Goal: Transaction & Acquisition: Obtain resource

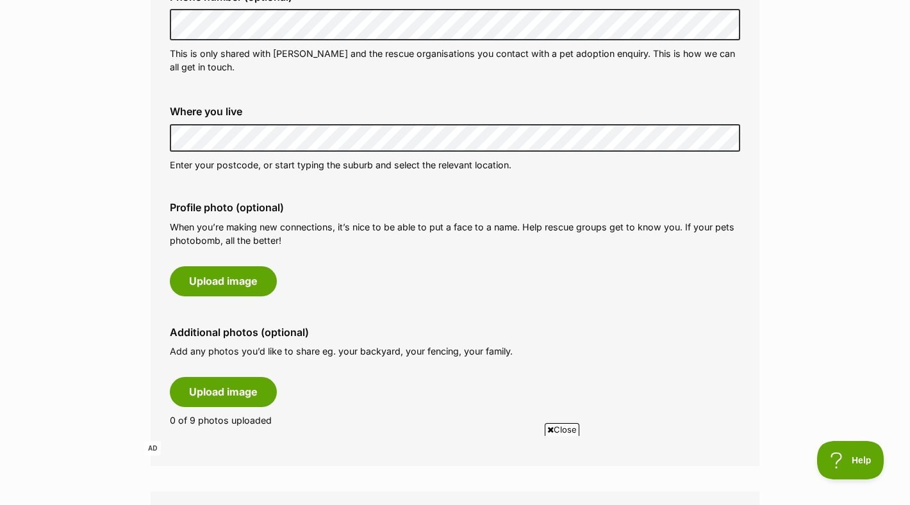
scroll to position [430, 0]
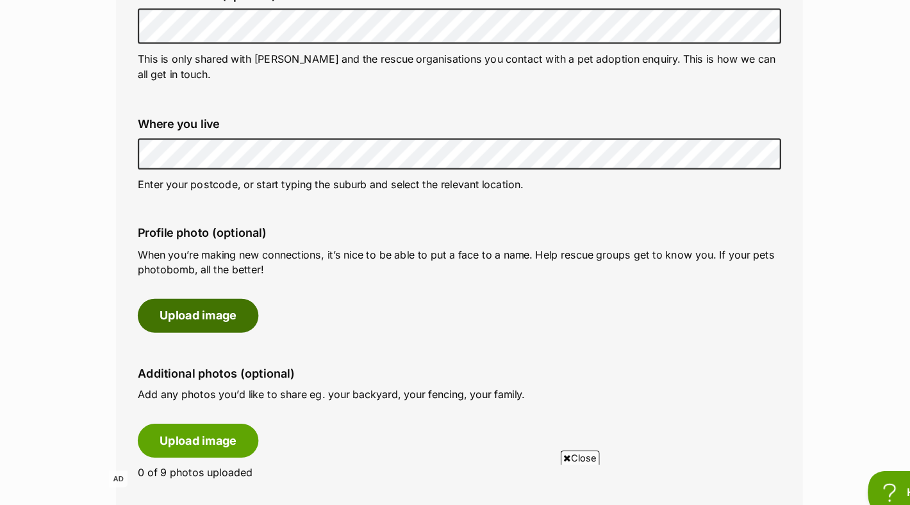
click at [252, 314] on button "Upload image" at bounding box center [223, 303] width 107 height 29
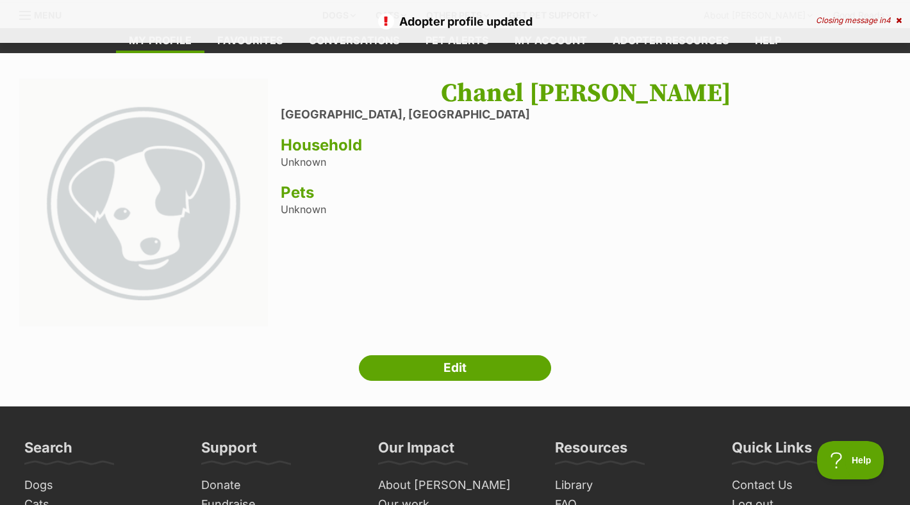
scroll to position [38, 0]
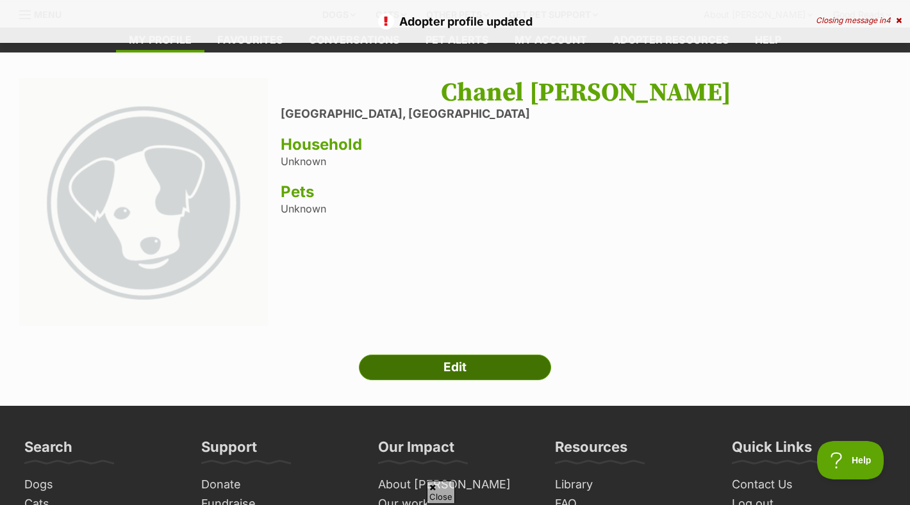
click at [425, 365] on link "Edit" at bounding box center [455, 368] width 192 height 26
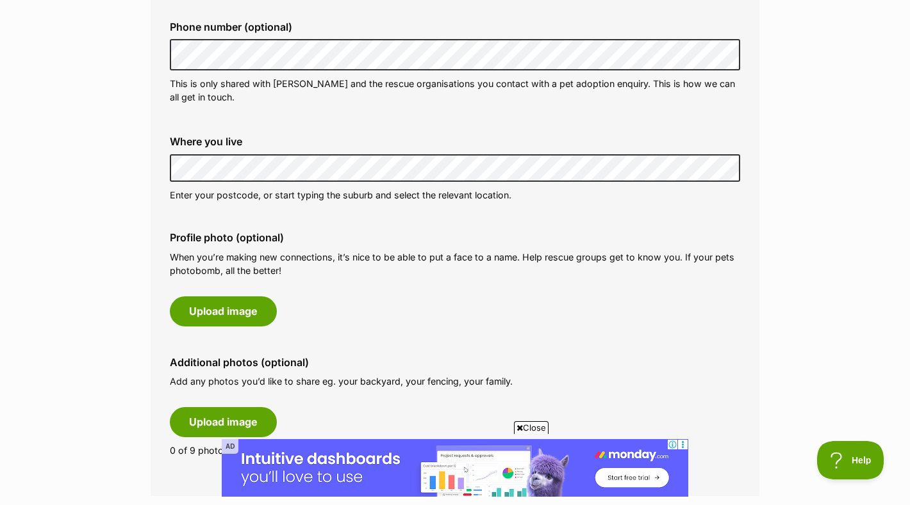
scroll to position [430, 0]
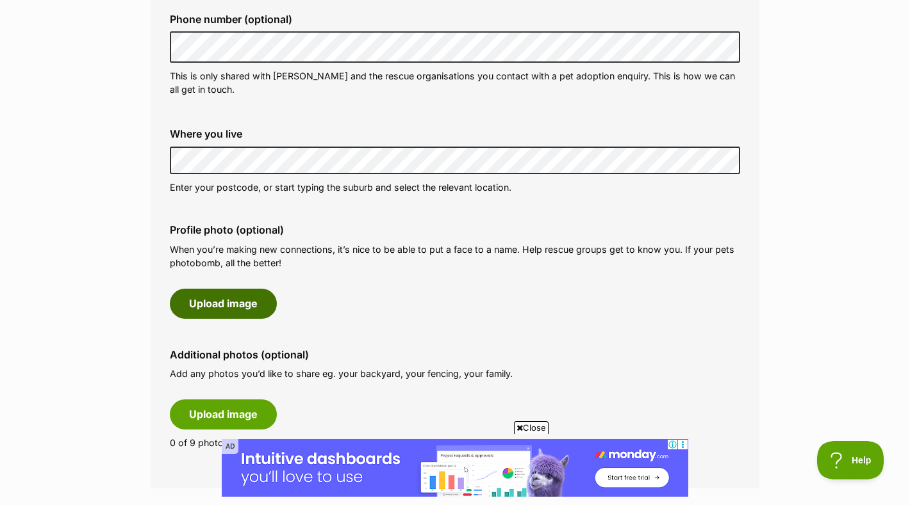
click at [259, 297] on button "Upload image" at bounding box center [223, 303] width 107 height 29
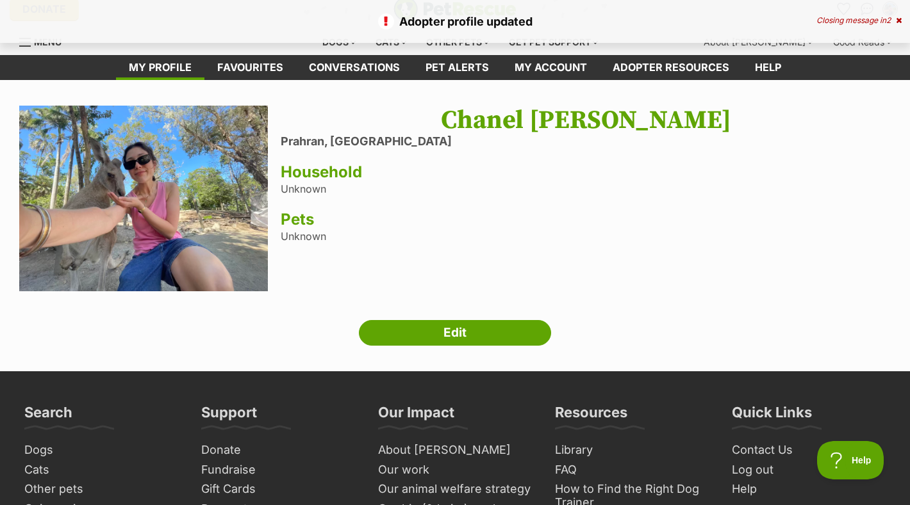
scroll to position [18, 0]
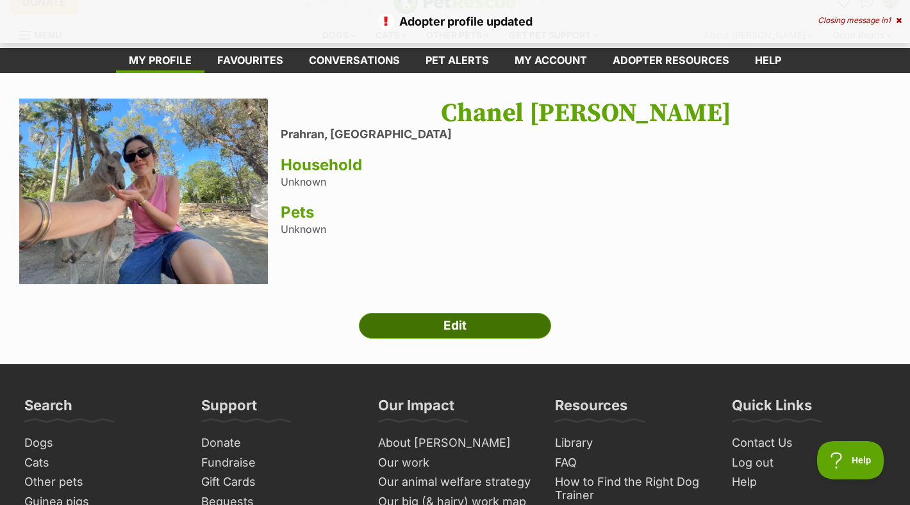
click at [448, 322] on link "Edit" at bounding box center [455, 326] width 192 height 26
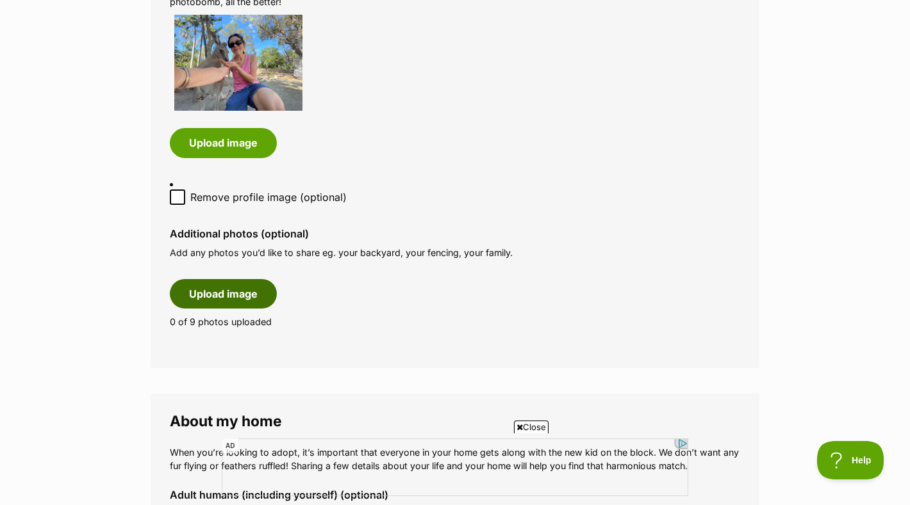
click at [233, 295] on button "Upload image" at bounding box center [223, 293] width 107 height 29
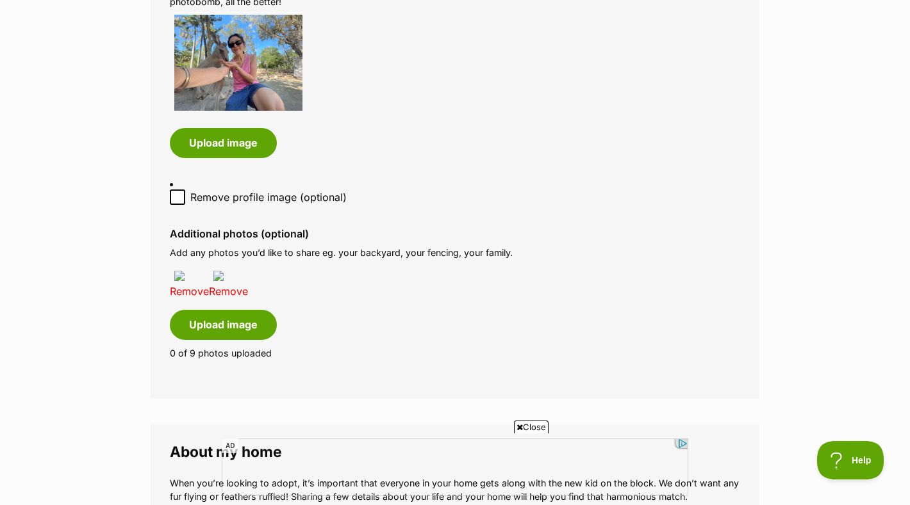
click at [177, 290] on link "Remove" at bounding box center [189, 291] width 39 height 13
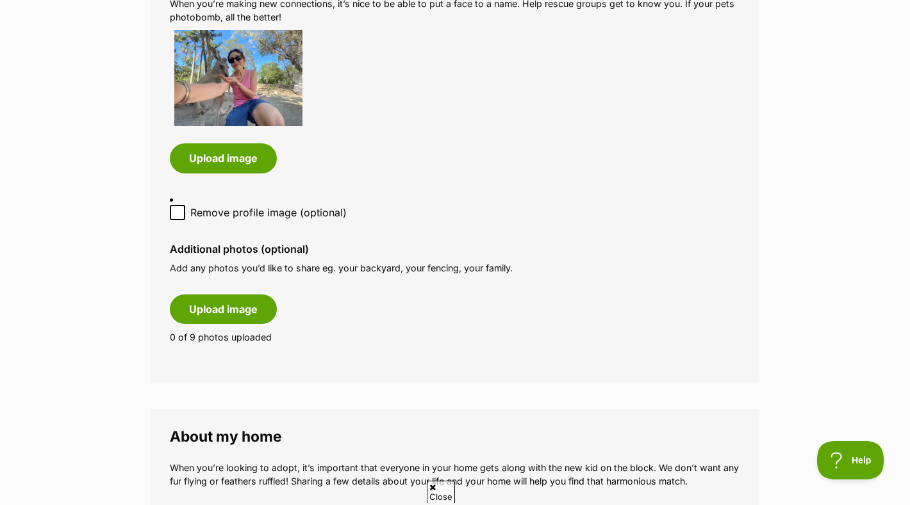
scroll to position [679, 0]
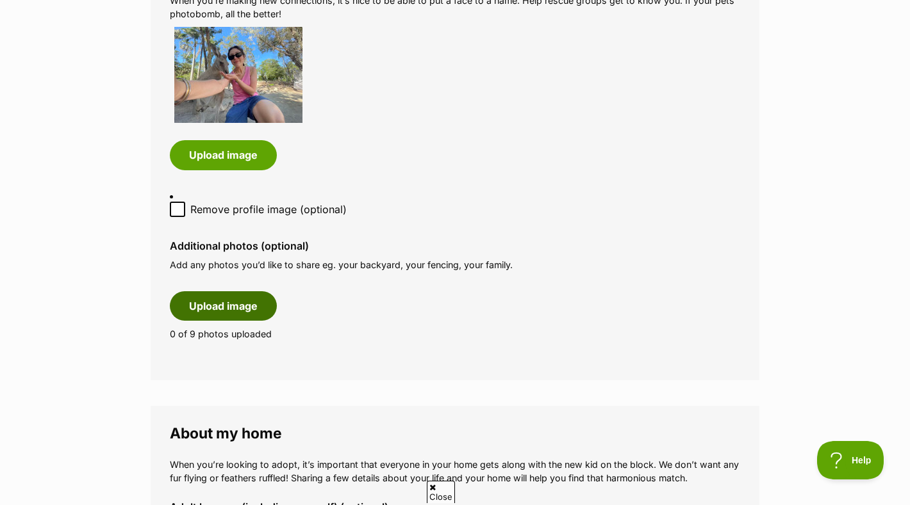
click at [241, 307] on button "Upload image" at bounding box center [223, 306] width 107 height 29
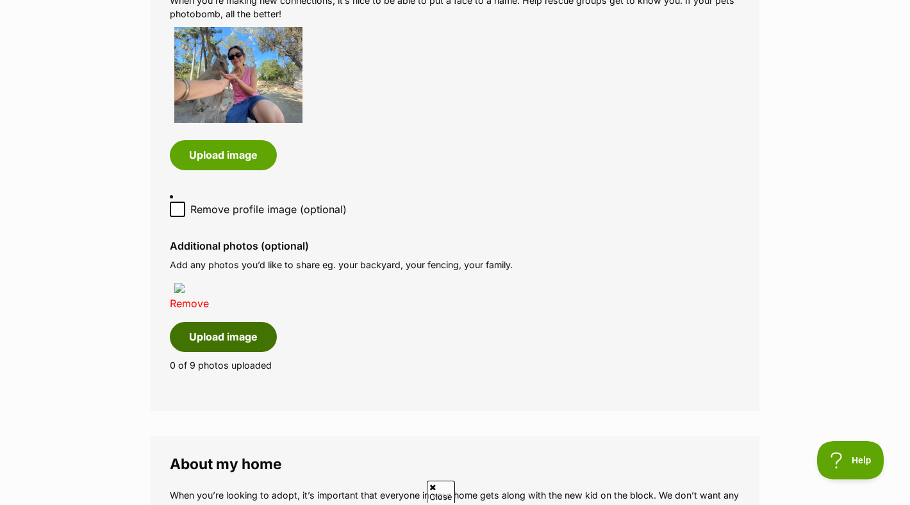
click at [223, 344] on button "Upload image" at bounding box center [223, 336] width 107 height 29
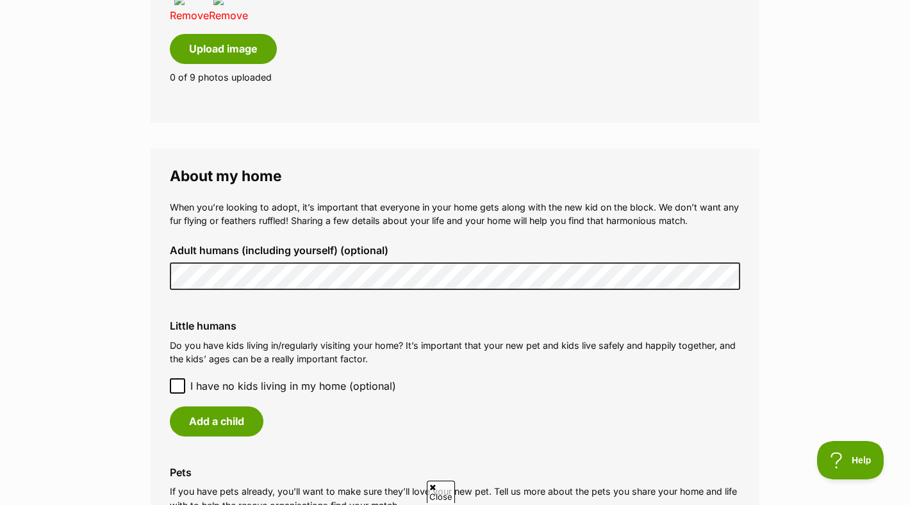
scroll to position [968, 0]
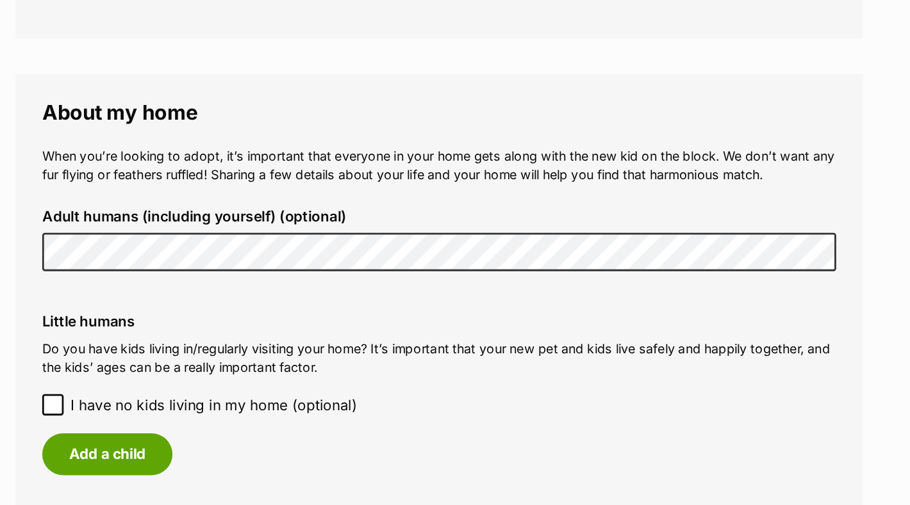
click at [342, 322] on label "Little humans" at bounding box center [455, 326] width 570 height 12
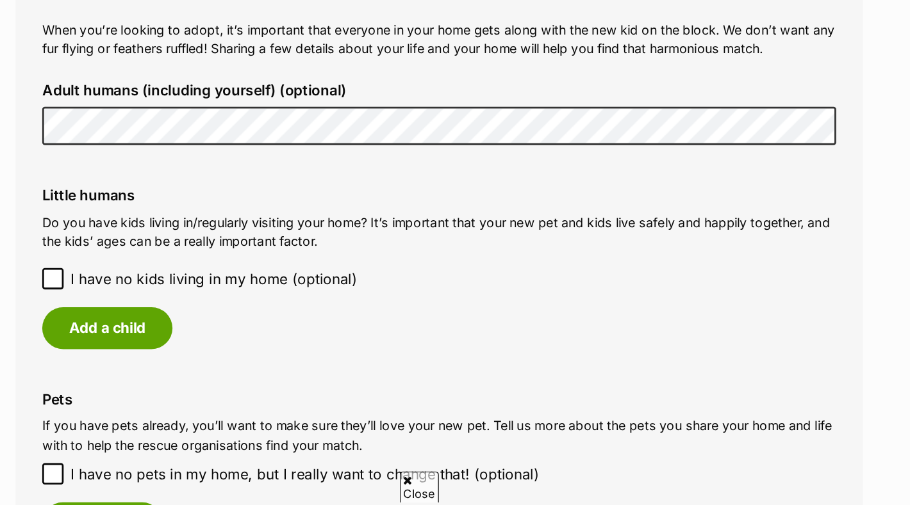
scroll to position [1012, 0]
click at [177, 340] on icon at bounding box center [177, 342] width 9 height 9
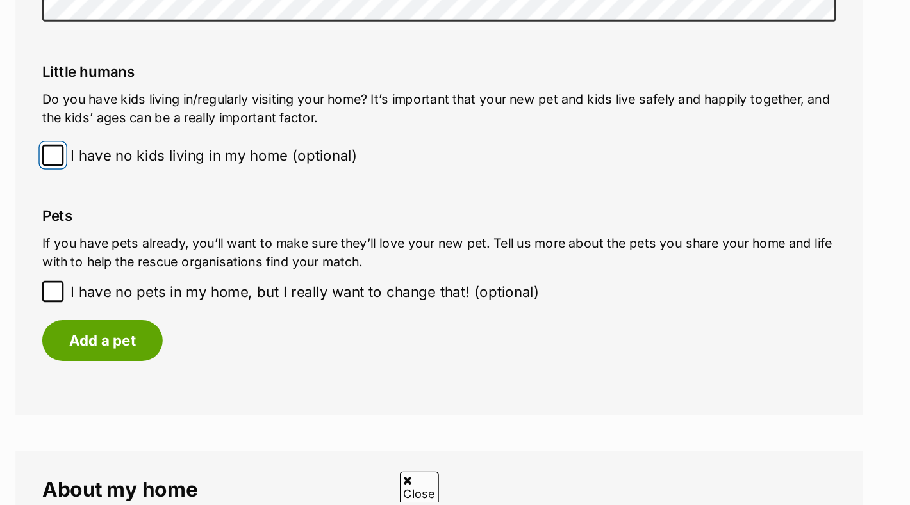
scroll to position [1099, 0]
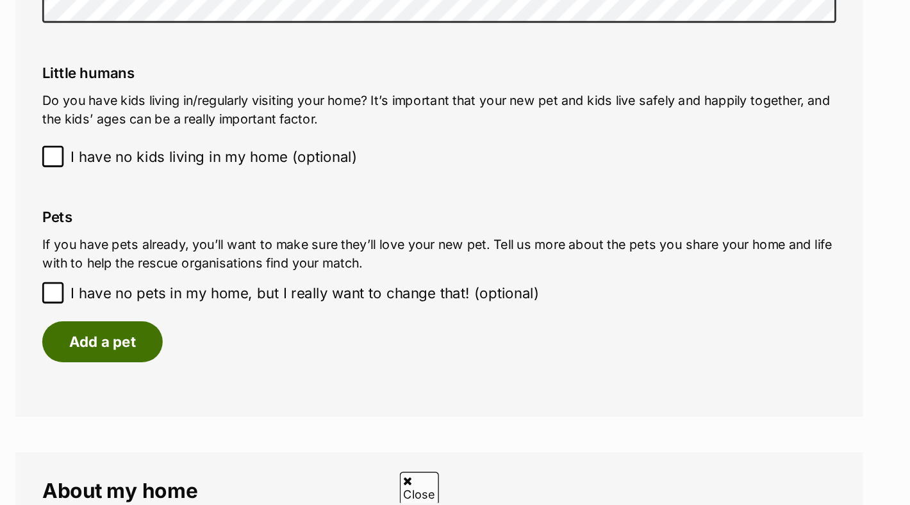
click at [210, 391] on button "Add a pet" at bounding box center [213, 387] width 86 height 29
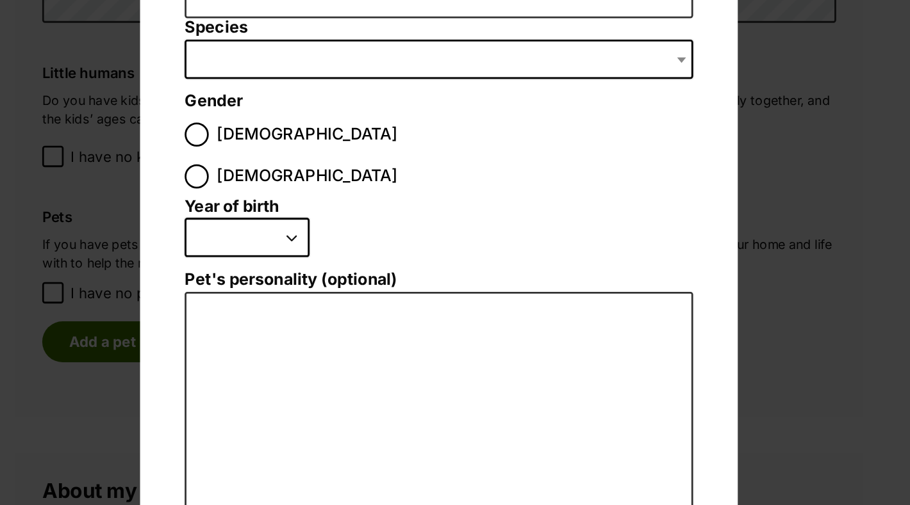
scroll to position [0, 0]
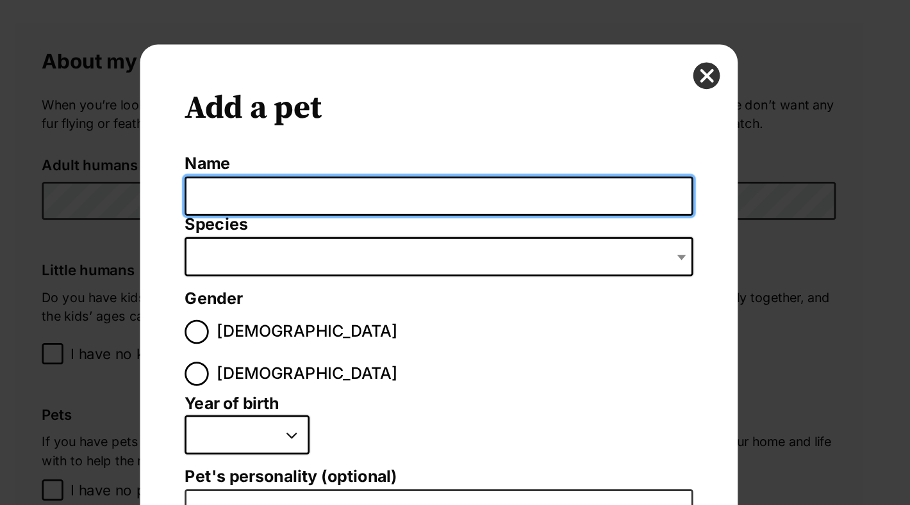
click at [375, 149] on input "Name" at bounding box center [454, 141] width 365 height 29
type input "Summer"
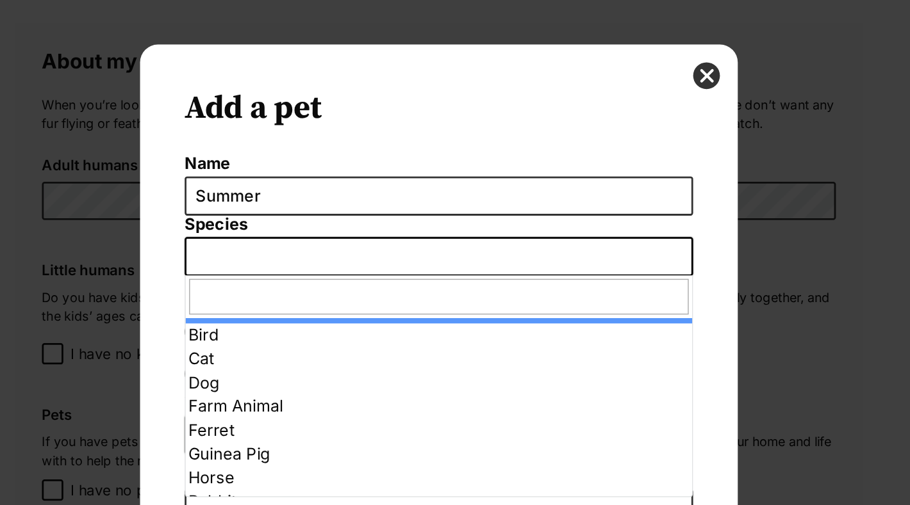
click at [383, 188] on span "Dialog Window - Close (Press escape to close)" at bounding box center [454, 184] width 365 height 28
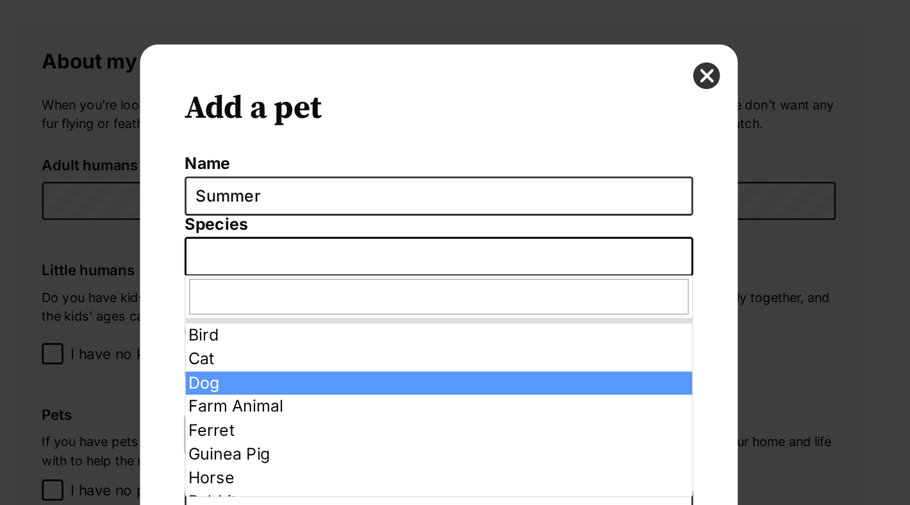
select select "1"
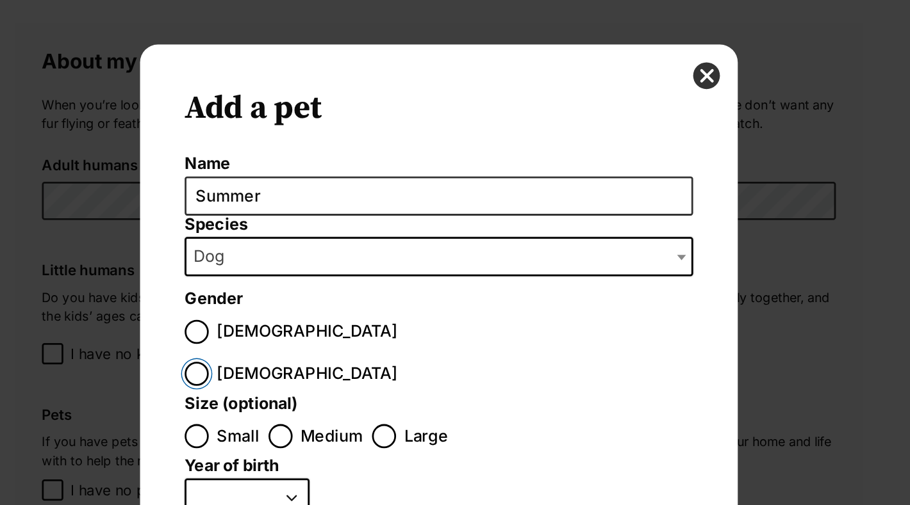
click at [290, 260] on input "Female" at bounding box center [280, 268] width 17 height 17
radio input "true"
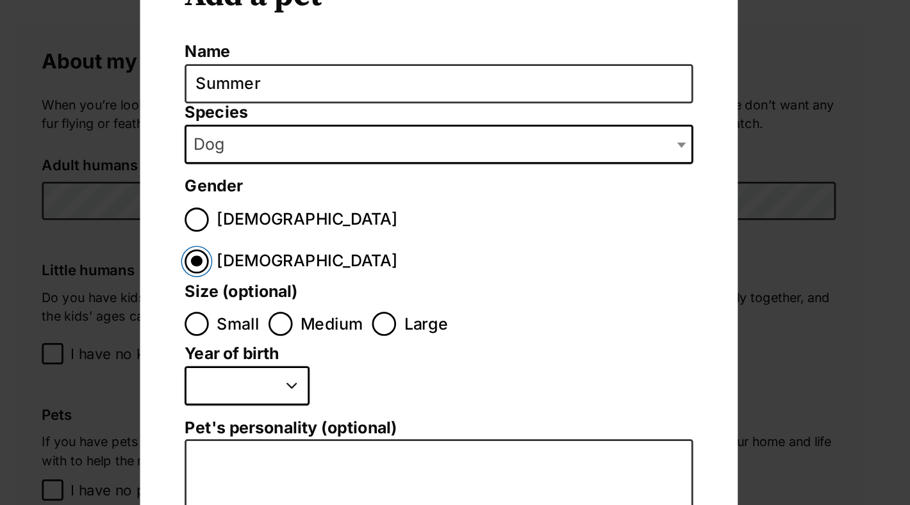
scroll to position [84, 0]
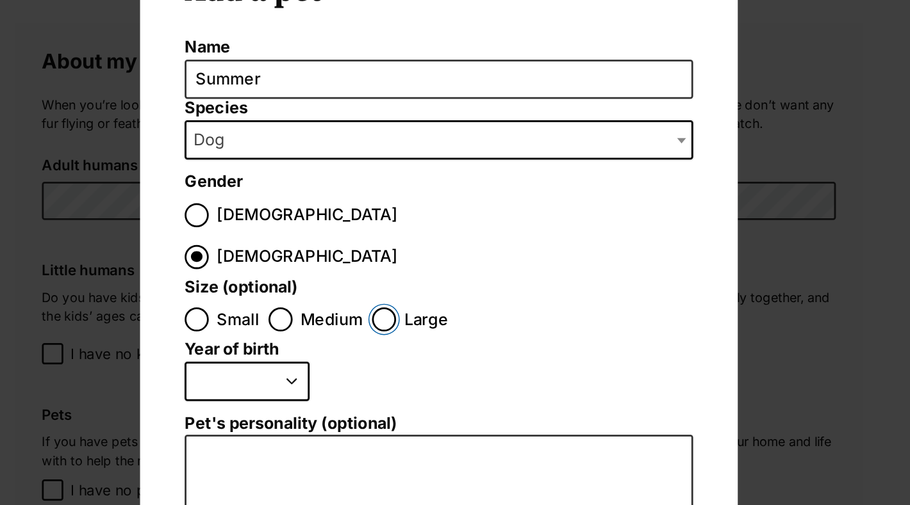
click at [419, 221] on input "Large" at bounding box center [415, 229] width 17 height 17
radio input "true"
click at [356, 260] on select "2025 2024 2023 2022 2021 2020 2019 2018 2017 2016 2015 2014 2013 2012 2011 2010…" at bounding box center [317, 274] width 90 height 28
select select "2016"
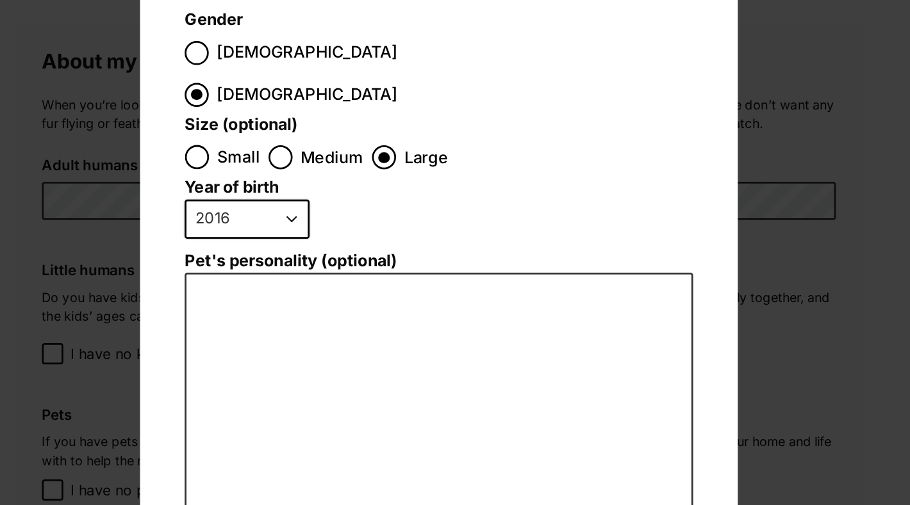
scroll to position [225, 0]
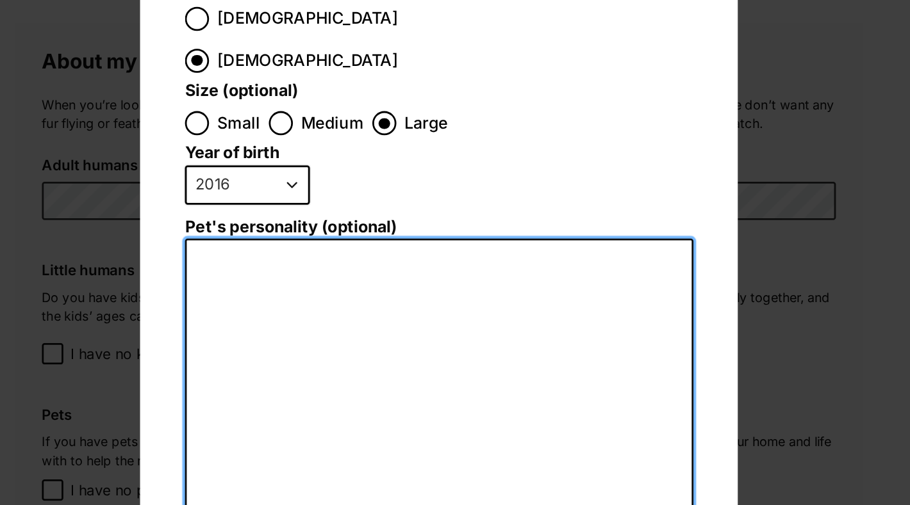
click at [386, 227] on textarea "Pet's personality (optional)" at bounding box center [454, 312] width 365 height 281
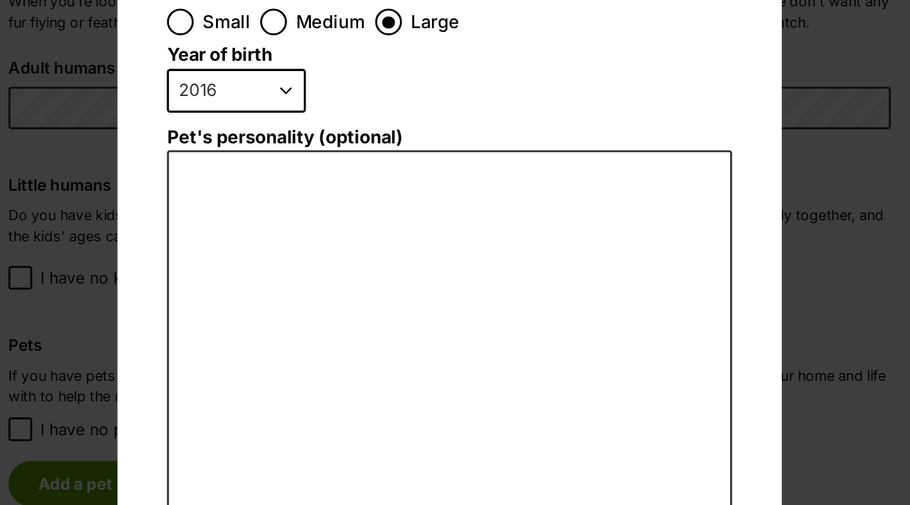
scroll to position [0, 0]
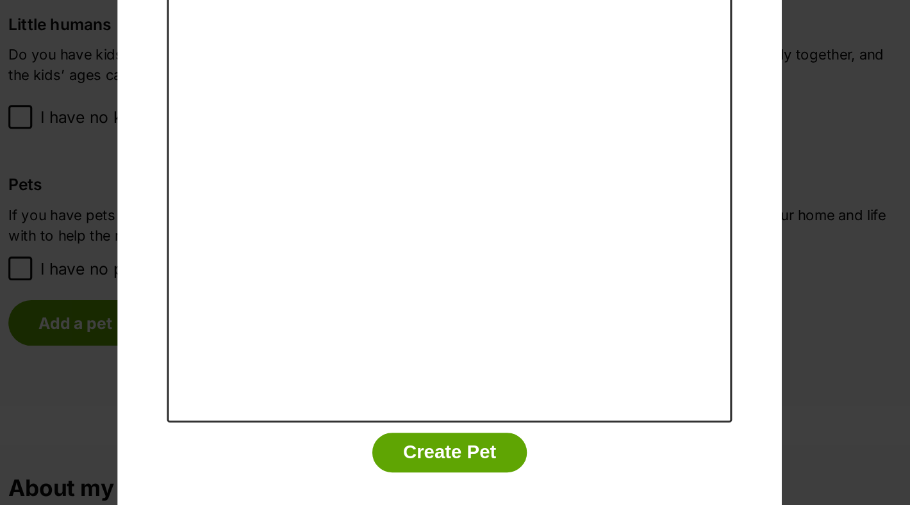
type button "Add Pet"
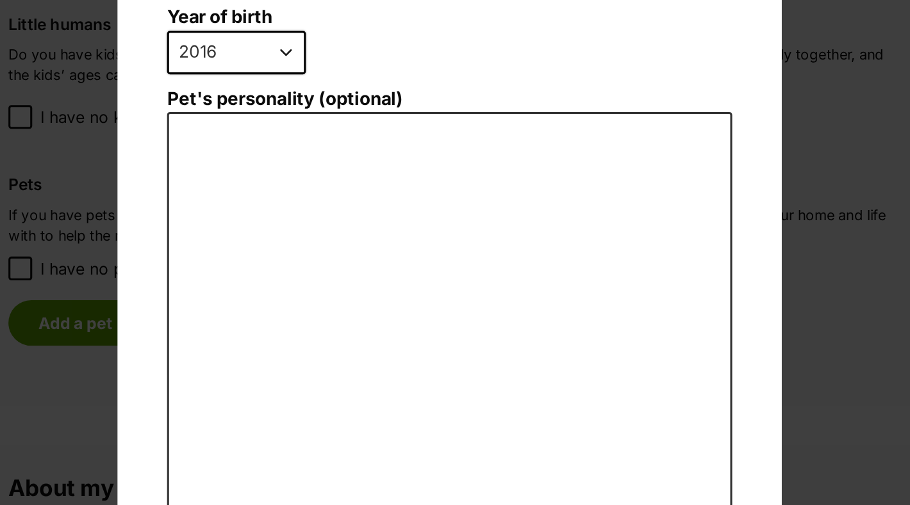
scroll to position [127, 0]
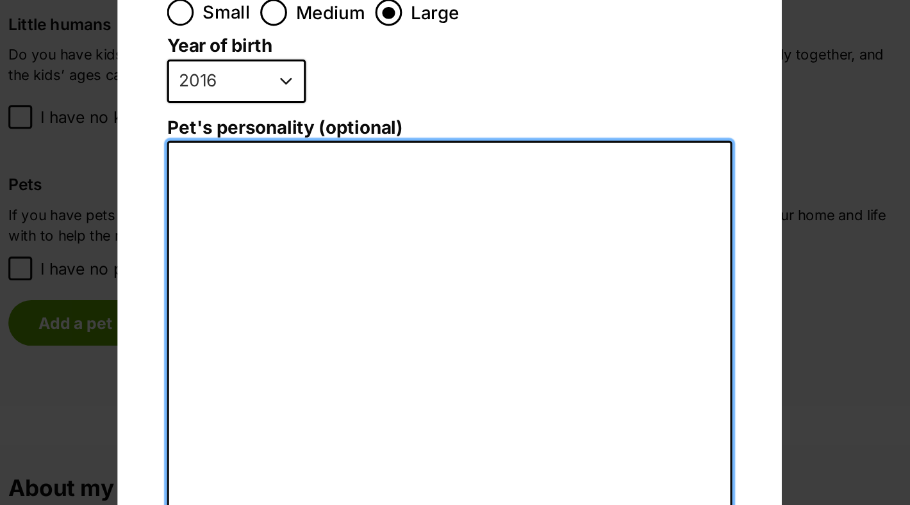
click at [402, 403] on textarea "Pet's personality (optional)" at bounding box center [454, 410] width 365 height 281
click at [386, 270] on textarea "Summer is my beatiful" at bounding box center [454, 410] width 365 height 281
click at [384, 270] on textarea "Summer is my beatiful" at bounding box center [454, 410] width 365 height 281
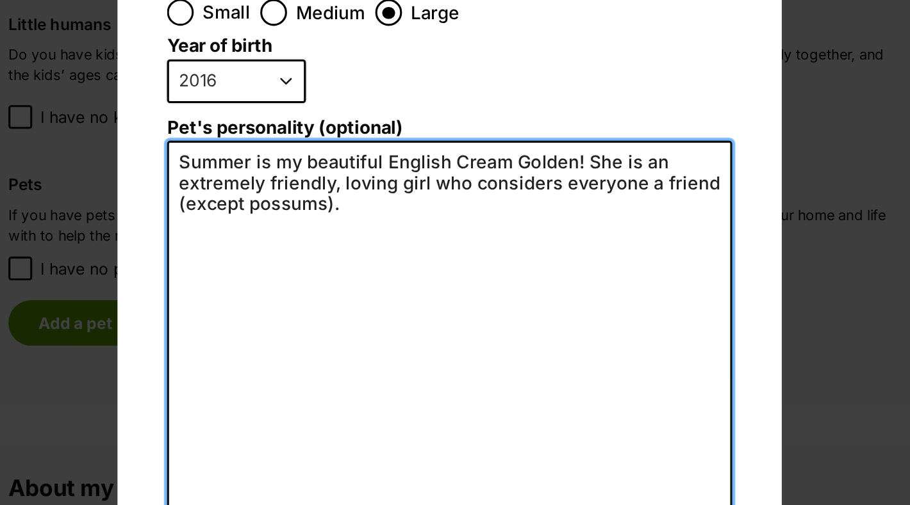
click at [532, 270] on textarea "Summer is my beautiful English Cream Golden! She is an extremely friendly, lovi…" at bounding box center [454, 410] width 365 height 281
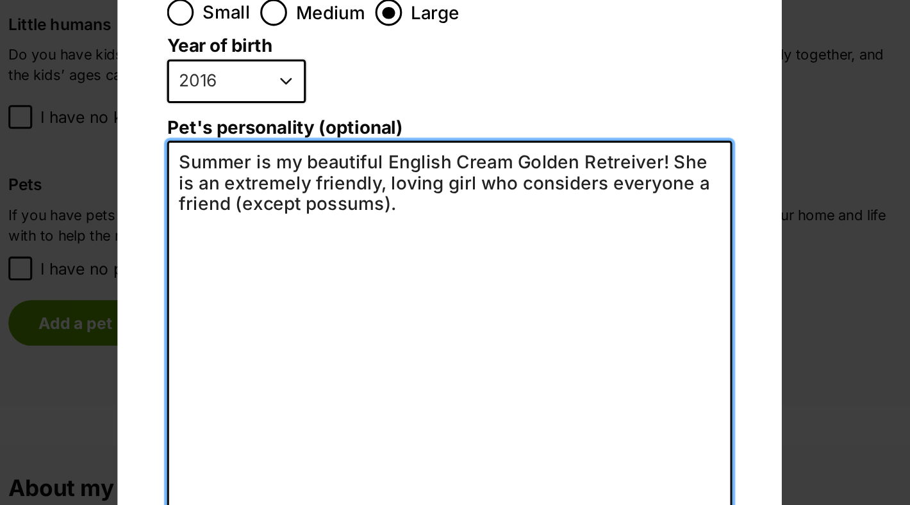
click at [504, 289] on textarea "Summer is my beautiful English Cream Golden Retreiver! She is an extremely frie…" at bounding box center [454, 410] width 365 height 281
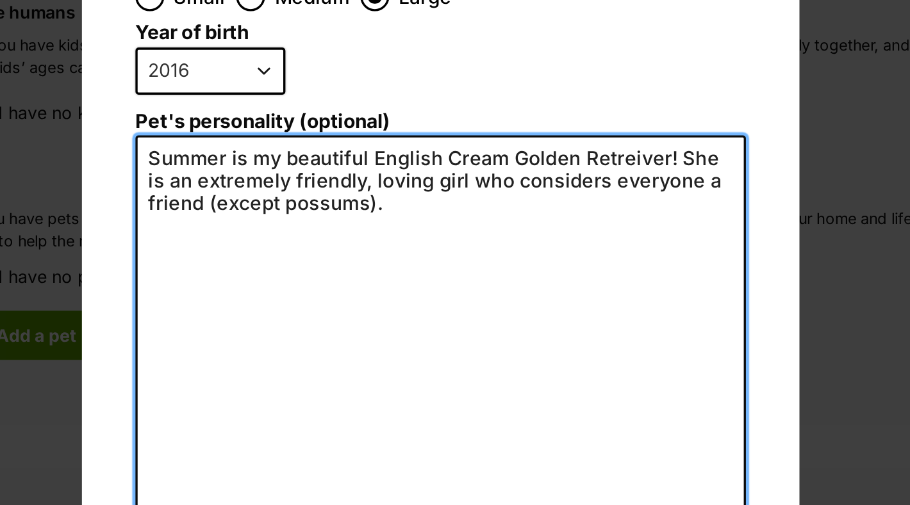
scroll to position [129, 0]
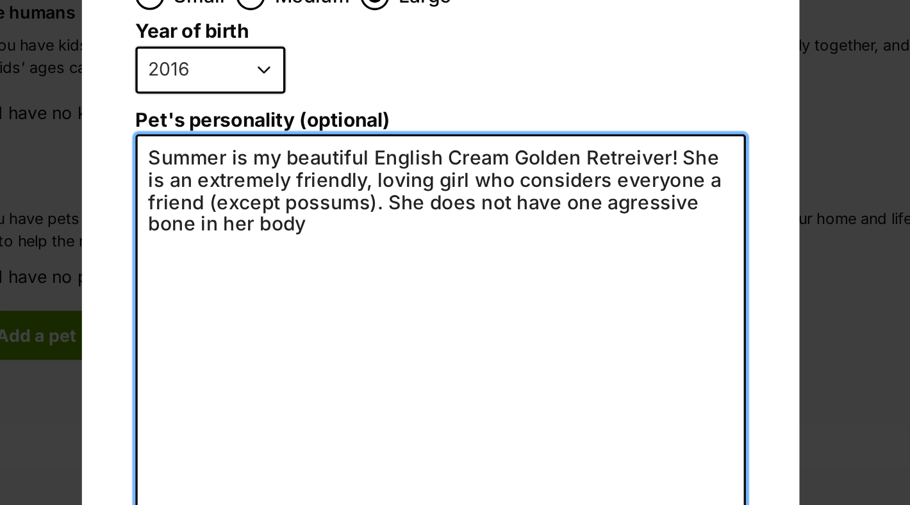
click at [588, 277] on textarea "Summer is my beautiful English Cream Golden Retreiver! She is an extremely frie…" at bounding box center [454, 407] width 365 height 281
click at [441, 315] on textarea "Summer is my beautiful English Cream Golden Retreiver! She is an extremely frie…" at bounding box center [454, 407] width 365 height 281
click at [595, 272] on textarea "Summer is my beautiful English Cream Golden Retreiver! She is an extremely frie…" at bounding box center [454, 407] width 365 height 281
click at [562, 282] on textarea "Summer is my beautiful English Cream Golden Retreiver! She is an extremely frie…" at bounding box center [454, 407] width 365 height 281
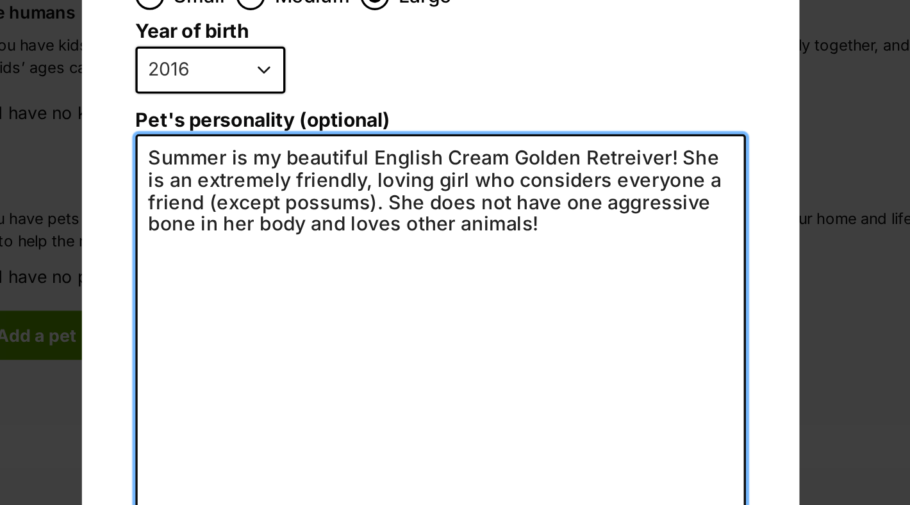
click at [536, 303] on textarea "Summer is my beautiful English Cream Golden Retreiver! She is an extremely frie…" at bounding box center [454, 407] width 365 height 281
drag, startPoint x: 545, startPoint y: 277, endPoint x: 526, endPoint y: 278, distance: 18.6
click at [526, 278] on textarea "Summer is my beautiful English Cream Golden Retreiver! She is an extremely frie…" at bounding box center [454, 407] width 365 height 281
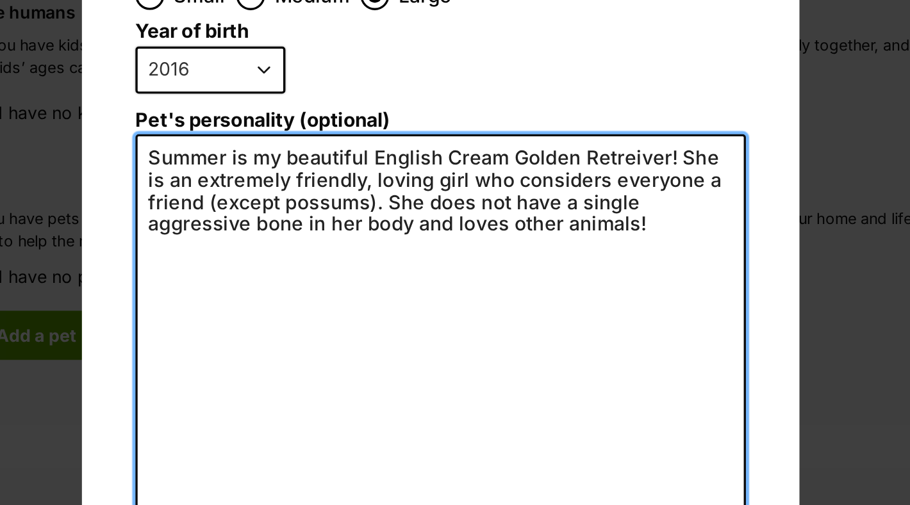
click at [421, 297] on textarea "Summer is my beautiful English Cream Golden Retreiver! She is an extremely frie…" at bounding box center [454, 407] width 365 height 281
click at [552, 299] on textarea "Summer is my beautiful English Cream Golden Retreiver! She is an extremely frie…" at bounding box center [454, 407] width 365 height 281
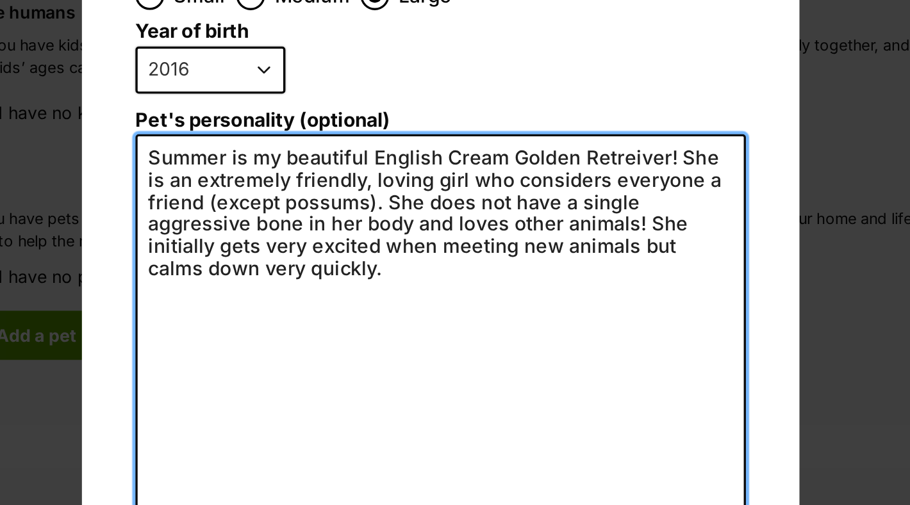
click at [563, 267] on textarea "Summer is my beautiful English Cream Golden Retreiver! She is an extremely frie…" at bounding box center [454, 407] width 365 height 281
click at [569, 267] on textarea "Summer is my beautiful English Cream Golden Retreiver! She is an extremely frie…" at bounding box center [454, 407] width 365 height 281
click at [502, 323] on textarea "Summer is my beautiful English Cream Golden Retriever! She is an extremely frie…" at bounding box center [454, 407] width 365 height 281
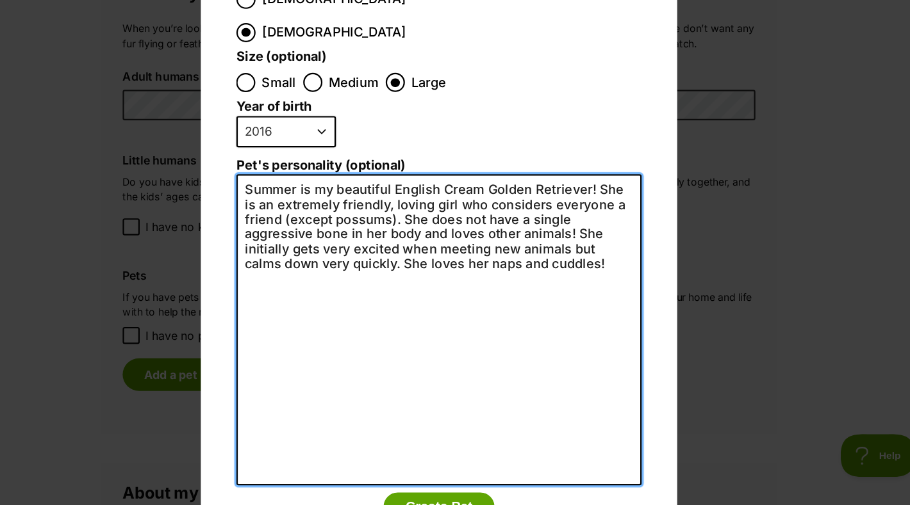
scroll to position [192, 0]
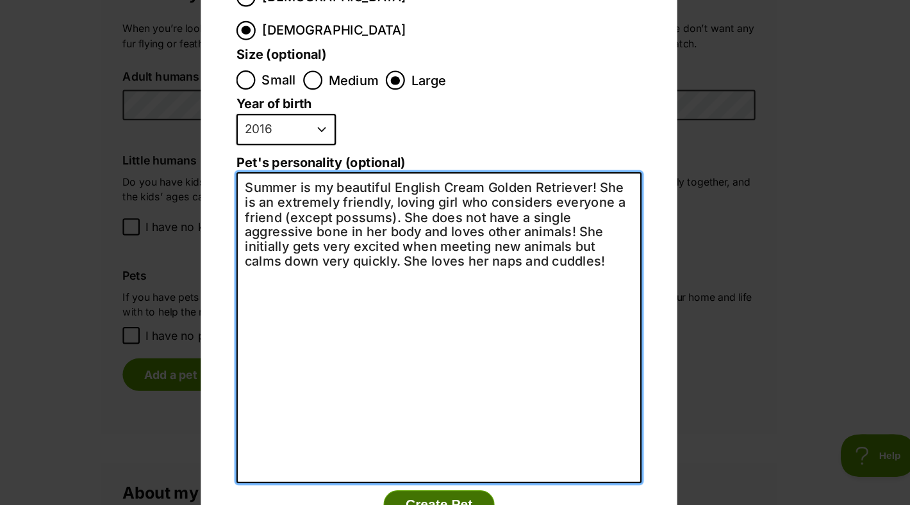
type textarea "Summer is my beautiful English Cream Golden Retriever! She is an extremely frie…"
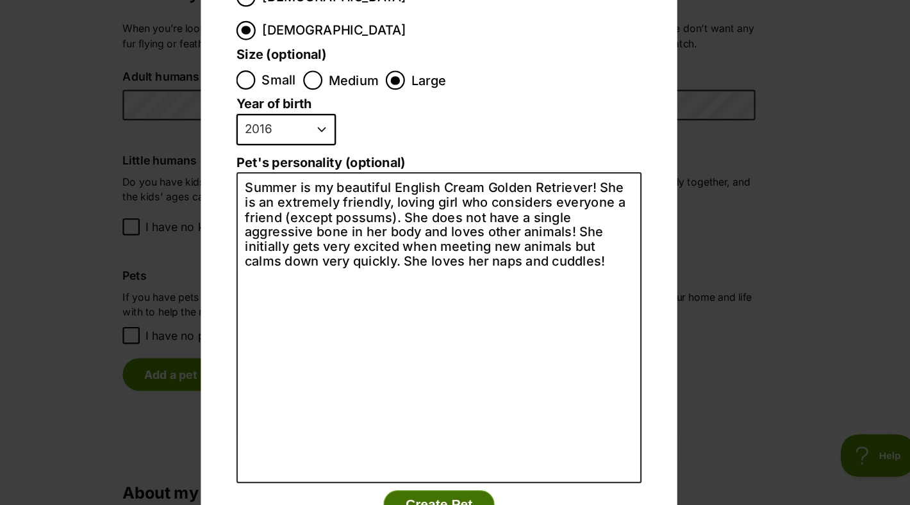
click at [483, 492] on button "Create Pet" at bounding box center [455, 505] width 100 height 26
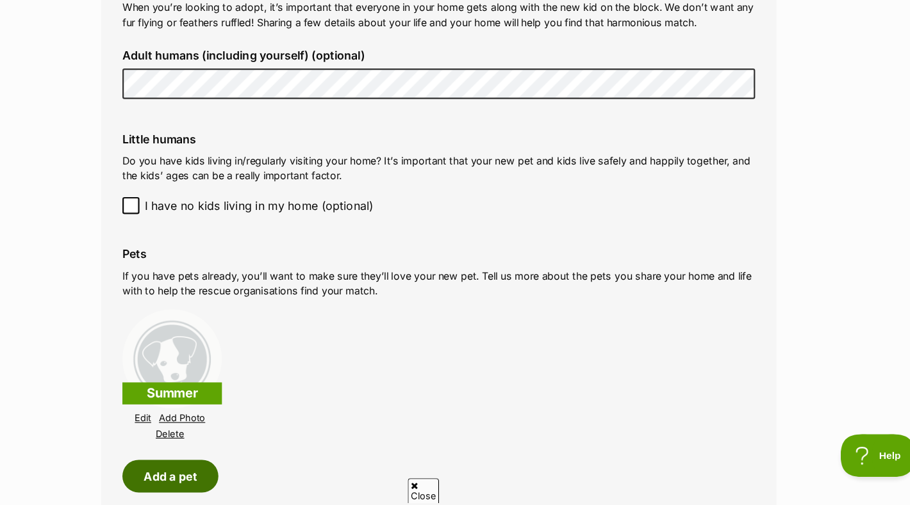
scroll to position [1123, 0]
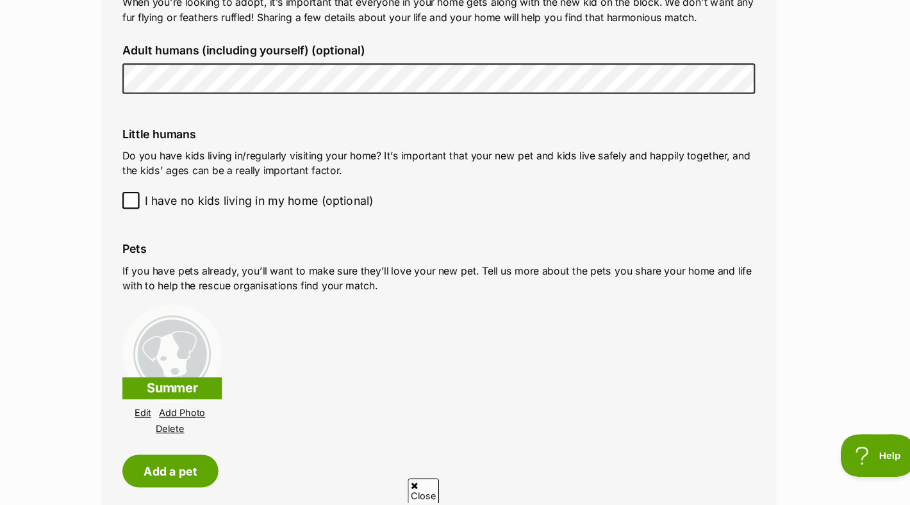
click at [231, 420] on link "Add Photo" at bounding box center [224, 423] width 42 height 10
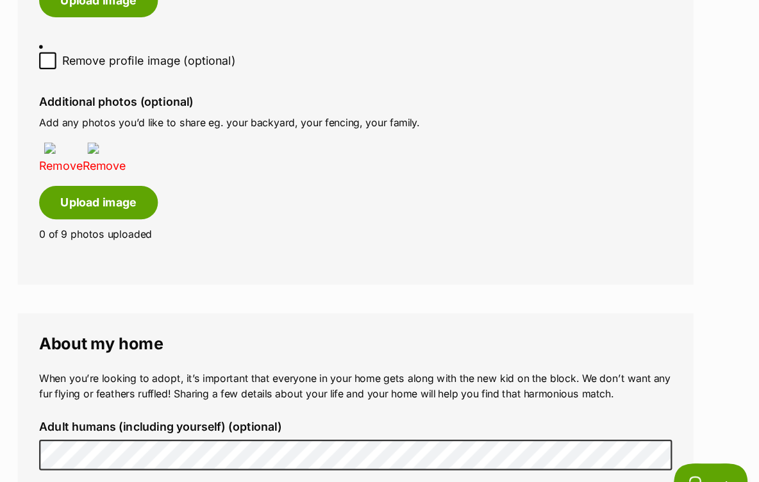
scroll to position [808, 0]
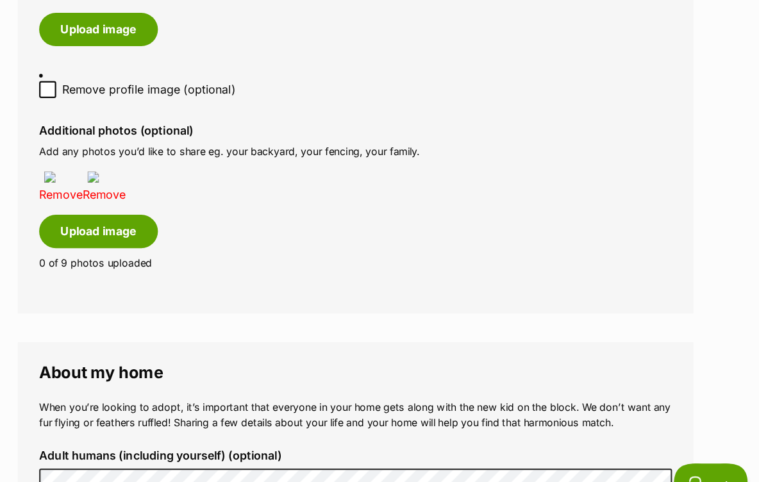
click at [160, 176] on link "Remove" at bounding box center [152, 174] width 39 height 13
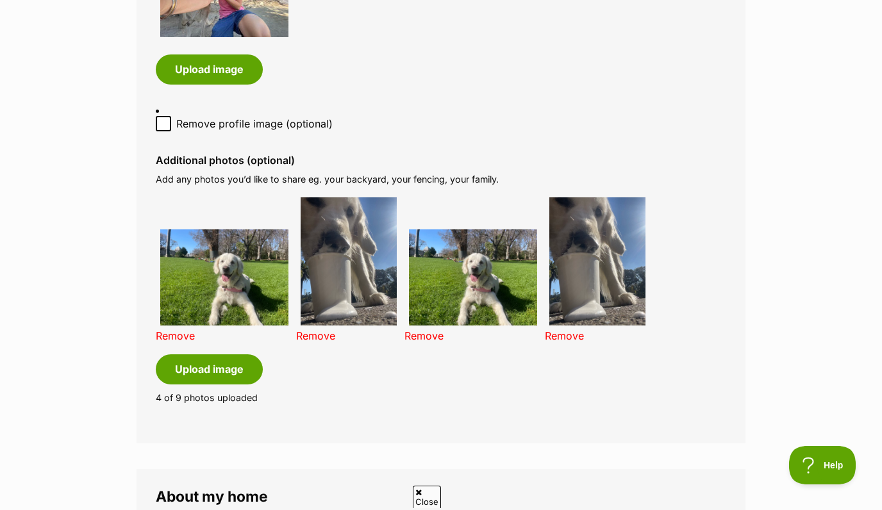
scroll to position [773, 0]
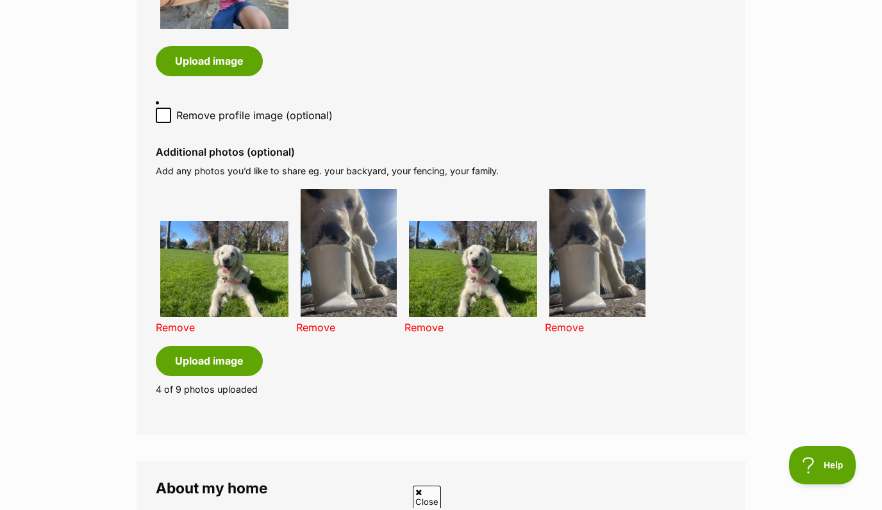
click at [559, 327] on link "Remove" at bounding box center [564, 327] width 39 height 13
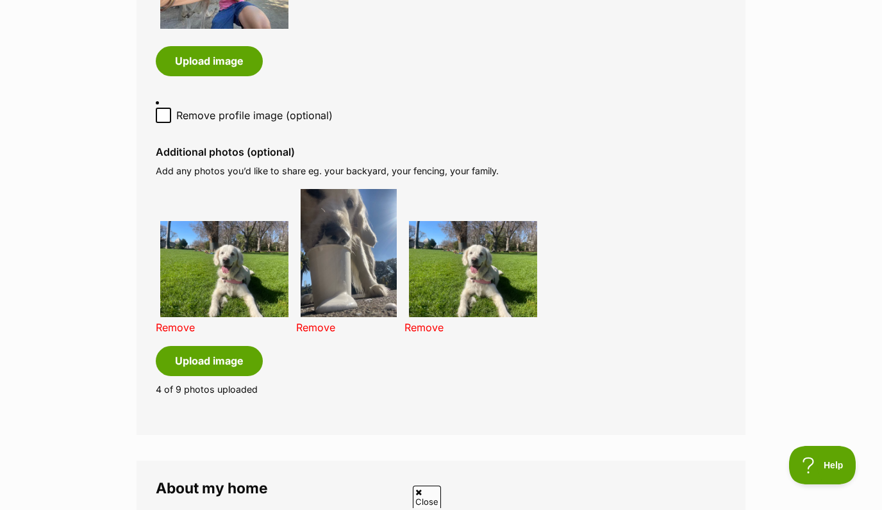
click at [428, 325] on link "Remove" at bounding box center [423, 327] width 39 height 13
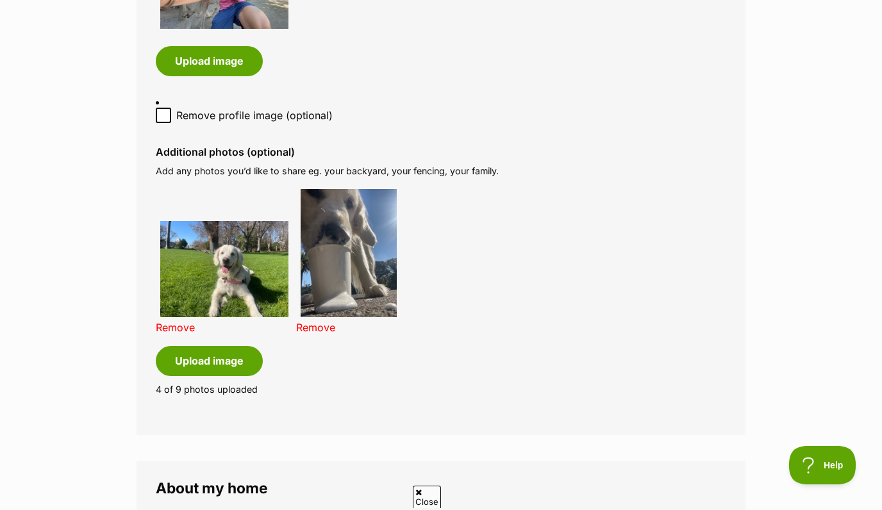
click at [322, 332] on link "Remove" at bounding box center [315, 327] width 39 height 13
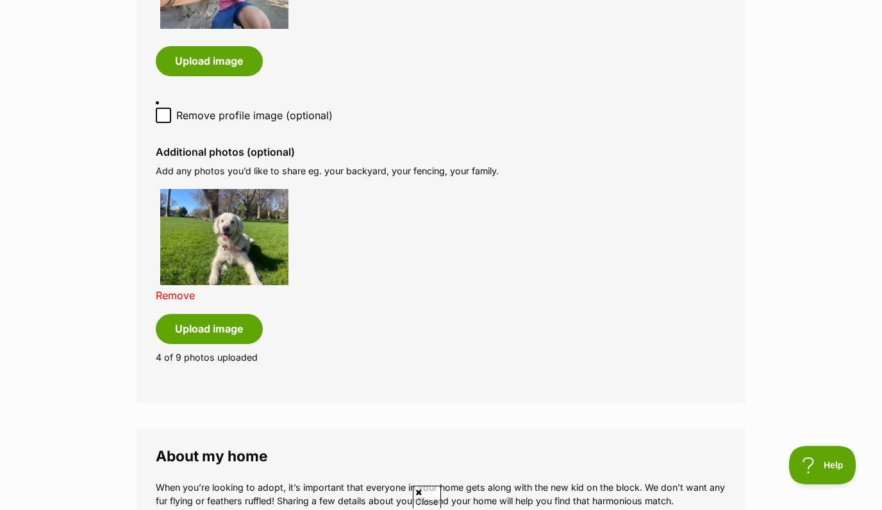
click at [183, 296] on link "Remove" at bounding box center [175, 295] width 39 height 13
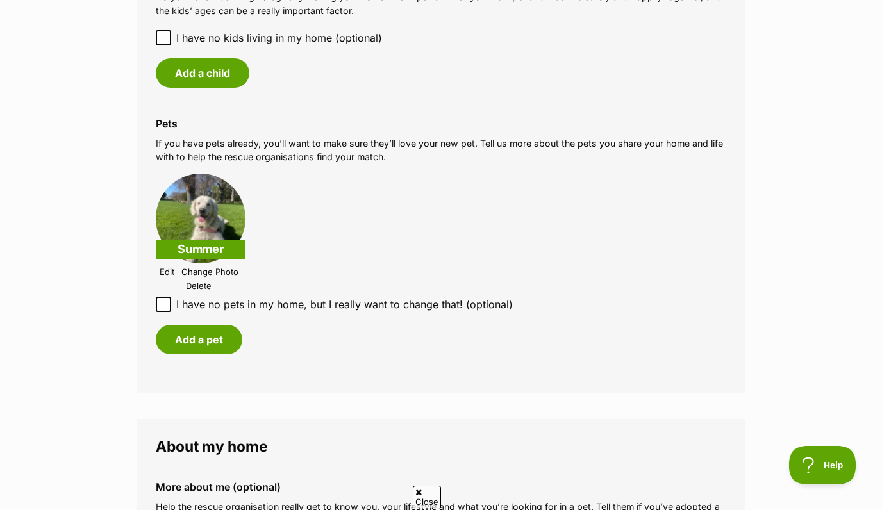
scroll to position [1292, 0]
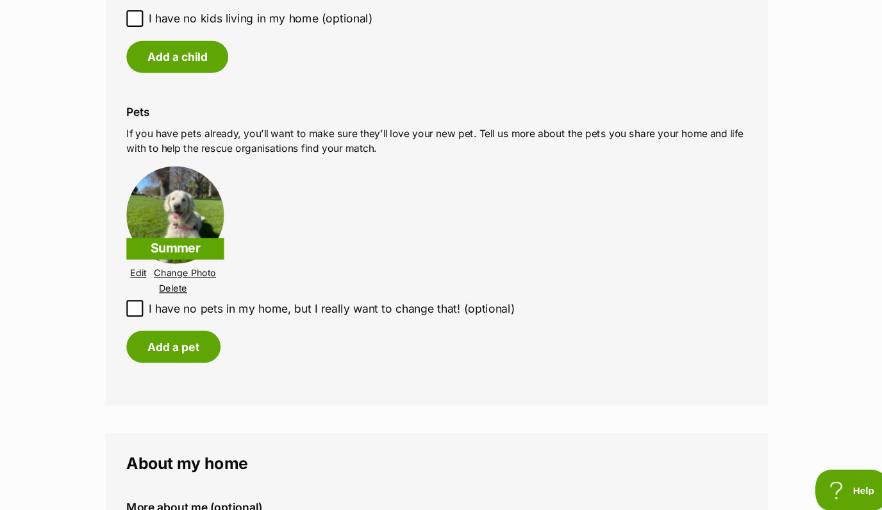
click at [202, 242] on p "Summer" at bounding box center [201, 243] width 90 height 20
click at [212, 249] on p "Summer" at bounding box center [201, 243] width 90 height 20
click at [182, 247] on p "Summer" at bounding box center [201, 243] width 90 height 20
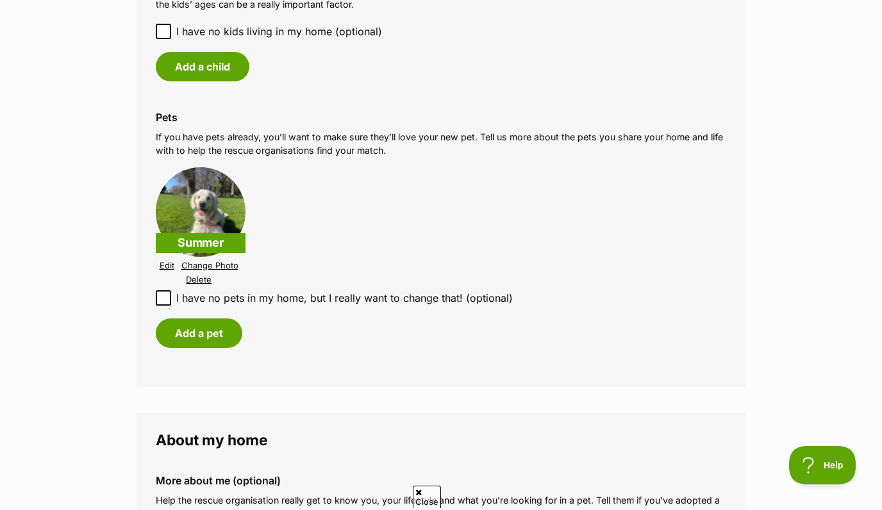
click at [164, 266] on link "Edit" at bounding box center [167, 266] width 15 height 10
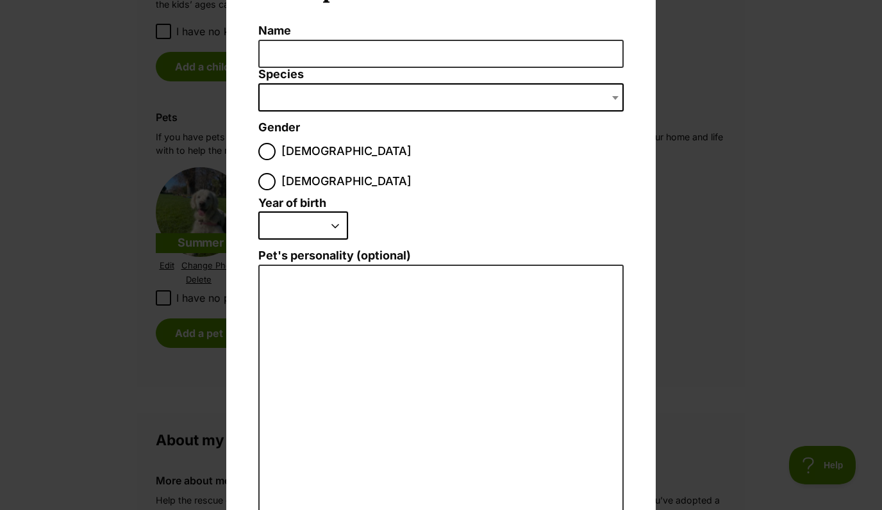
scroll to position [0, 0]
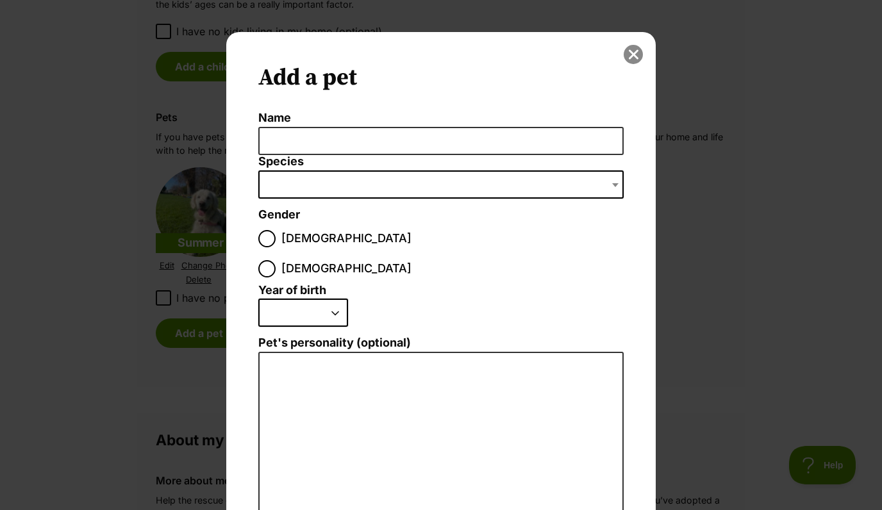
click at [630, 53] on button "close" at bounding box center [632, 54] width 19 height 19
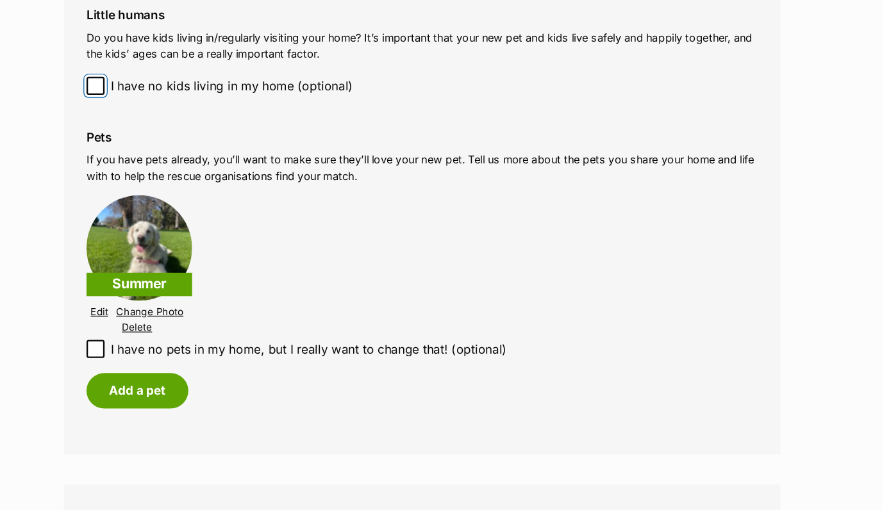
scroll to position [1249, 0]
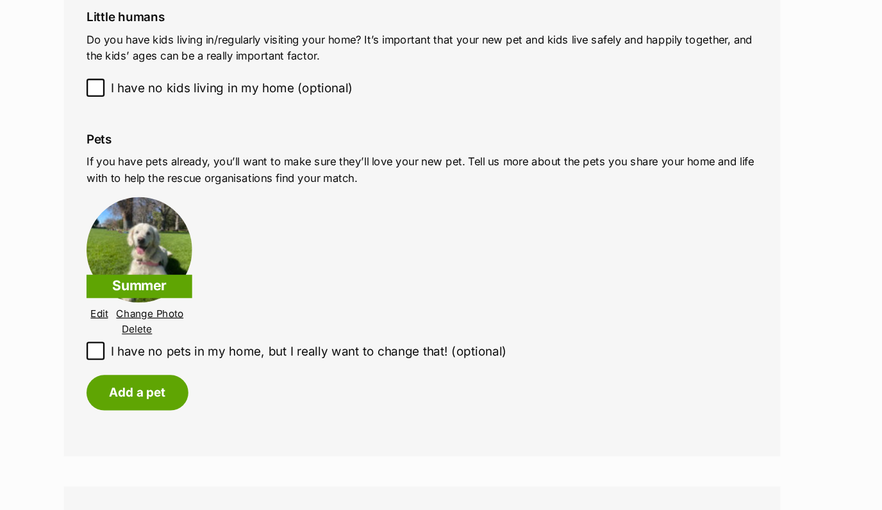
click at [163, 267] on link "Edit" at bounding box center [167, 266] width 15 height 10
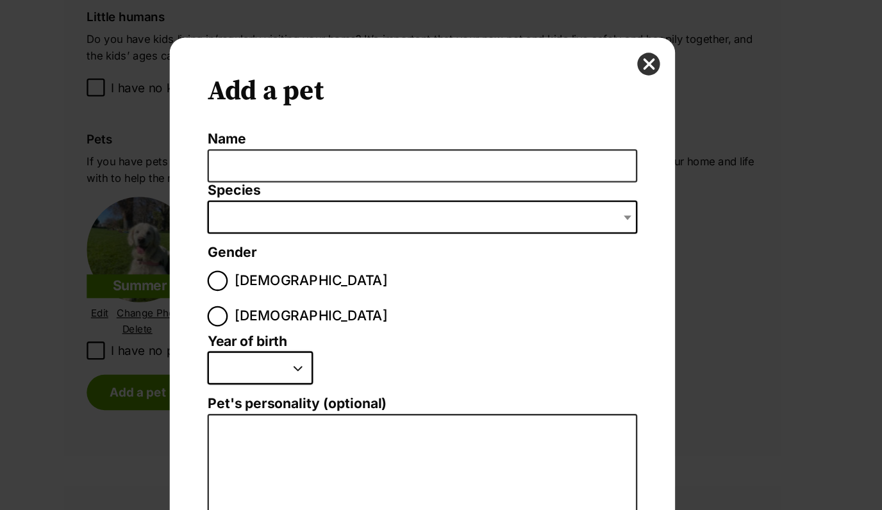
scroll to position [15, 0]
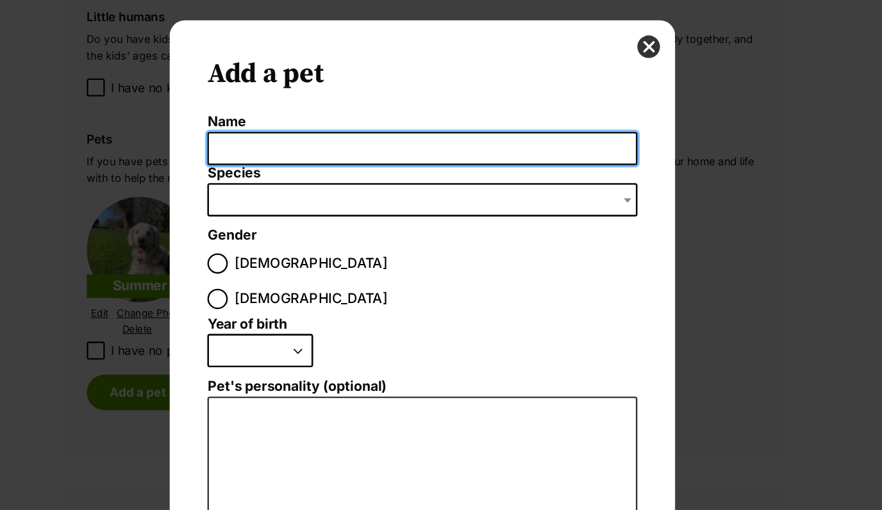
click at [386, 127] on input "Name" at bounding box center [440, 126] width 365 height 29
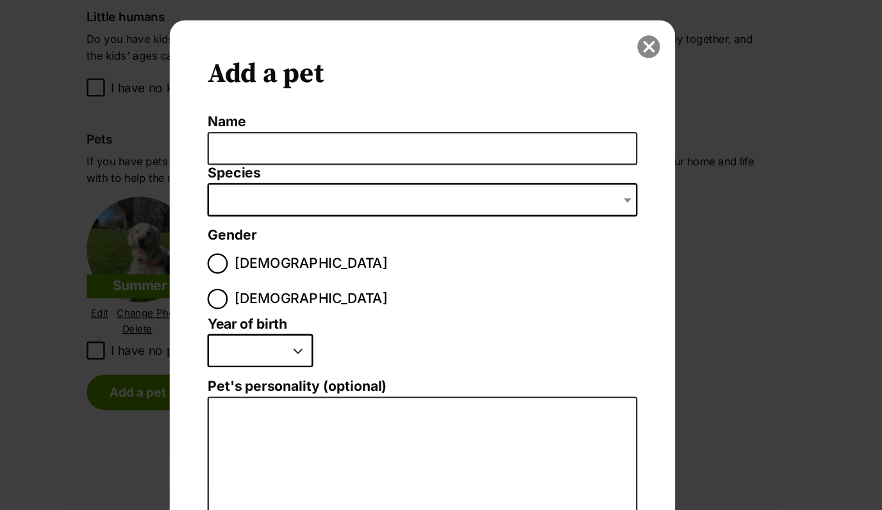
click at [635, 36] on button "close" at bounding box center [632, 39] width 19 height 19
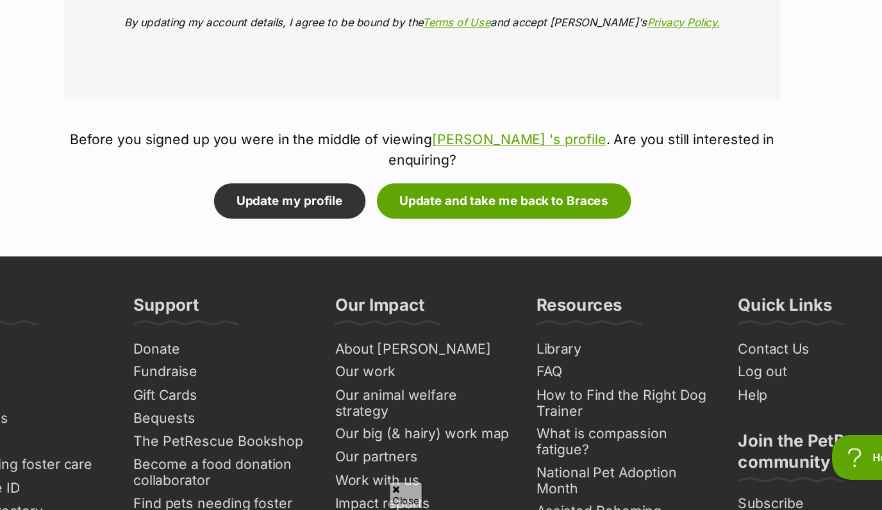
scroll to position [1883, 0]
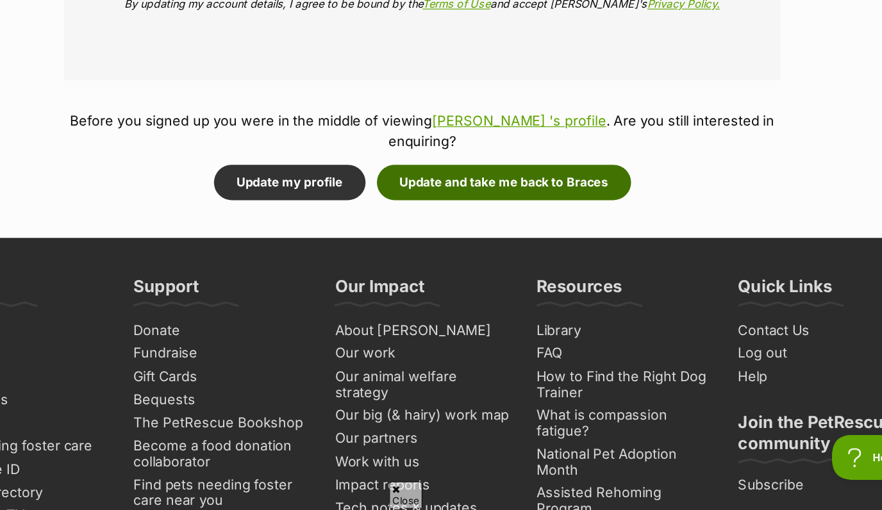
click at [521, 217] on button "Update and take me back to Braces" at bounding box center [510, 231] width 216 height 29
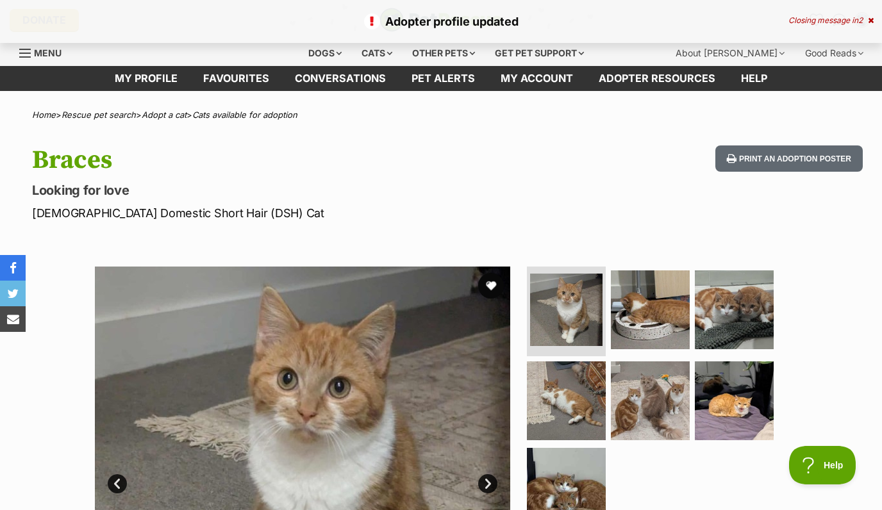
click at [869, 20] on icon at bounding box center [870, 21] width 6 height 8
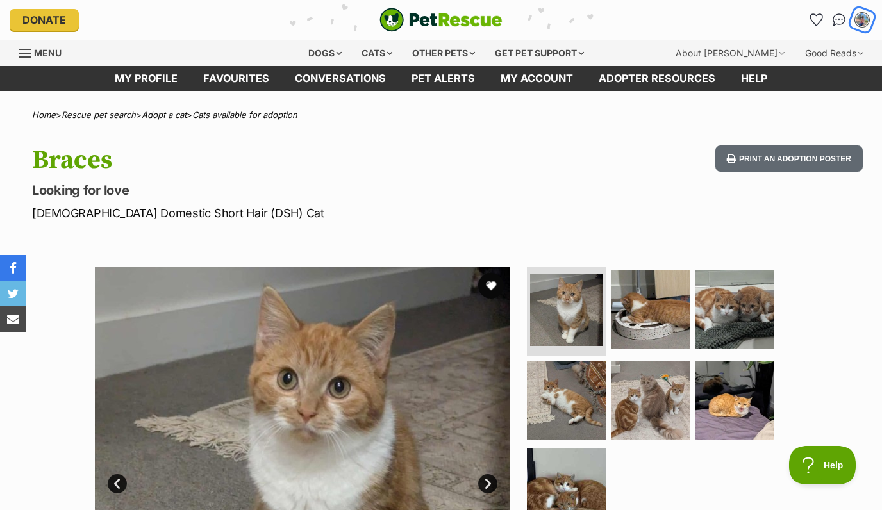
click at [865, 22] on img "My account" at bounding box center [861, 20] width 17 height 17
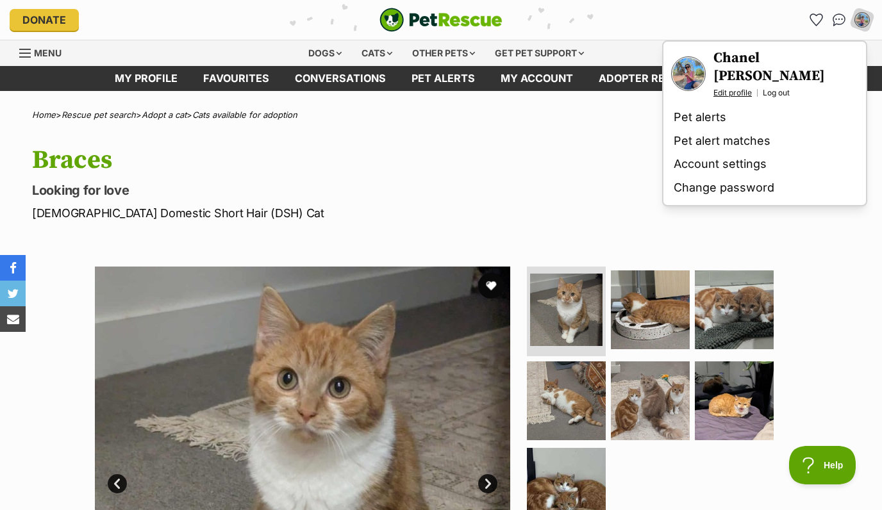
click at [735, 88] on link "Edit profile" at bounding box center [732, 93] width 38 height 10
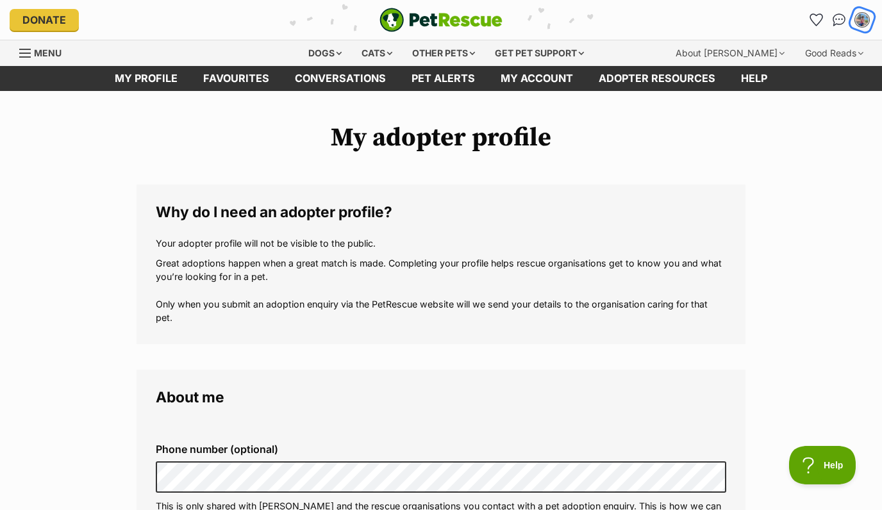
click at [862, 22] on img "My account" at bounding box center [861, 20] width 17 height 17
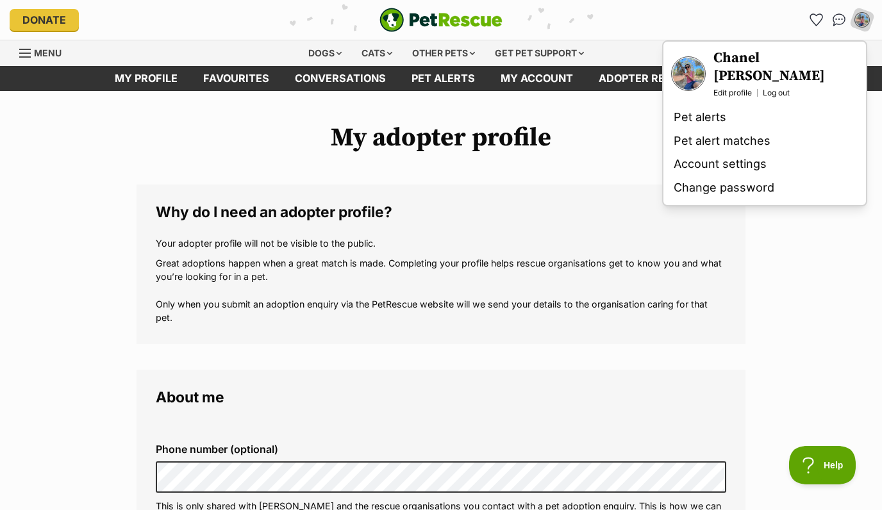
click at [764, 53] on h3 "Chanel [PERSON_NAME]" at bounding box center [785, 67] width 145 height 36
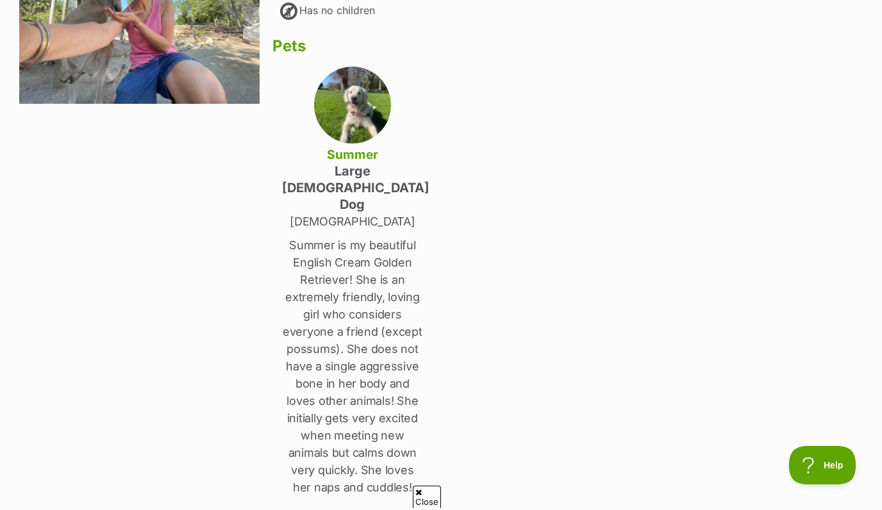
scroll to position [255, 0]
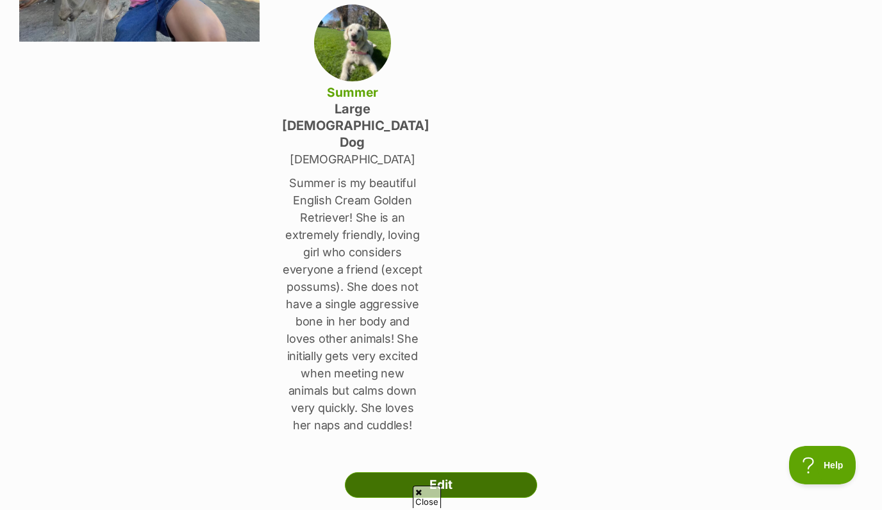
click at [474, 472] on link "Edit" at bounding box center [441, 485] width 192 height 26
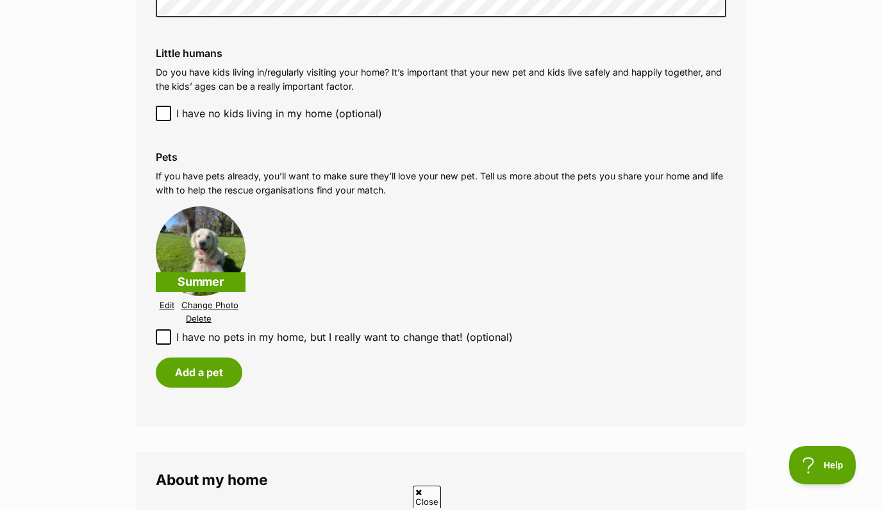
scroll to position [1210, 0]
click at [164, 304] on link "Edit" at bounding box center [167, 305] width 15 height 10
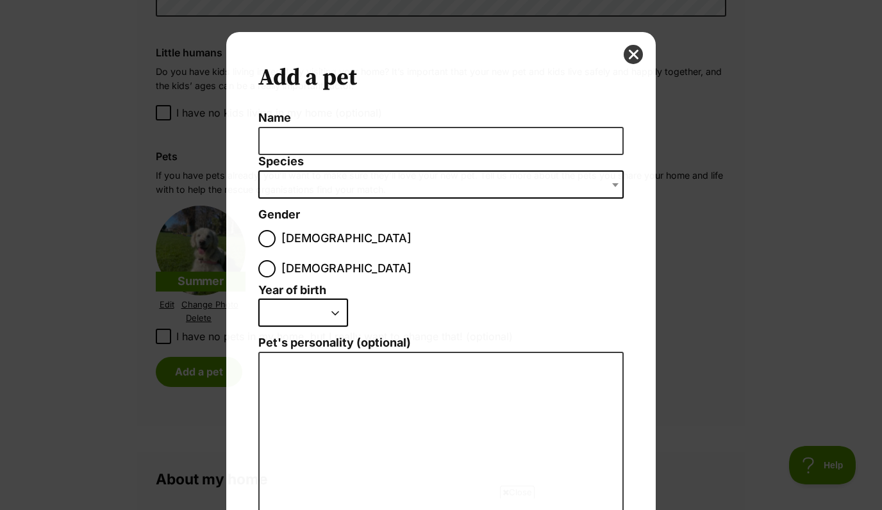
scroll to position [0, 0]
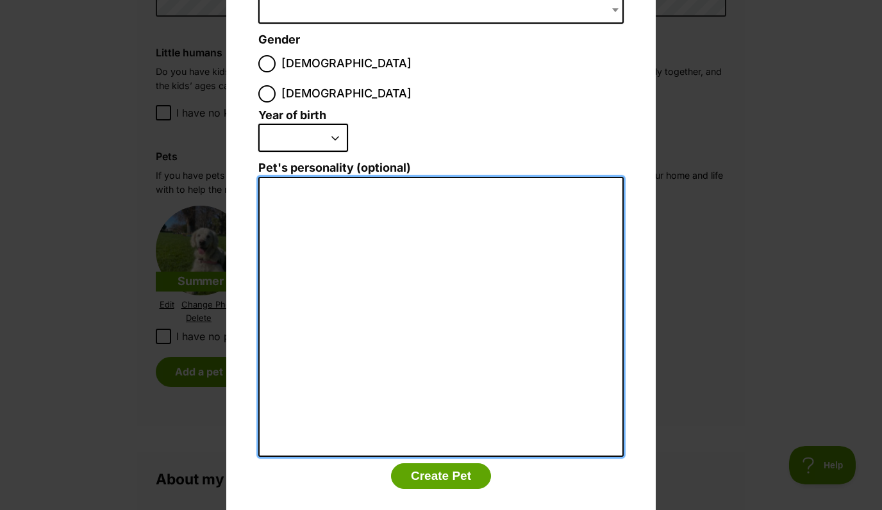
click at [441, 269] on textarea "Pet's personality (optional)" at bounding box center [440, 317] width 365 height 281
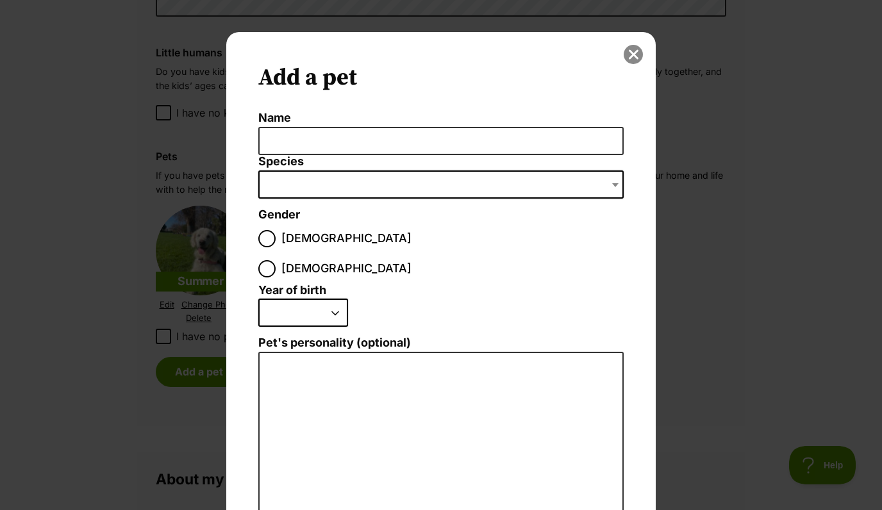
click at [634, 56] on button "close" at bounding box center [632, 54] width 19 height 19
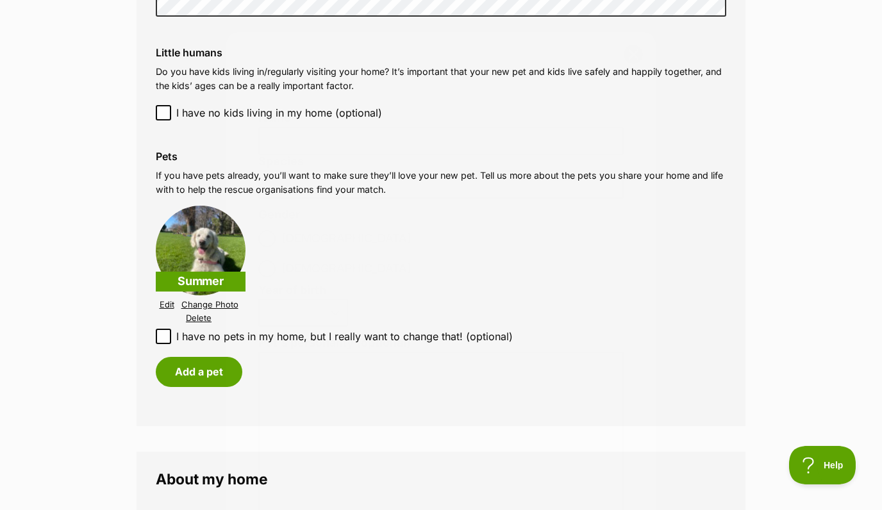
scroll to position [1210, 0]
click at [208, 275] on p "Summer" at bounding box center [201, 282] width 90 height 20
click at [199, 282] on p "Summer" at bounding box center [201, 282] width 90 height 20
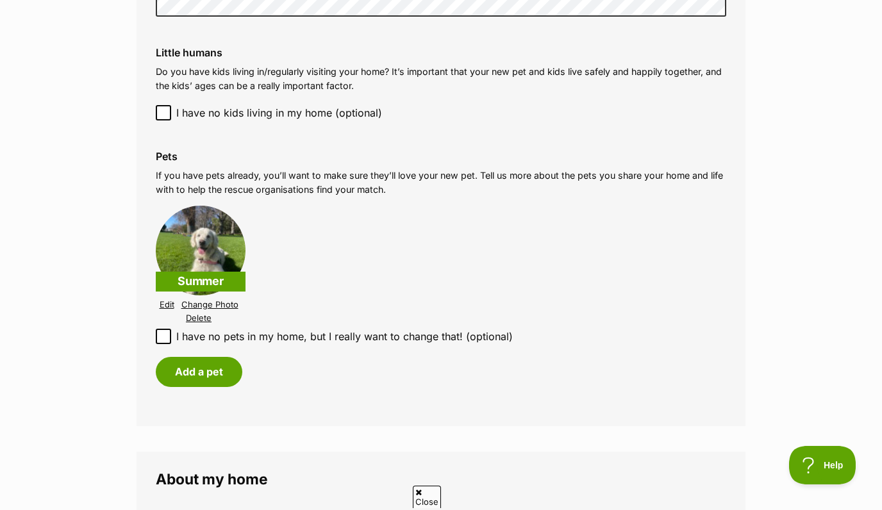
click at [321, 245] on li "Summer Edit Change Photo Delete" at bounding box center [441, 265] width 570 height 126
click at [192, 241] on img at bounding box center [201, 251] width 90 height 90
click at [197, 258] on img at bounding box center [201, 251] width 90 height 90
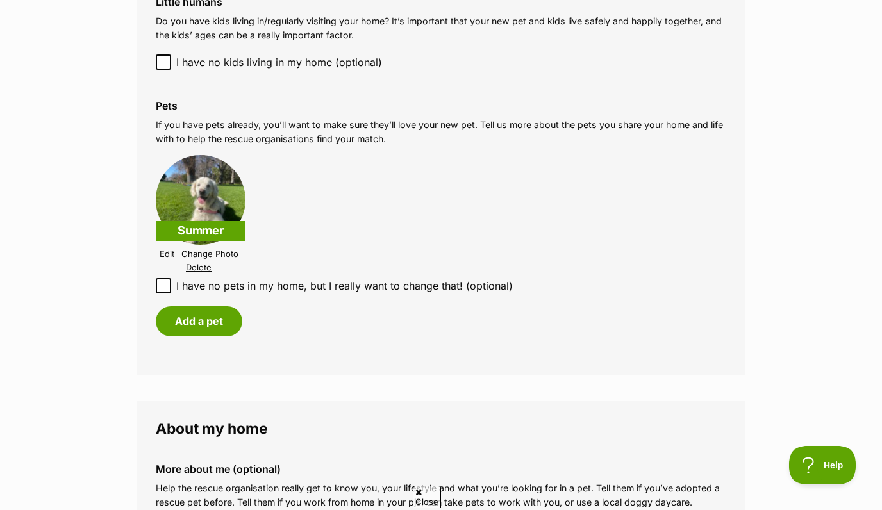
scroll to position [1312, 0]
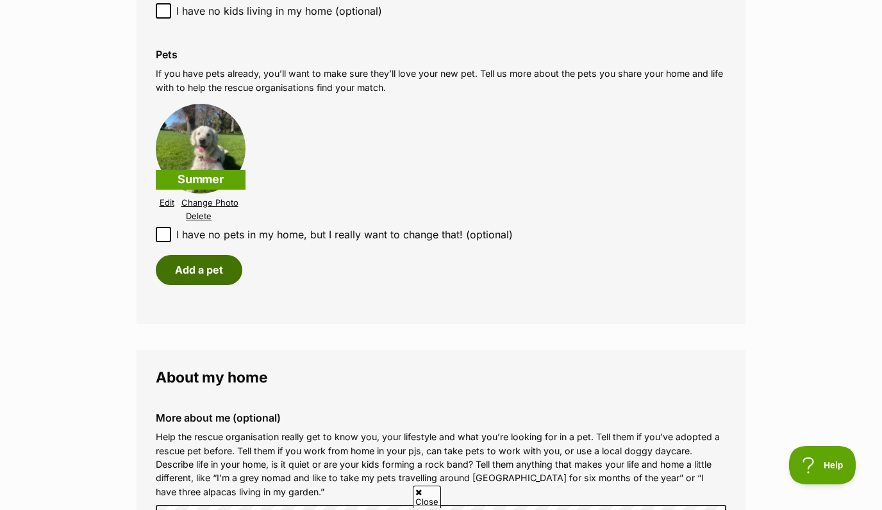
click at [219, 274] on button "Add a pet" at bounding box center [199, 269] width 86 height 29
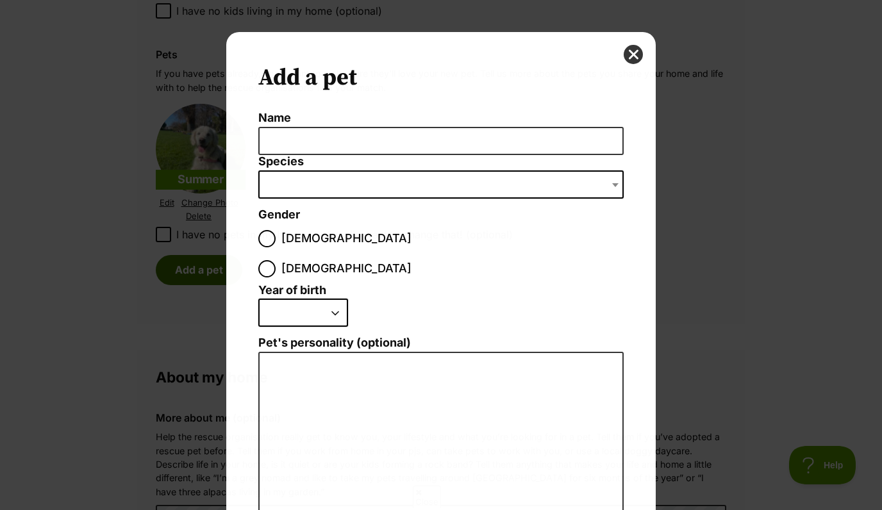
scroll to position [0, 0]
click at [356, 156] on label "Species" at bounding box center [440, 161] width 365 height 13
click at [259, 170] on select "Bird Cat Dog Farm Animal Ferret Guinea Pig Horse Rabbit Reptile" at bounding box center [258, 170] width 1 height 1
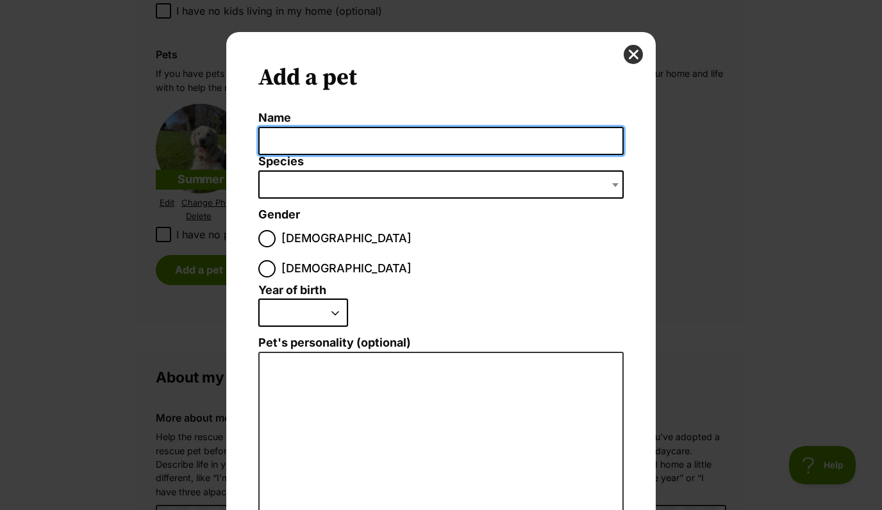
click at [340, 149] on input "Name" at bounding box center [440, 141] width 365 height 29
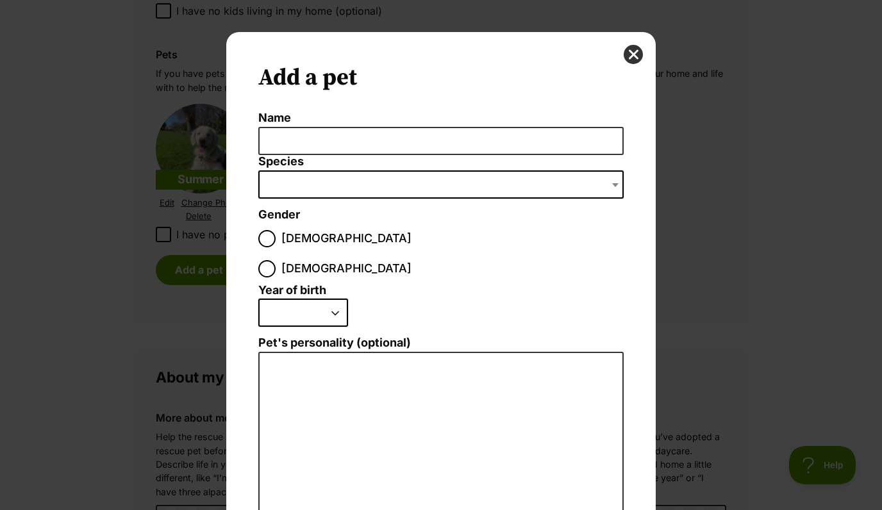
click at [450, 201] on li "Species Bird Cat Dog Farm Animal Ferret Guinea Pig Horse Rabbit Reptile" at bounding box center [440, 181] width 365 height 53
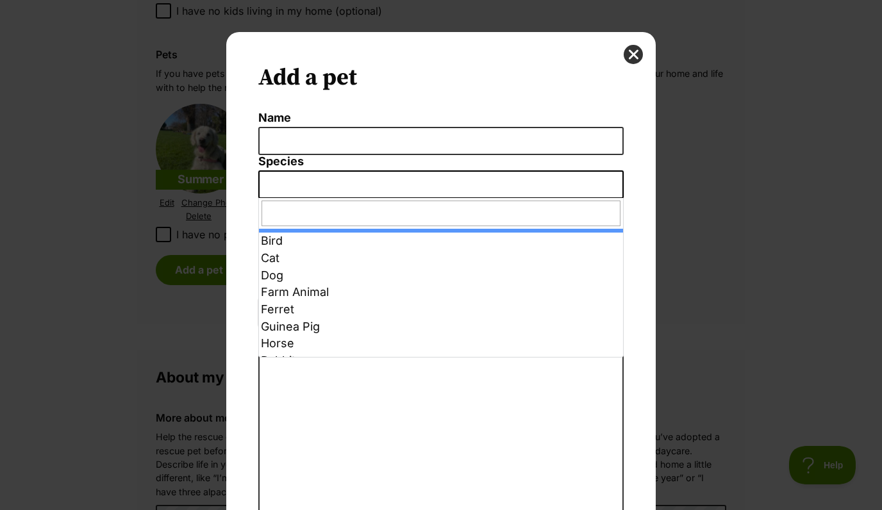
click at [439, 176] on span "Dialog Window - Close (Press escape to close)" at bounding box center [440, 184] width 365 height 28
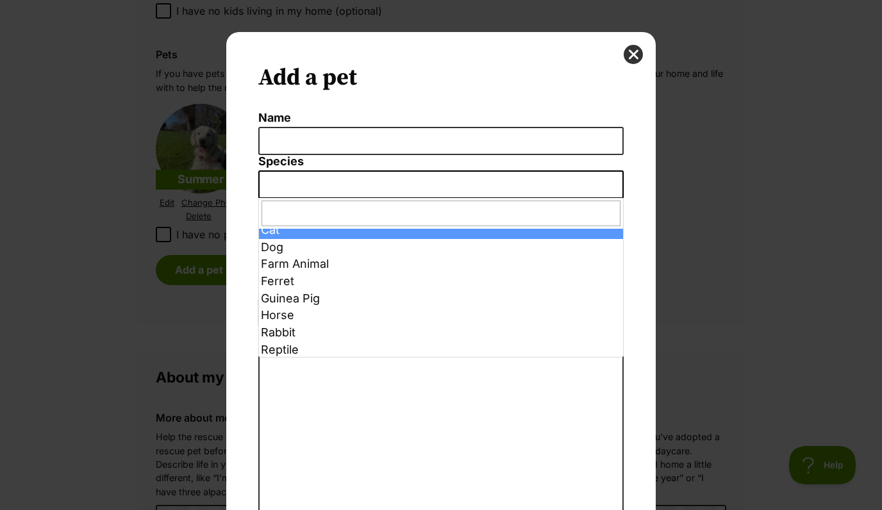
scroll to position [29, 0]
click at [634, 51] on button "close" at bounding box center [632, 54] width 19 height 19
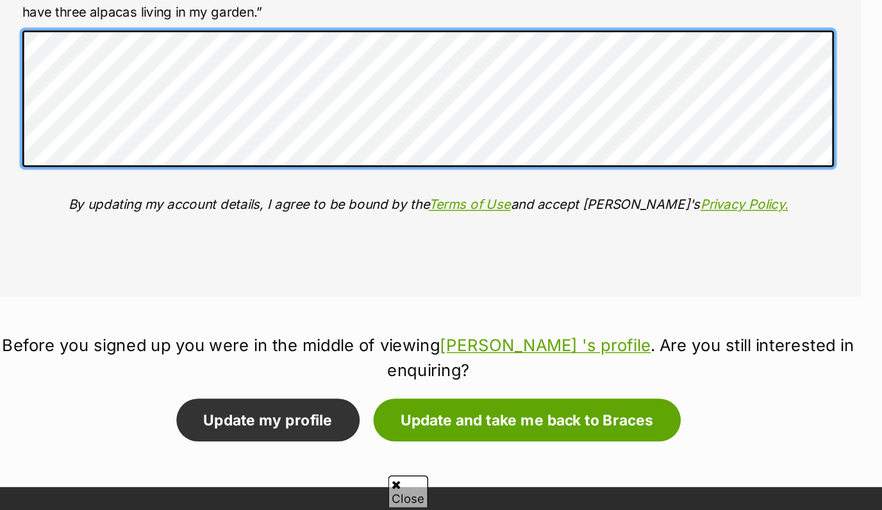
scroll to position [1644, 0]
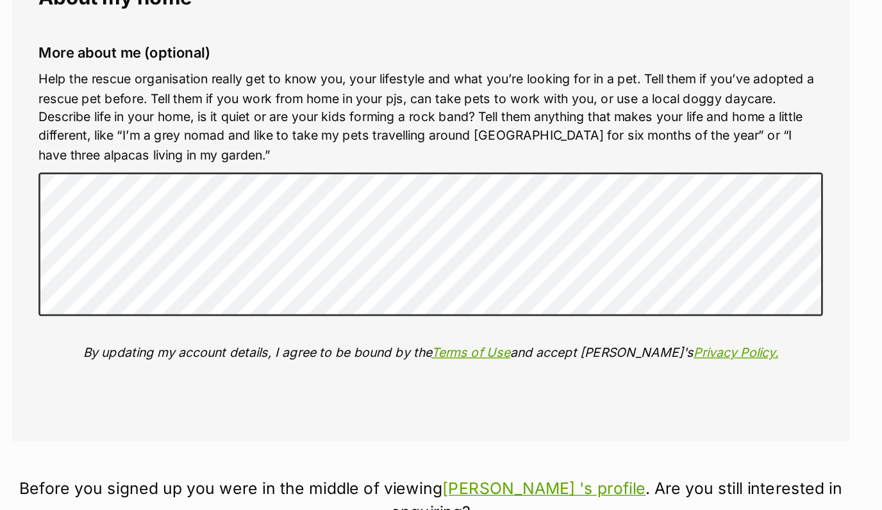
click at [328, 152] on p "Help the rescue organisation really get to know you, your lifestyle and what yo…" at bounding box center [441, 132] width 570 height 69
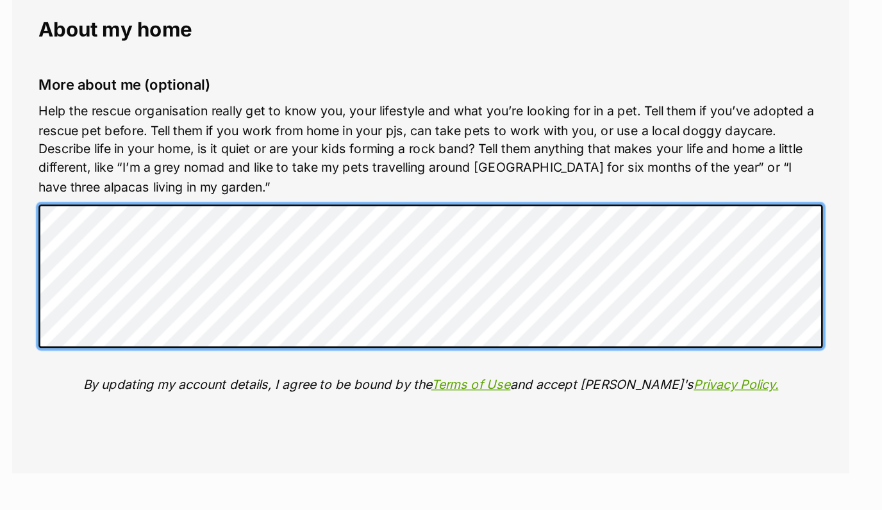
scroll to position [0, 0]
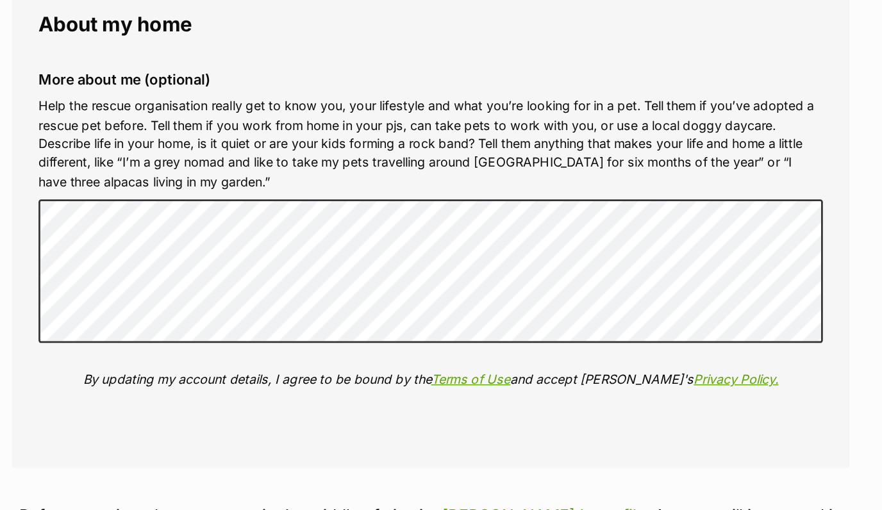
click at [731, 268] on div "More about me (optional) Help the rescue organisation really get to know you, y…" at bounding box center [440, 205] width 591 height 270
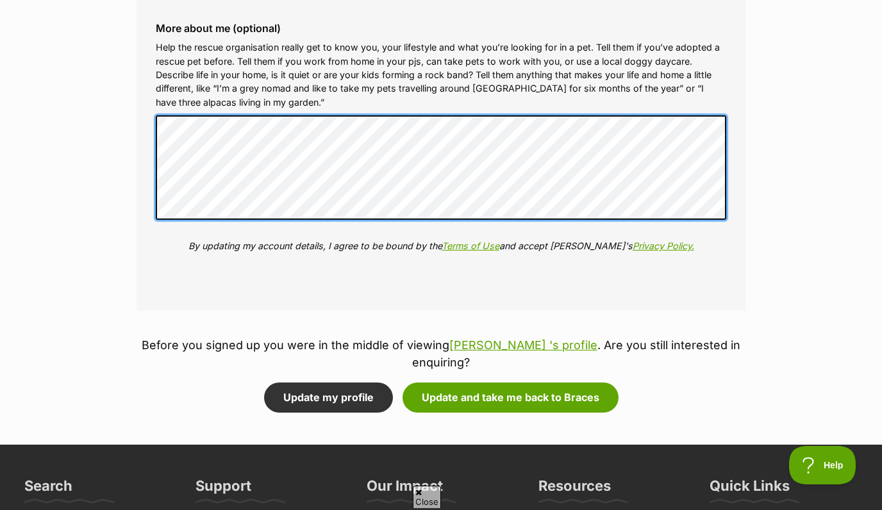
scroll to position [1710, 0]
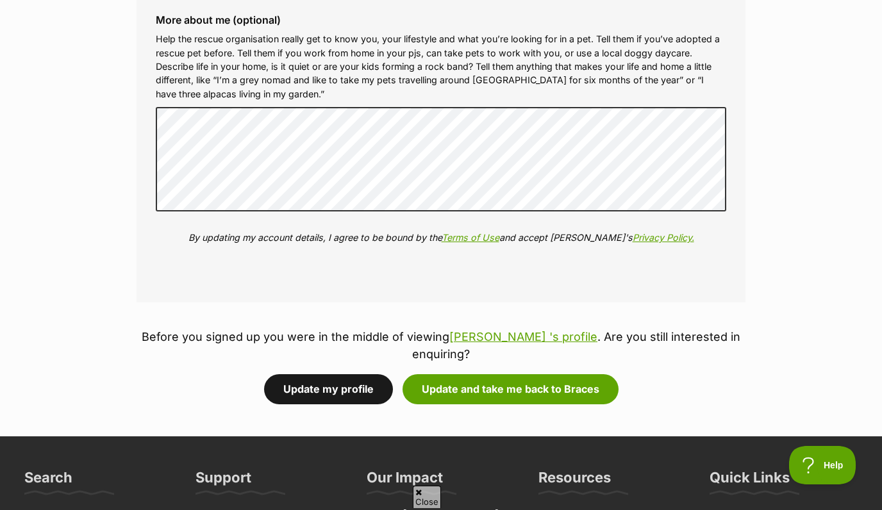
click at [363, 375] on button "Update my profile" at bounding box center [328, 388] width 129 height 29
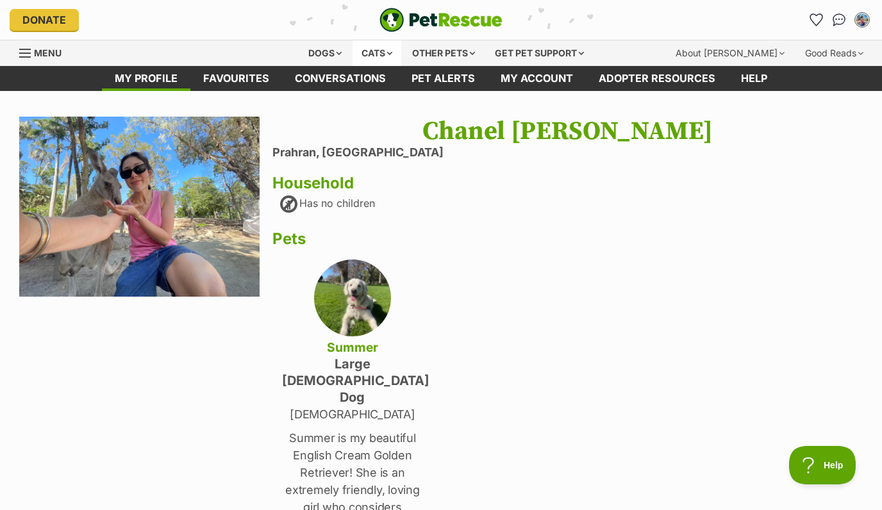
click at [383, 58] on div "Cats" at bounding box center [376, 53] width 49 height 26
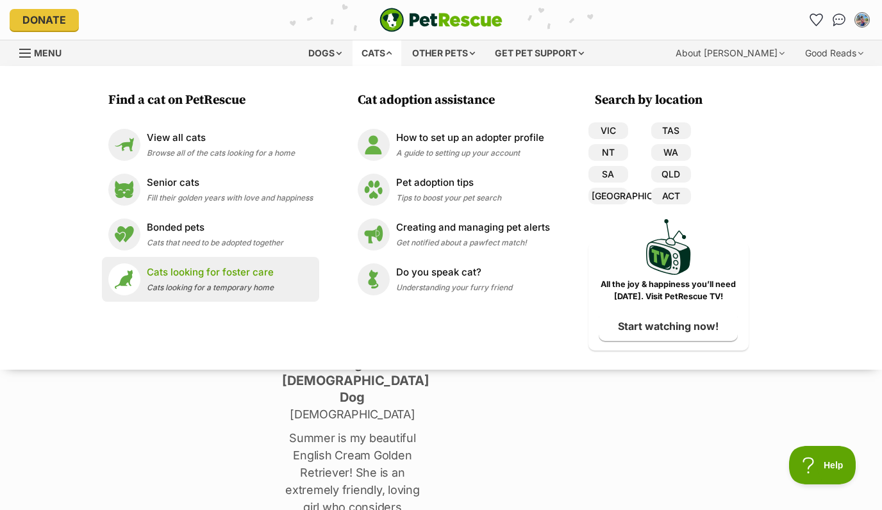
click at [209, 269] on p "Cats looking for foster care" at bounding box center [210, 272] width 127 height 15
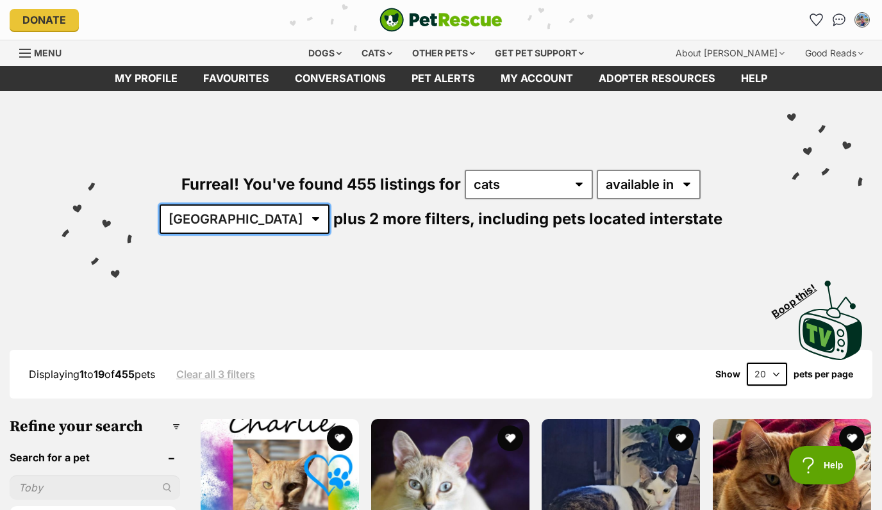
click at [268, 218] on select "[GEOGRAPHIC_DATA] [GEOGRAPHIC_DATA] [GEOGRAPHIC_DATA] [GEOGRAPHIC_DATA] [GEOGRA…" at bounding box center [245, 218] width 170 height 29
select select "VIC"
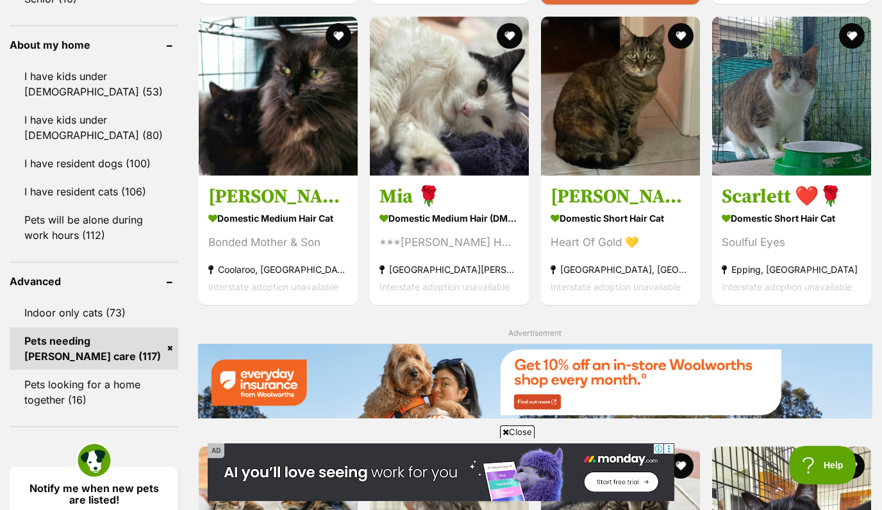
scroll to position [1393, 0]
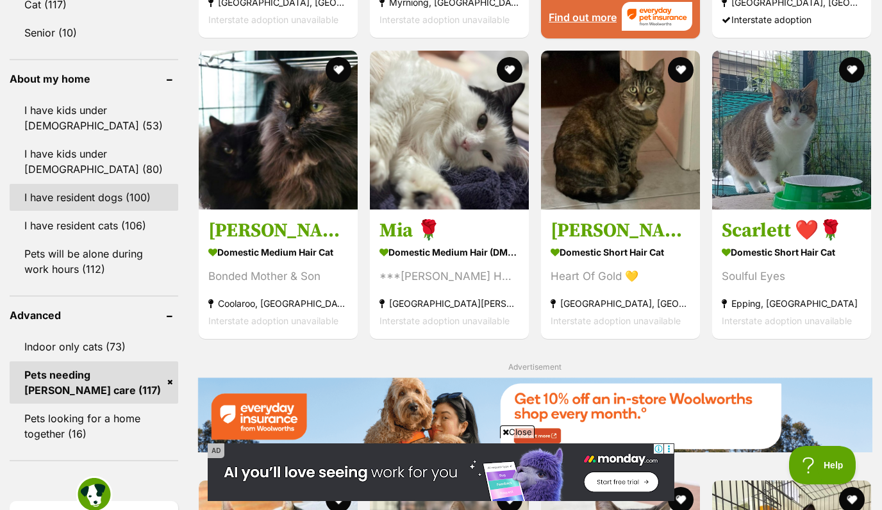
click at [99, 193] on link "I have resident dogs (100)" at bounding box center [94, 197] width 168 height 27
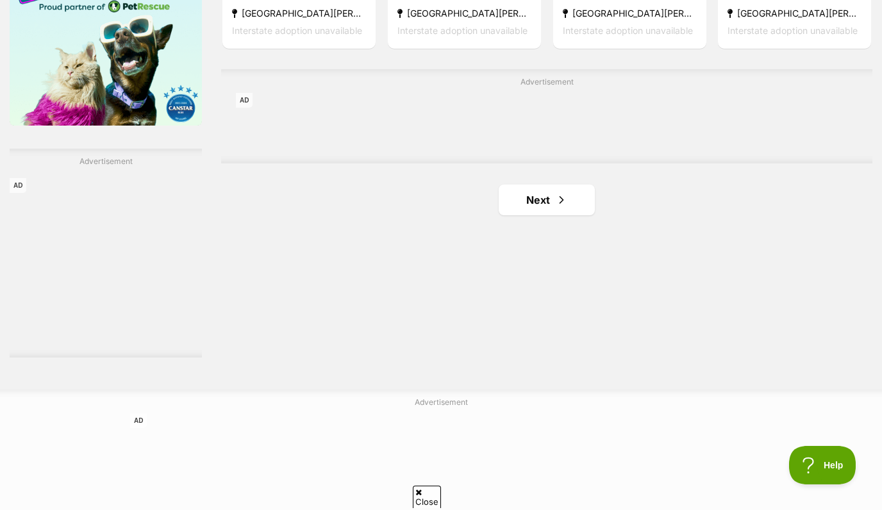
scroll to position [2089, 0]
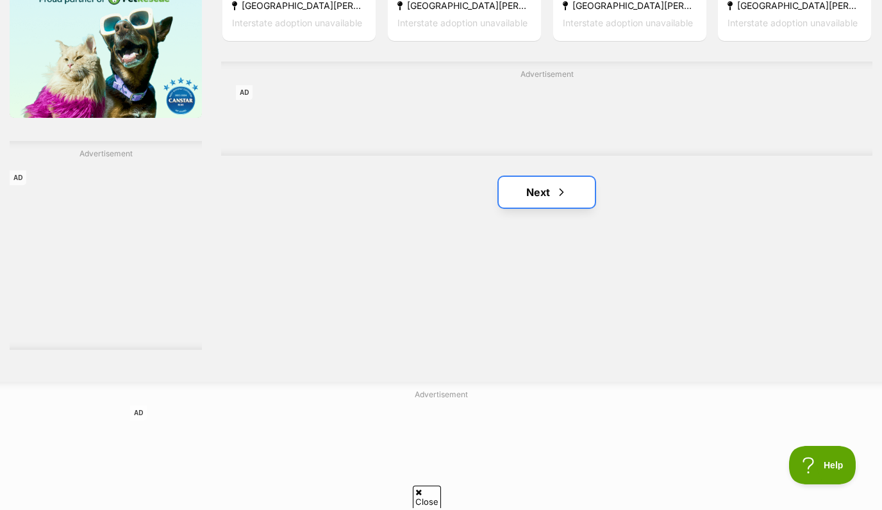
click at [518, 199] on link "Next" at bounding box center [546, 192] width 96 height 31
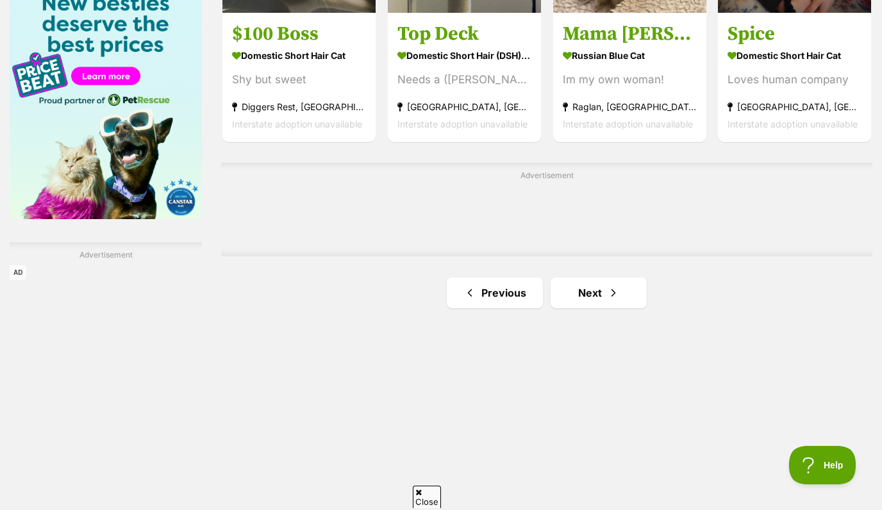
scroll to position [1970, 0]
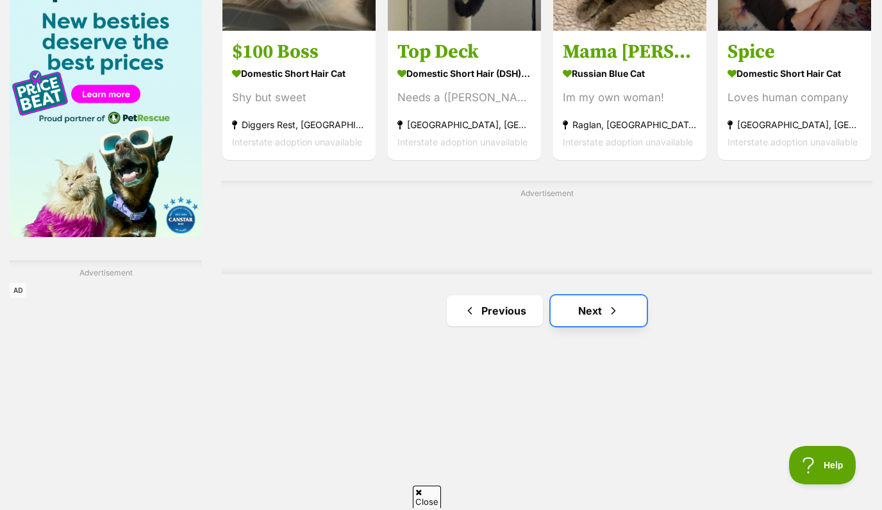
click at [593, 306] on link "Next" at bounding box center [598, 310] width 96 height 31
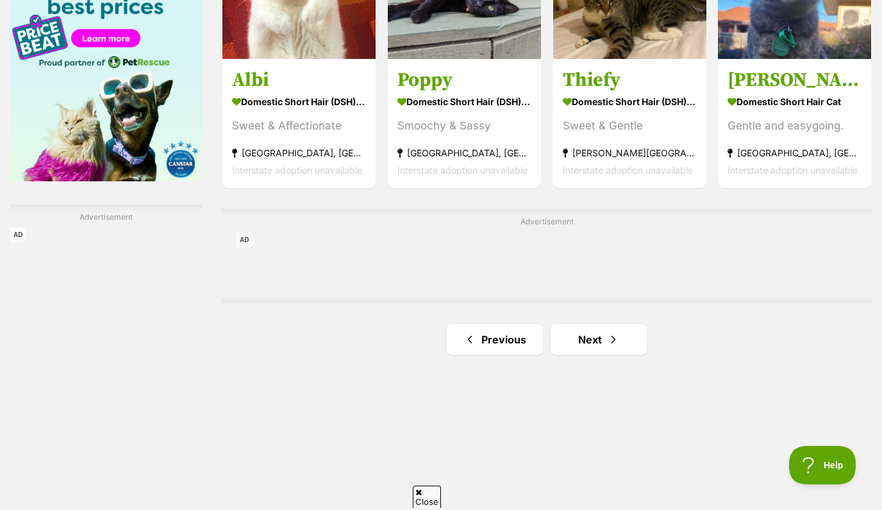
scroll to position [2026, 0]
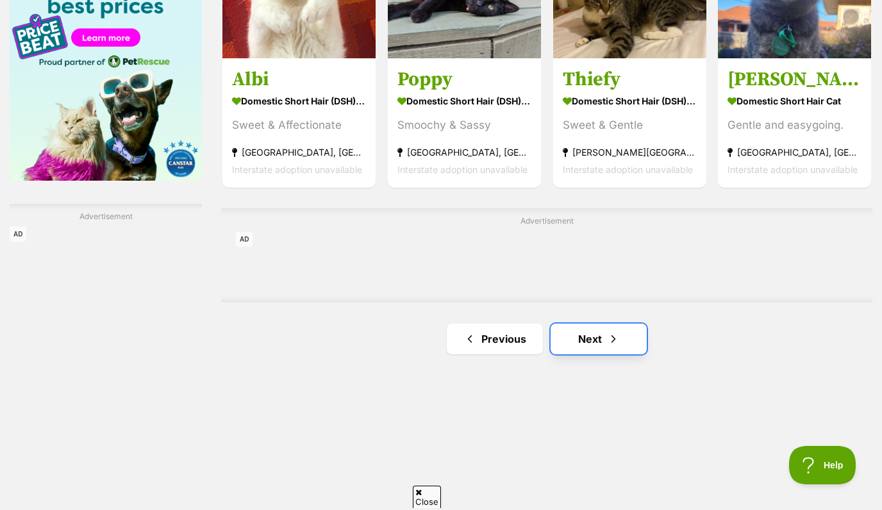
click at [595, 340] on link "Next" at bounding box center [598, 339] width 96 height 31
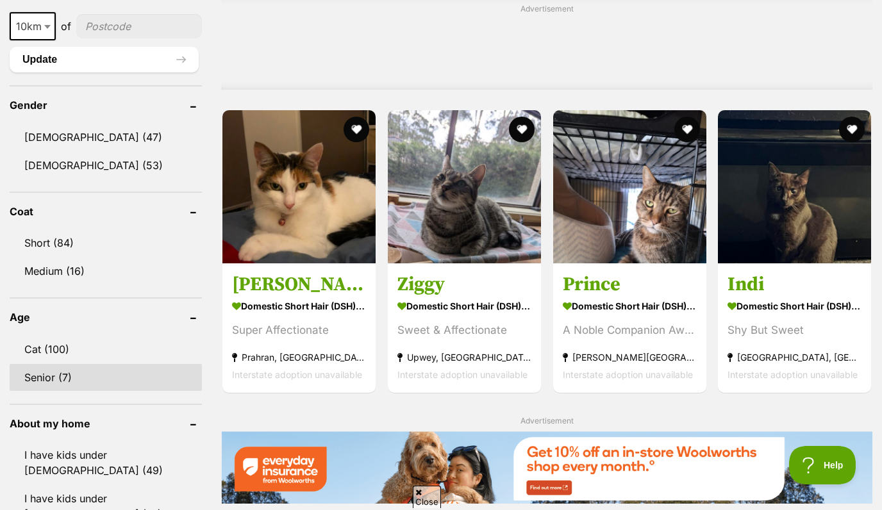
scroll to position [1015, 0]
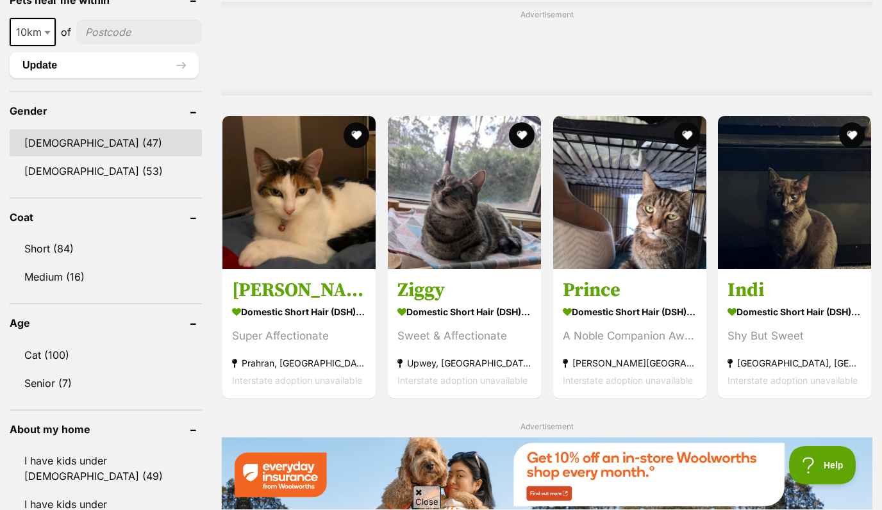
click at [82, 142] on link "[DEMOGRAPHIC_DATA] (47)" at bounding box center [106, 142] width 192 height 27
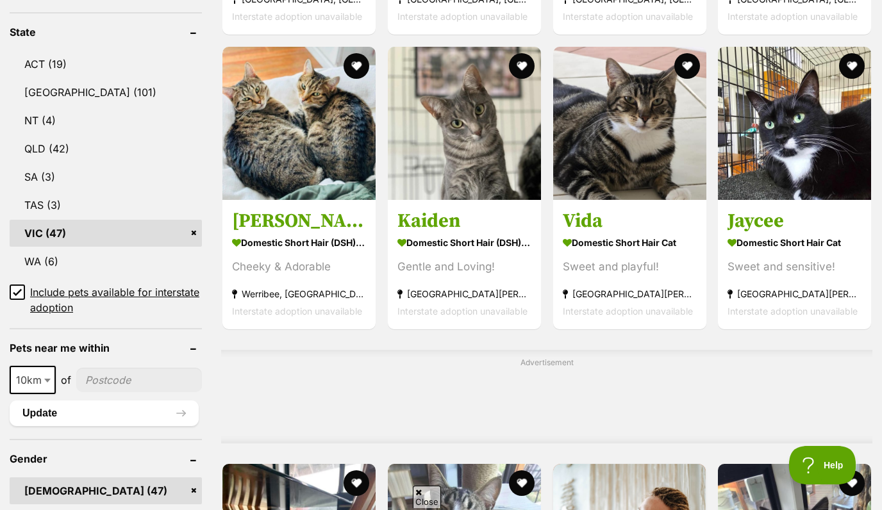
scroll to position [702, 0]
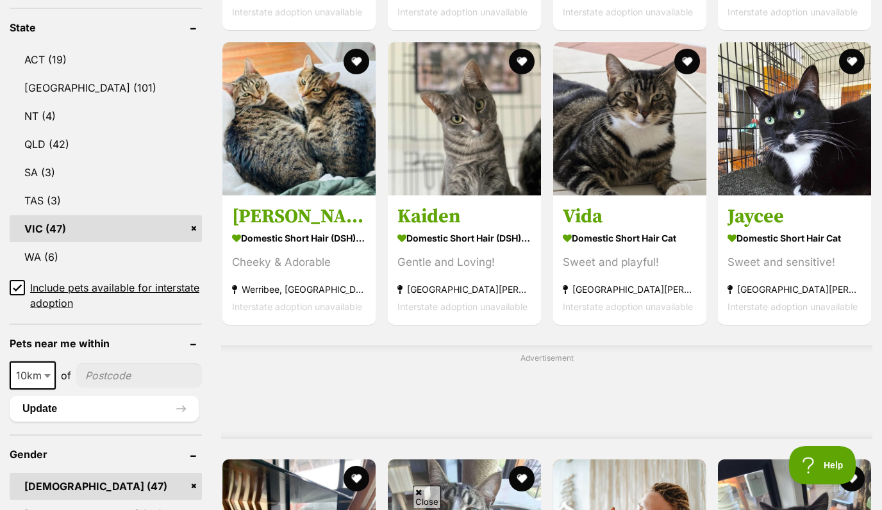
click at [165, 363] on input"] "postcode" at bounding box center [139, 375] width 126 height 24
type input"] "3181"
click at [45, 361] on span at bounding box center [48, 375] width 13 height 28
click at [66, 396] on button "Update" at bounding box center [104, 409] width 189 height 26
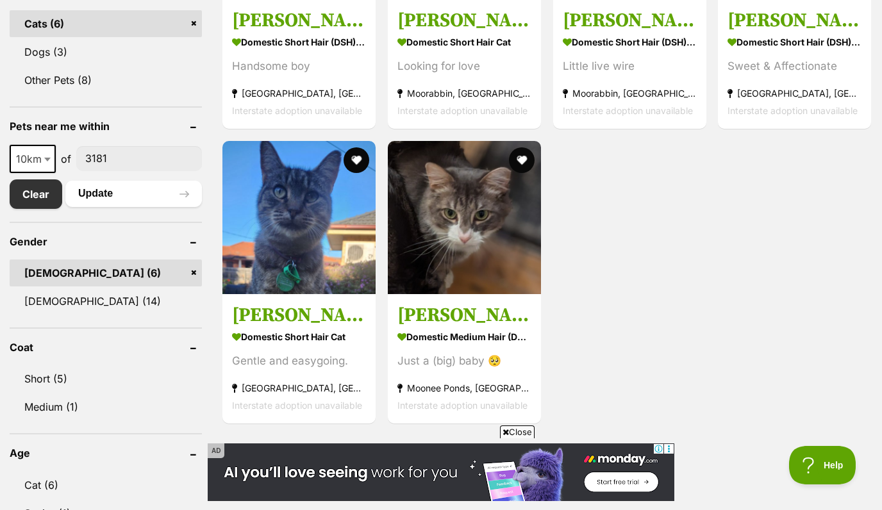
scroll to position [576, 0]
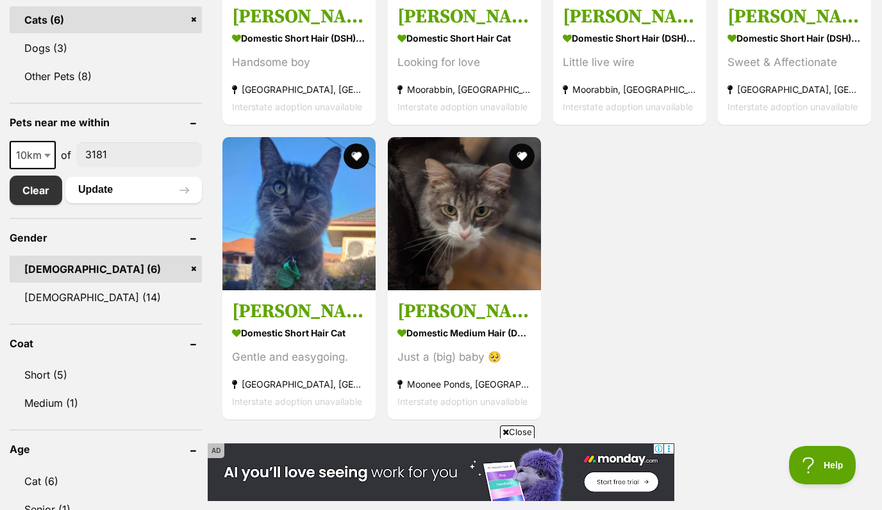
click at [86, 266] on link "[DEMOGRAPHIC_DATA] (6)" at bounding box center [106, 269] width 192 height 27
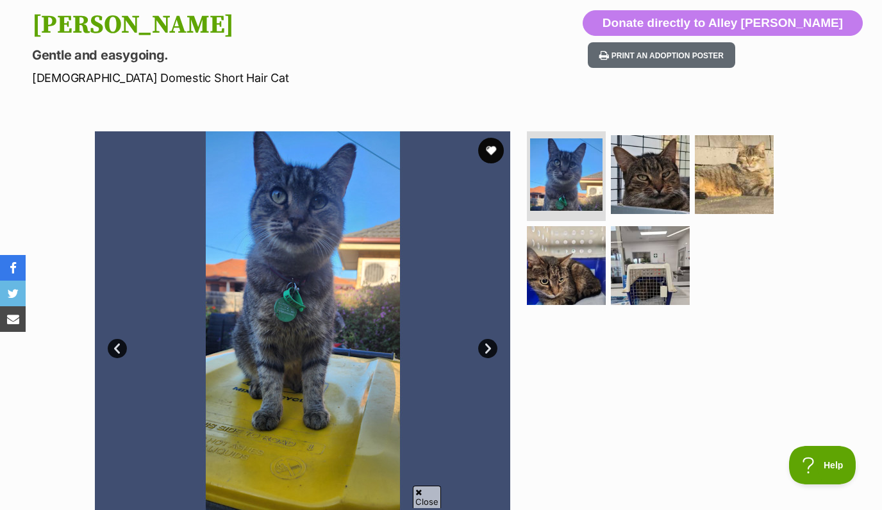
scroll to position [137, 0]
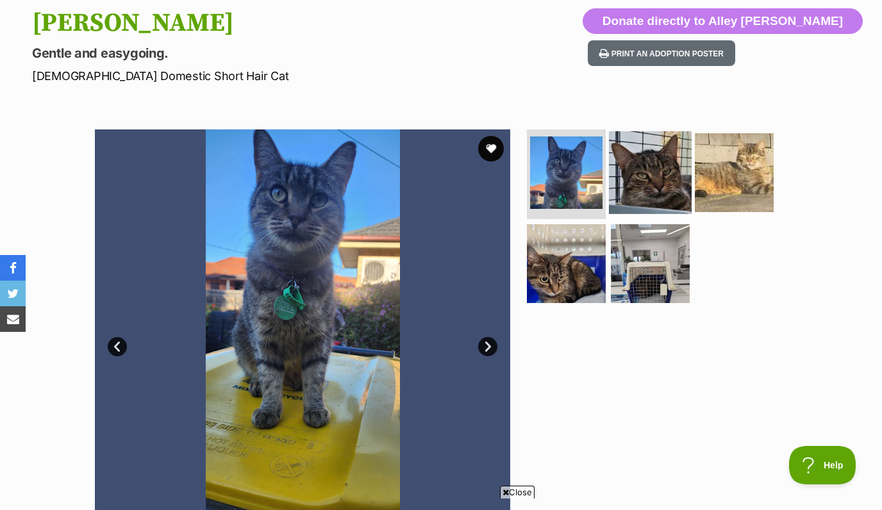
click at [661, 168] on img at bounding box center [650, 172] width 83 height 83
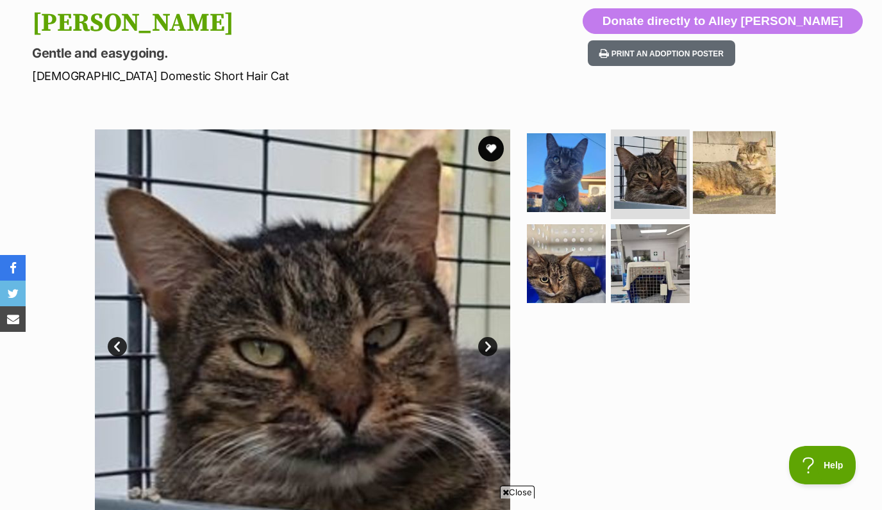
click at [721, 173] on img at bounding box center [734, 172] width 83 height 83
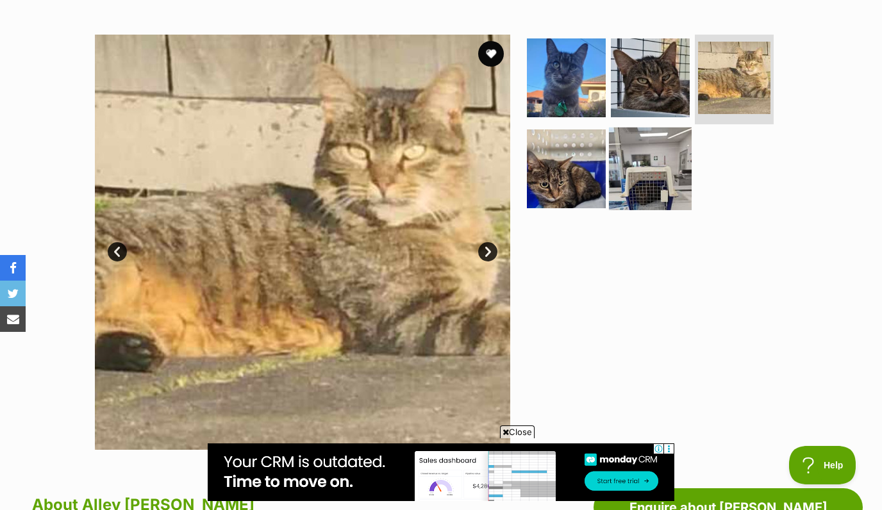
scroll to position [0, 0]
click at [659, 192] on img at bounding box center [650, 168] width 83 height 83
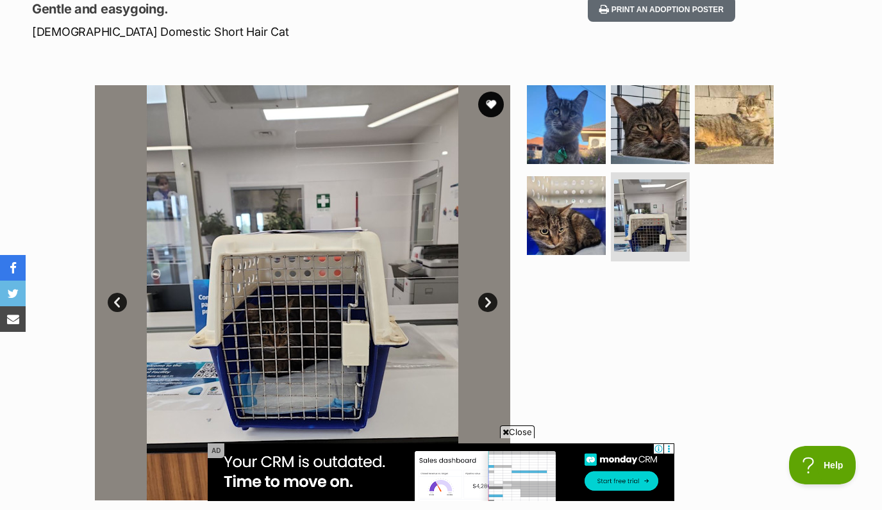
scroll to position [187, 0]
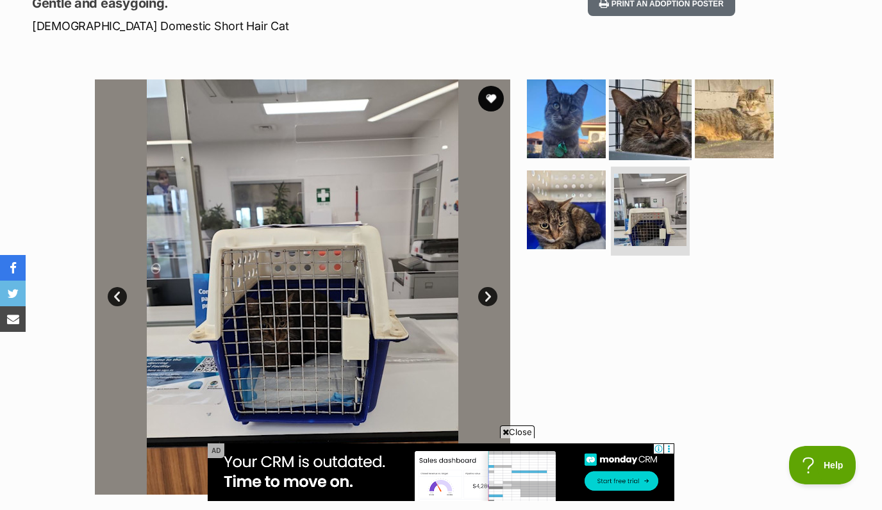
click at [651, 144] on img at bounding box center [650, 119] width 83 height 83
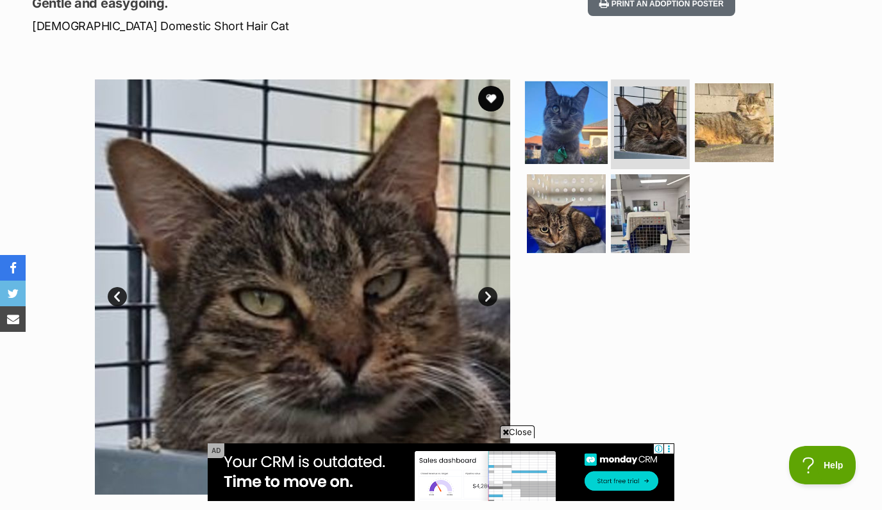
click at [566, 123] on img at bounding box center [566, 122] width 83 height 83
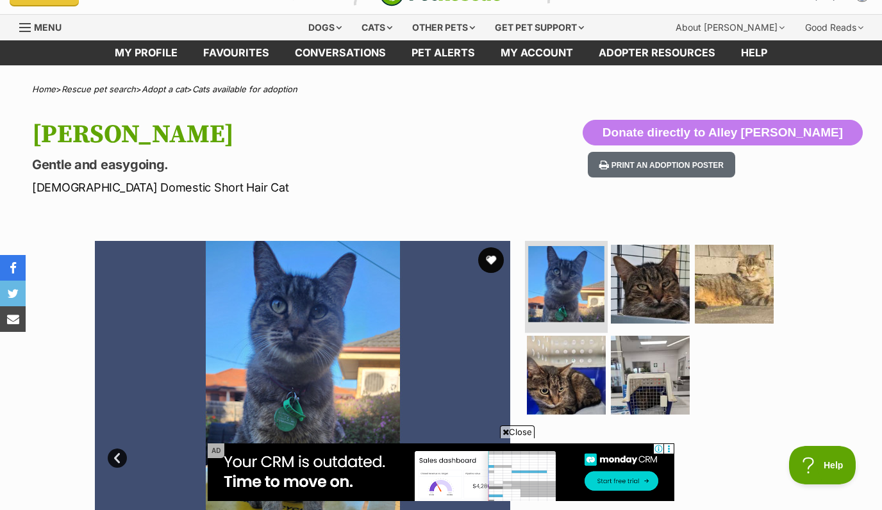
scroll to position [17, 0]
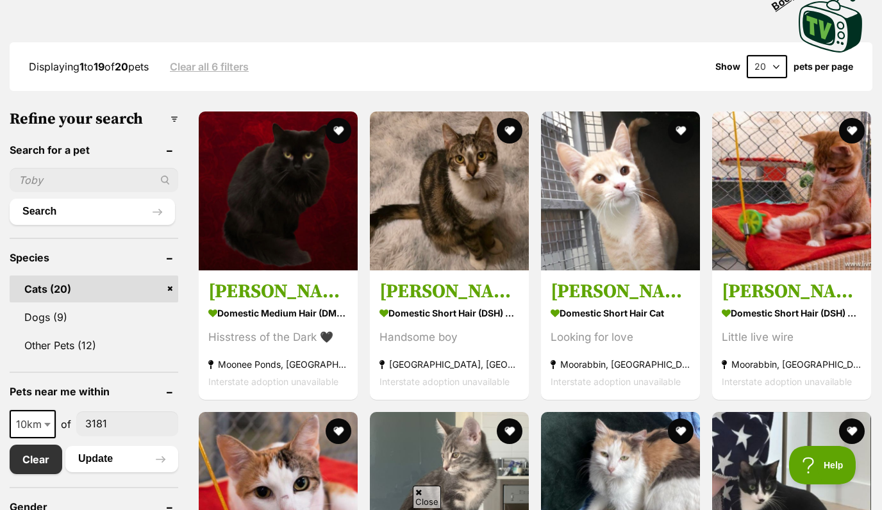
scroll to position [306, 0]
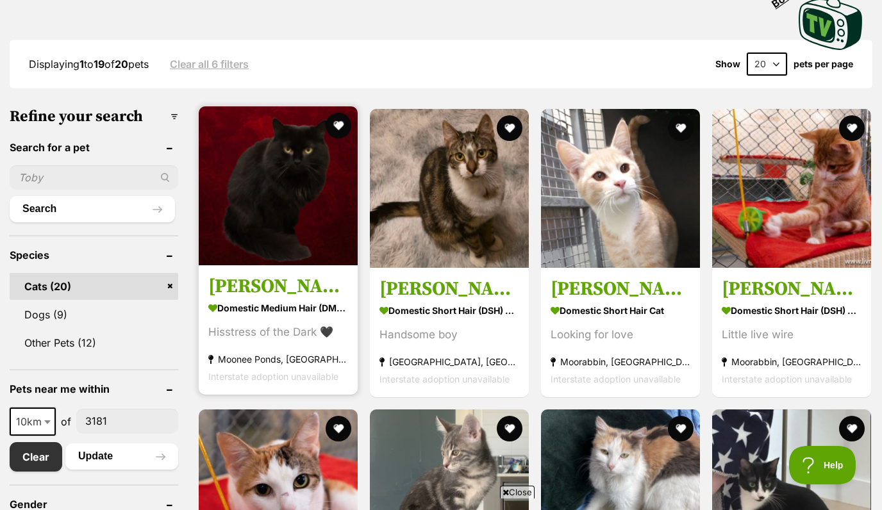
click at [235, 299] on link "[PERSON_NAME] Domestic Medium Hair (DMH) Cat Hisstress of the Dark 🖤 [GEOGRAPHI…" at bounding box center [278, 330] width 159 height 130
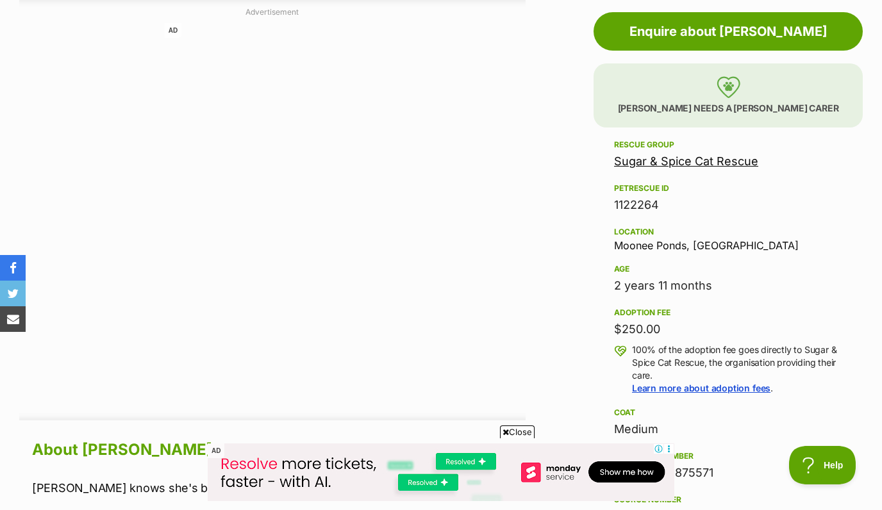
scroll to position [406, 0]
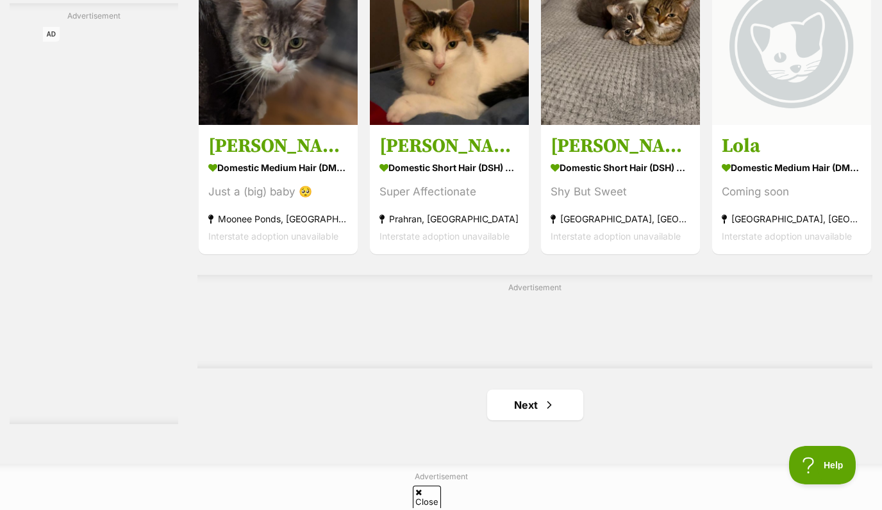
scroll to position [1939, 0]
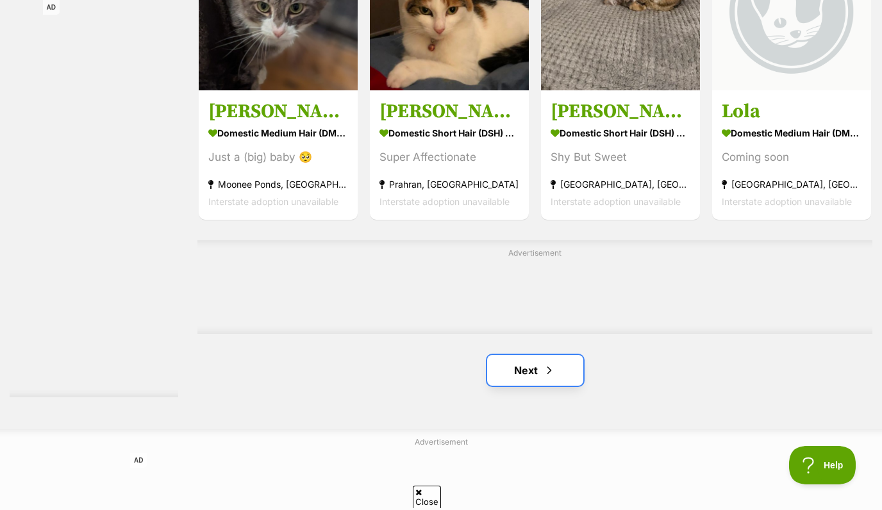
click at [518, 365] on link "Next" at bounding box center [535, 370] width 96 height 31
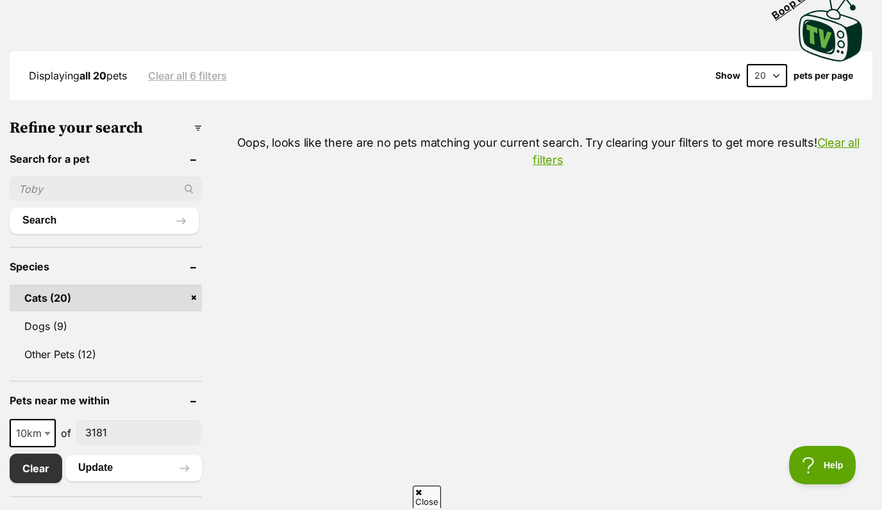
scroll to position [298, 0]
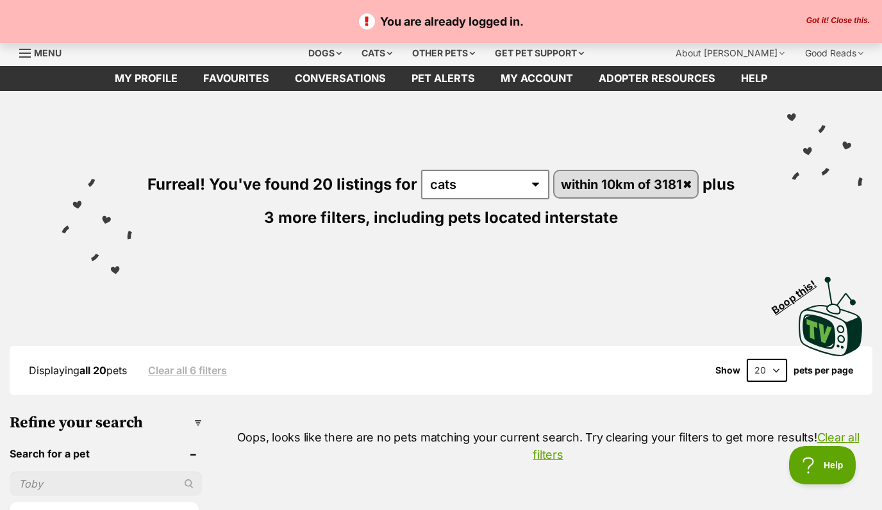
click at [838, 20] on button "Got it! Close this." at bounding box center [837, 21] width 71 height 10
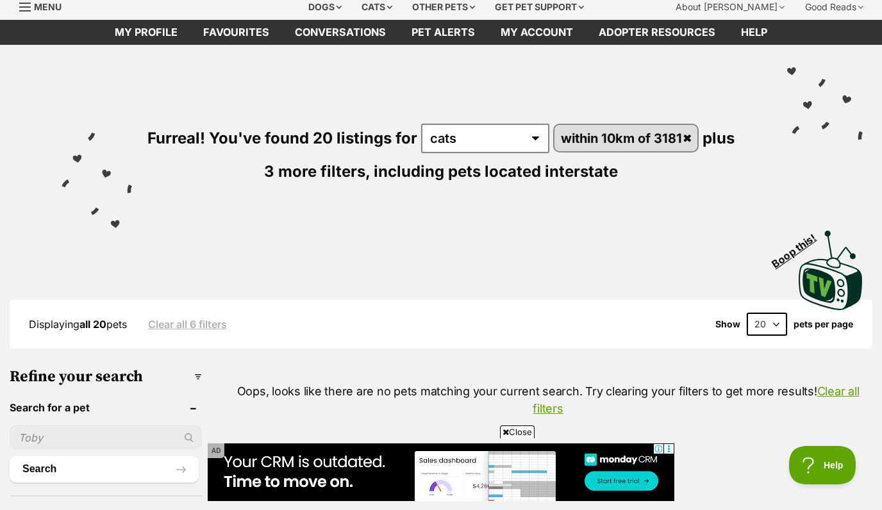
scroll to position [42, 0]
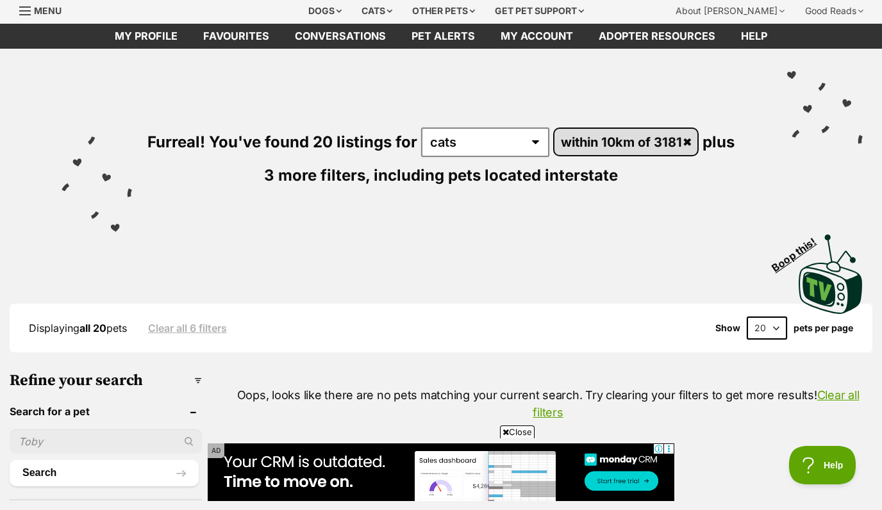
click at [692, 139] on link "within 10km of 3181" at bounding box center [625, 142] width 143 height 26
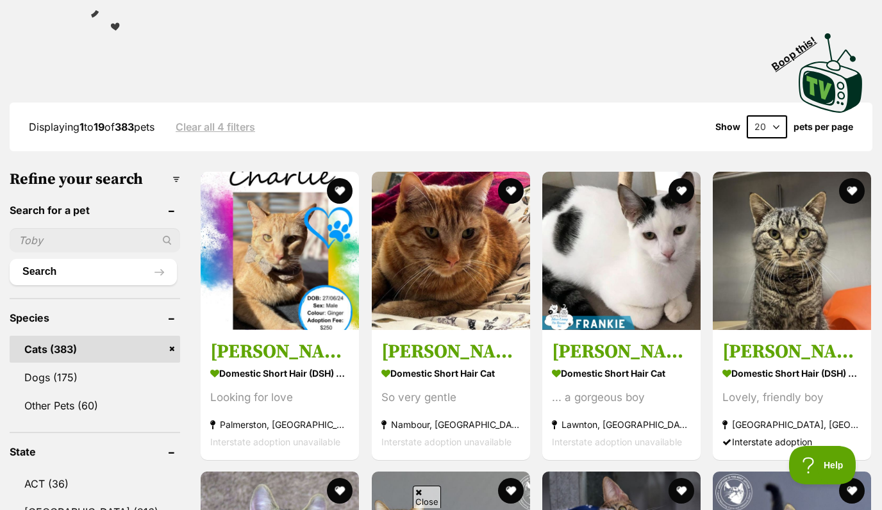
scroll to position [261, 0]
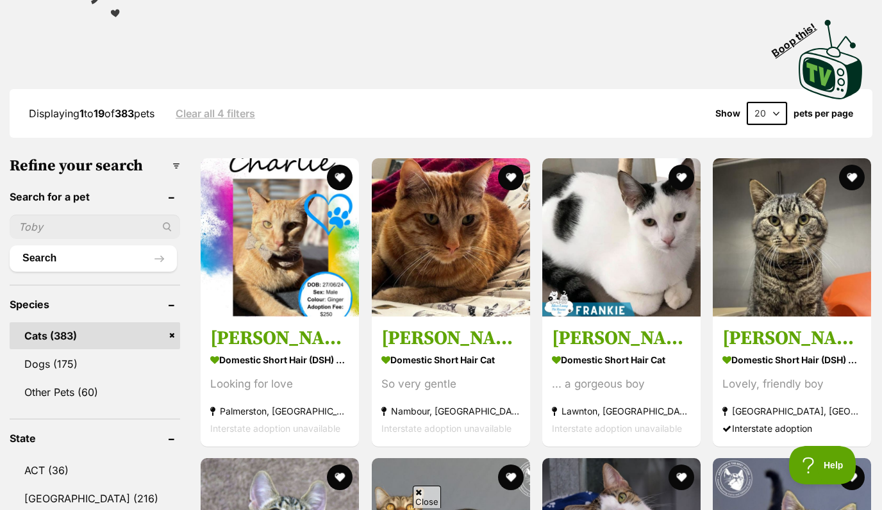
click at [74, 230] on input "text" at bounding box center [95, 227] width 170 height 24
type input "red"
click at [10, 245] on button "Search" at bounding box center [93, 258] width 167 height 26
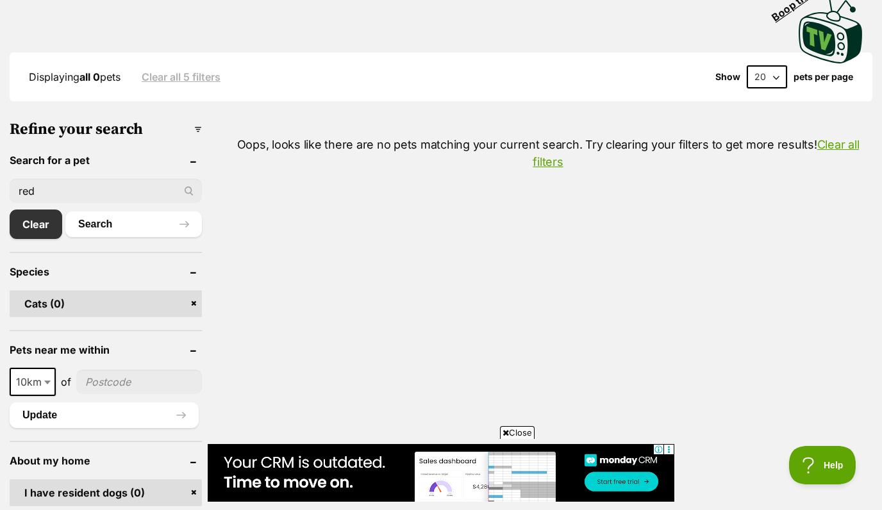
scroll to position [312, 0]
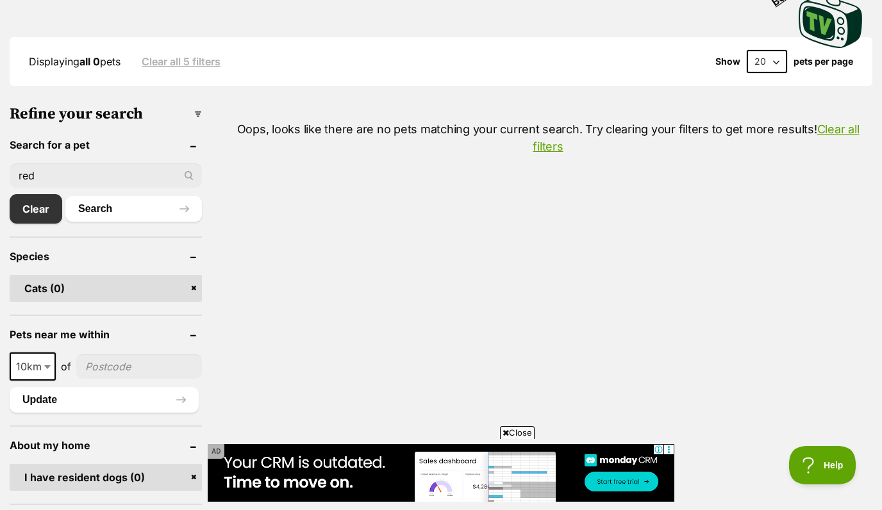
drag, startPoint x: 69, startPoint y: 178, endPoint x: -56, endPoint y: 178, distance: 124.9
type input "fred"
click at [65, 196] on button "Search" at bounding box center [133, 209] width 136 height 26
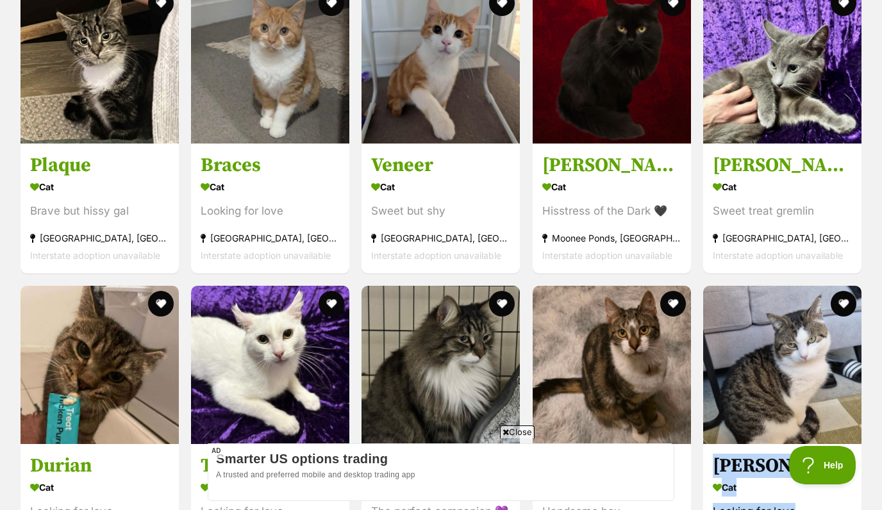
scroll to position [1344, 0]
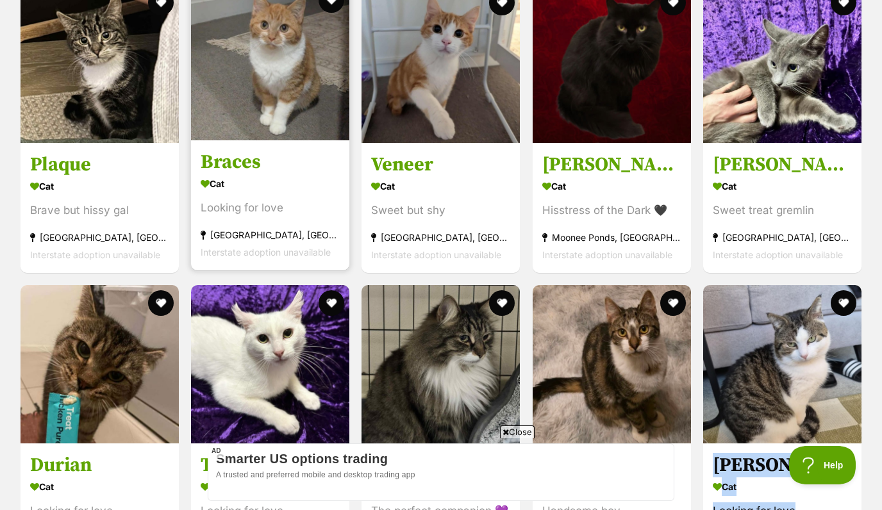
click at [223, 174] on h3 "Braces" at bounding box center [270, 162] width 139 height 24
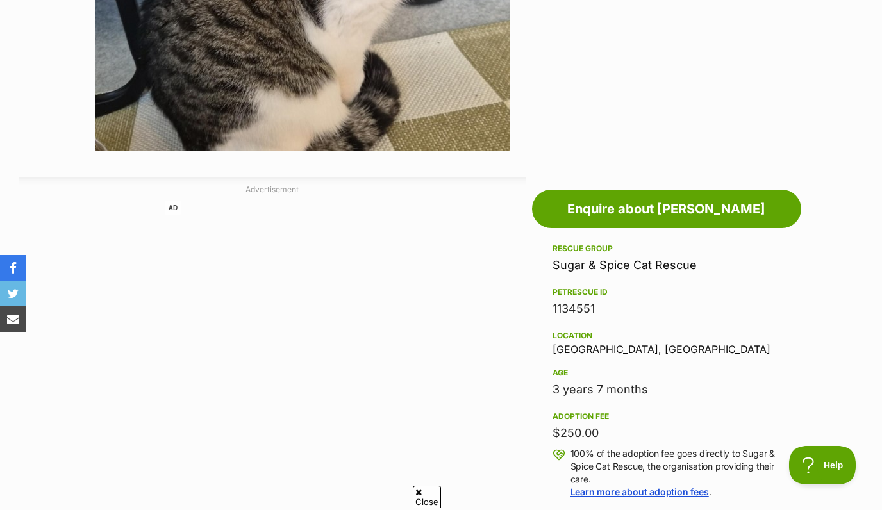
scroll to position [568, 0]
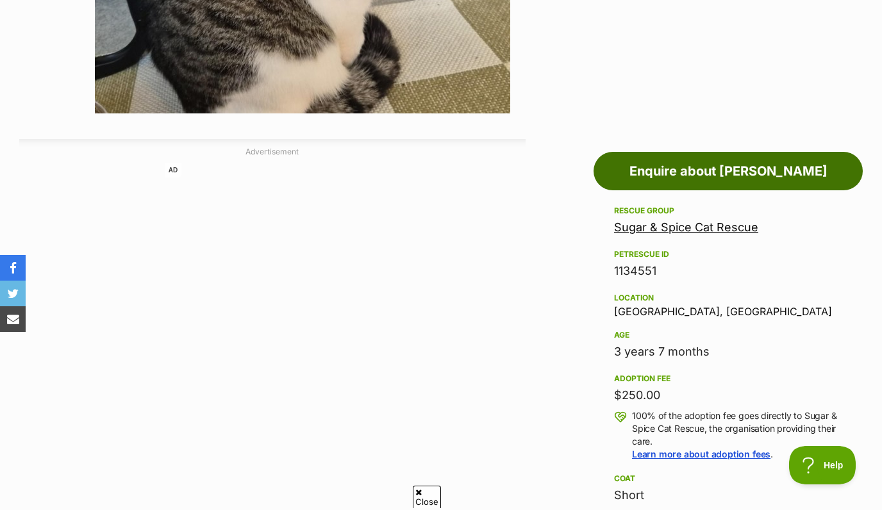
click at [666, 176] on link "Enquire about Fred" at bounding box center [727, 171] width 269 height 38
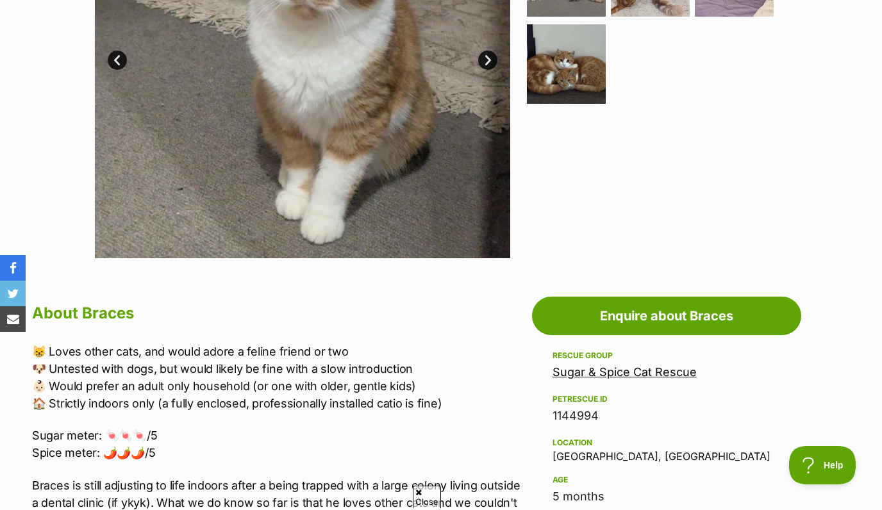
scroll to position [438, 0]
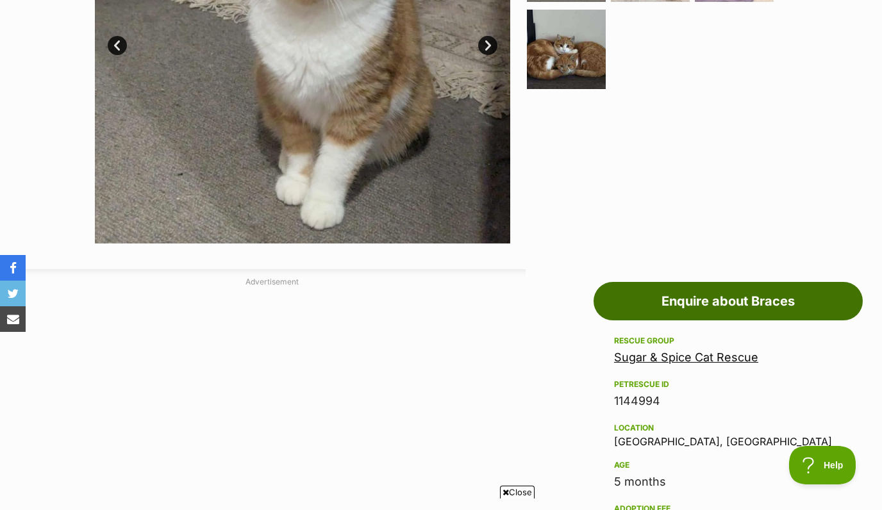
click at [639, 293] on link "Enquire about Braces" at bounding box center [727, 301] width 269 height 38
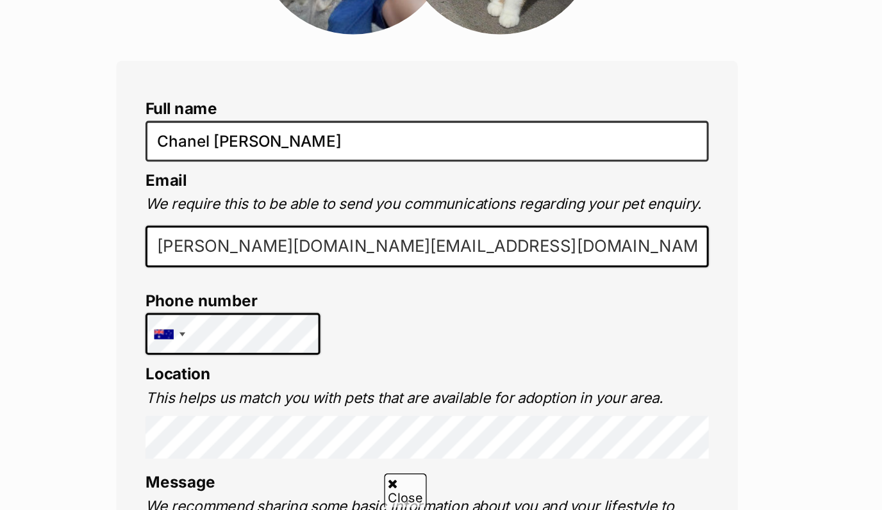
scroll to position [122, 0]
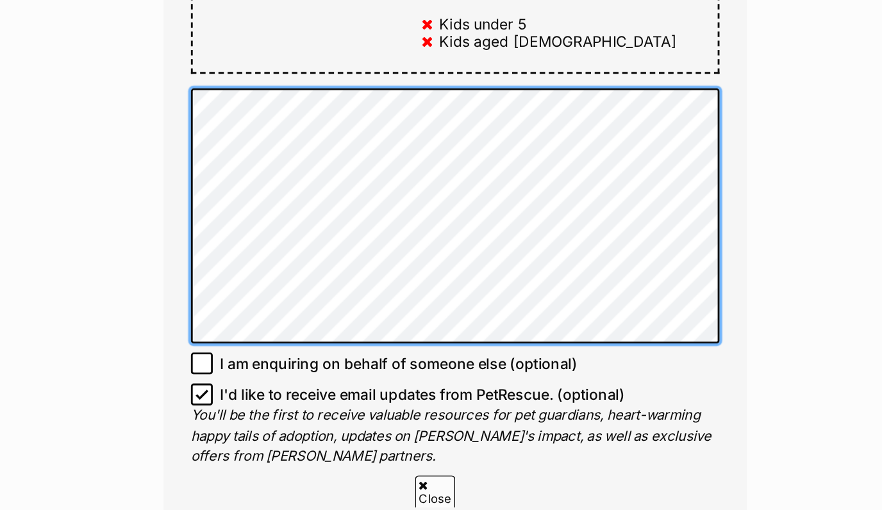
scroll to position [700, 0]
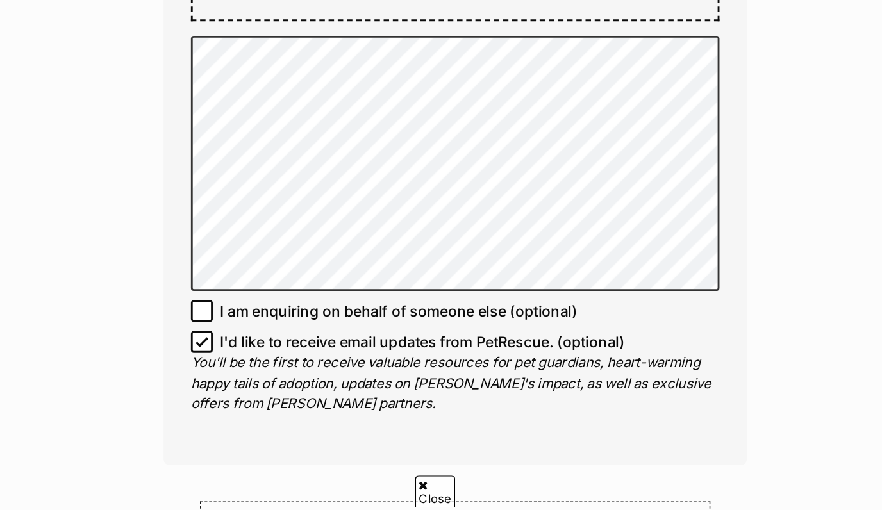
click at [261, 389] on icon at bounding box center [262, 391] width 9 height 9
click at [261, 389] on input "I'd like to receive email updates from PetRescue. (optional)" at bounding box center [262, 391] width 15 height 15
checkbox input "false"
click at [320, 436] on p "You'll be the first to receive valuable resources for pet guardians, heart-warm…" at bounding box center [441, 421] width 372 height 44
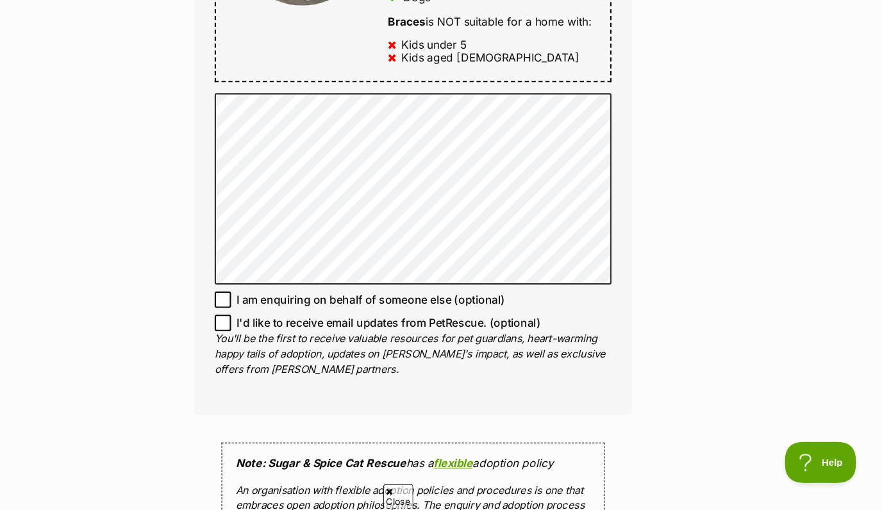
scroll to position [760, 0]
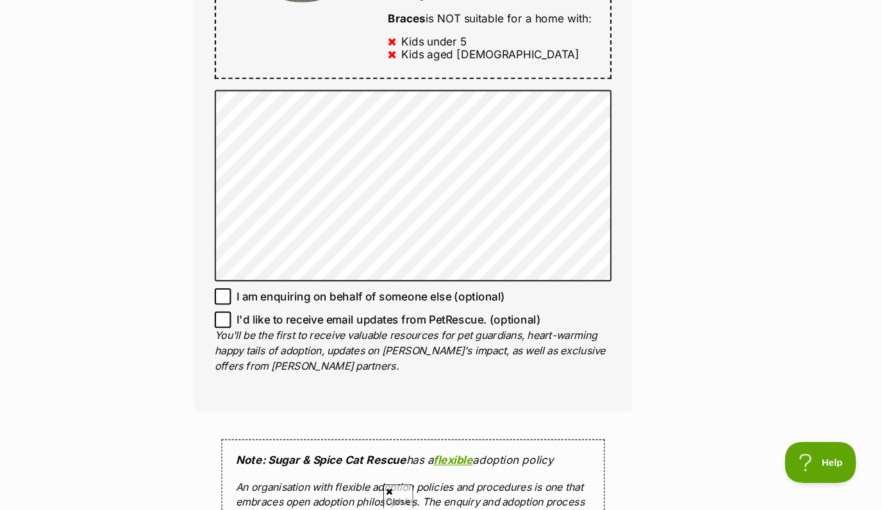
click at [652, 245] on div "Enquire about Braces Full name Chanel Mercadante Email We require this to be ab…" at bounding box center [441, 142] width 448 height 1572
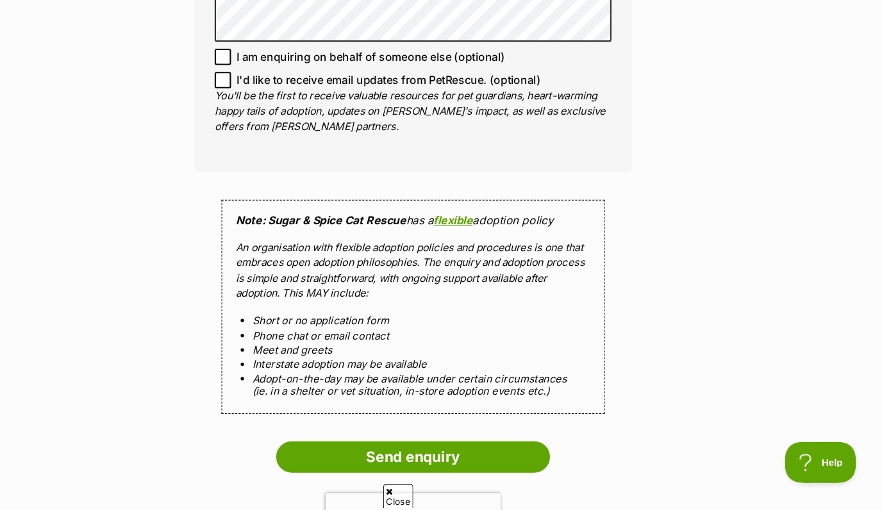
scroll to position [986, 0]
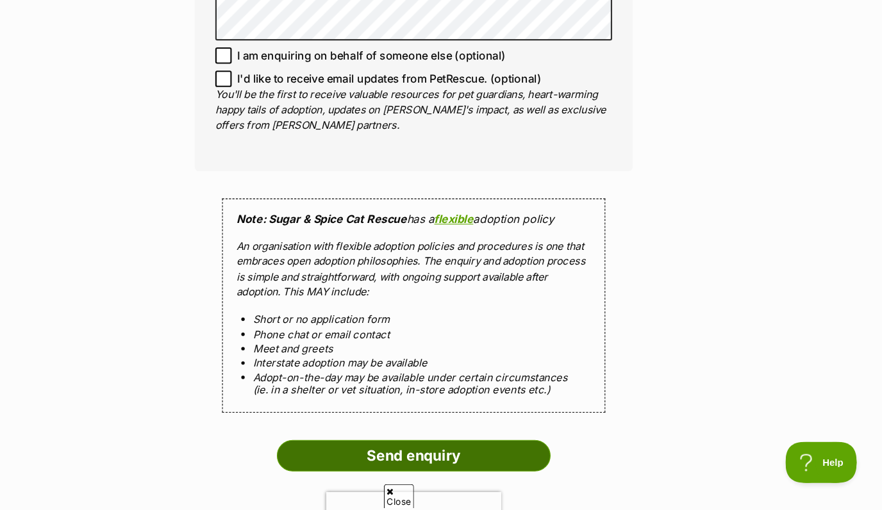
click at [461, 464] on input "Send enquiry" at bounding box center [441, 458] width 256 height 29
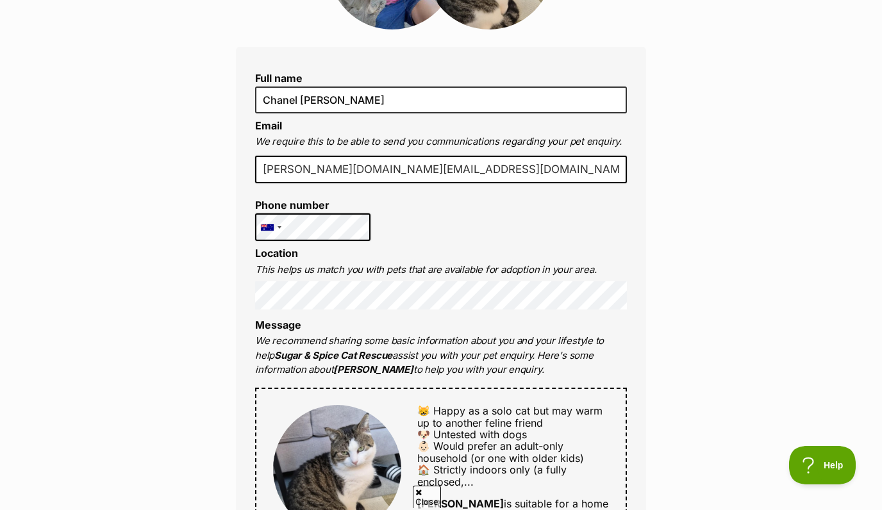
scroll to position [262, 0]
click at [546, 227] on div "Full name [PERSON_NAME] Email We require this to be able to send you communicat…" at bounding box center [441, 476] width 410 height 861
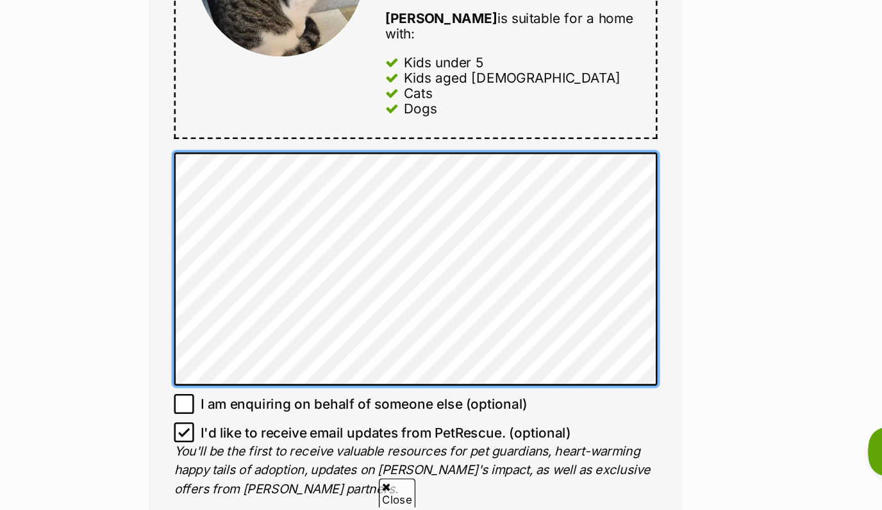
scroll to position [634, 0]
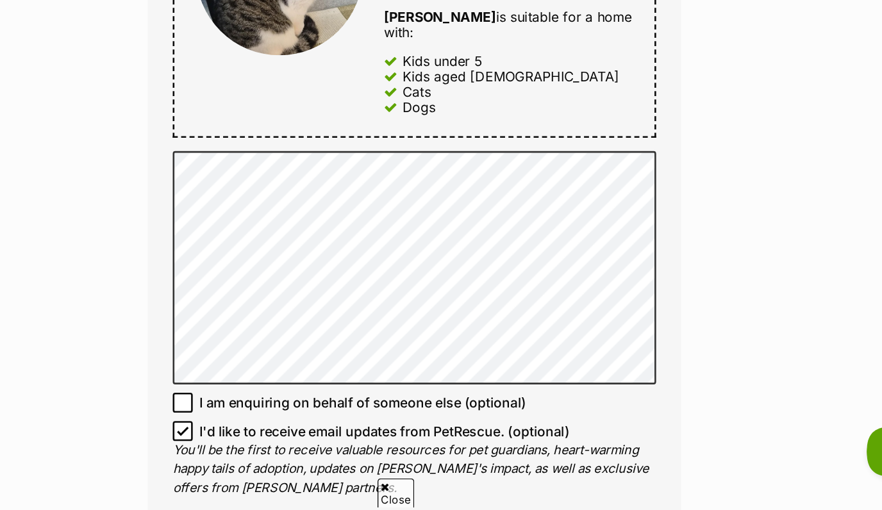
click at [263, 445] on icon at bounding box center [262, 449] width 9 height 9
click at [263, 441] on input "I'd like to receive email updates from PetRescue. (optional)" at bounding box center [262, 448] width 15 height 15
checkbox input "false"
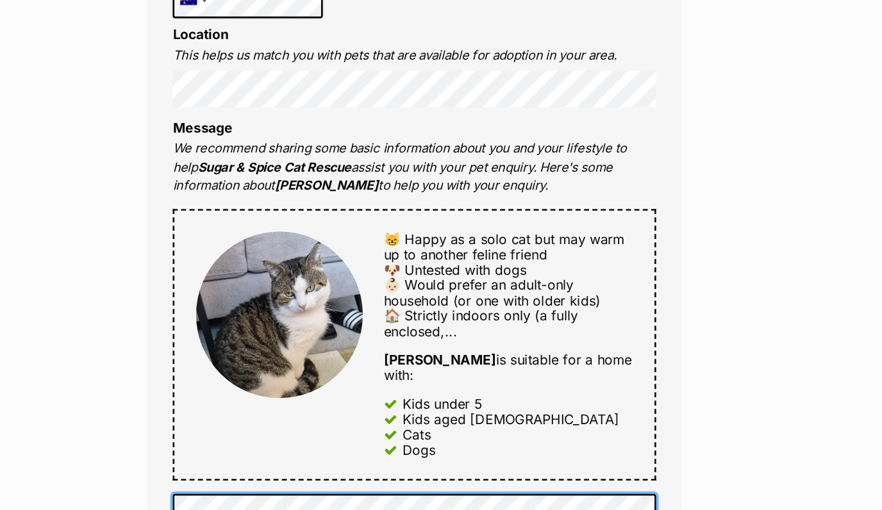
scroll to position [480, 0]
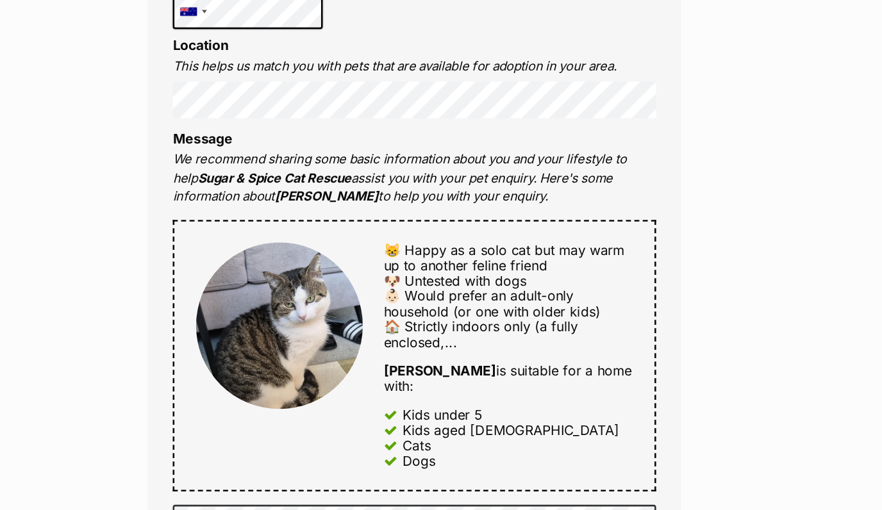
click at [645, 270] on div "Full name Chanel Mercadante Email We require this to be able to send you commun…" at bounding box center [441, 258] width 410 height 861
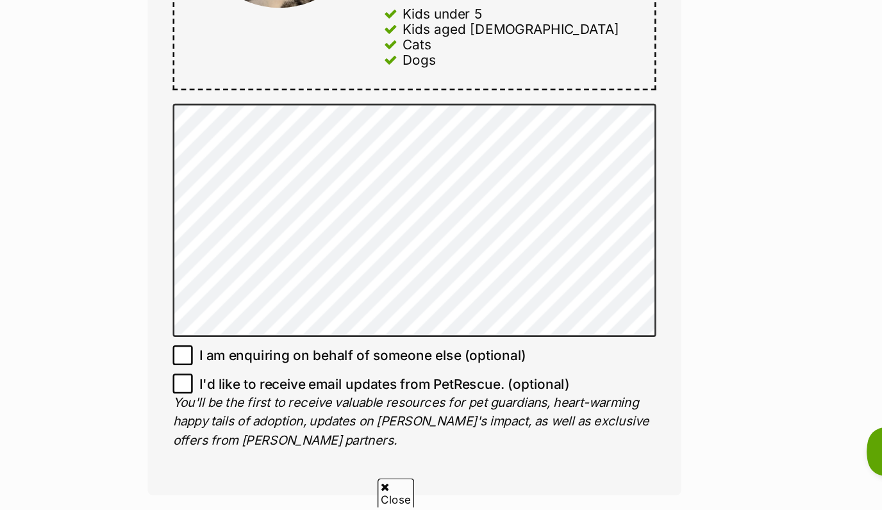
scroll to position [674, 0]
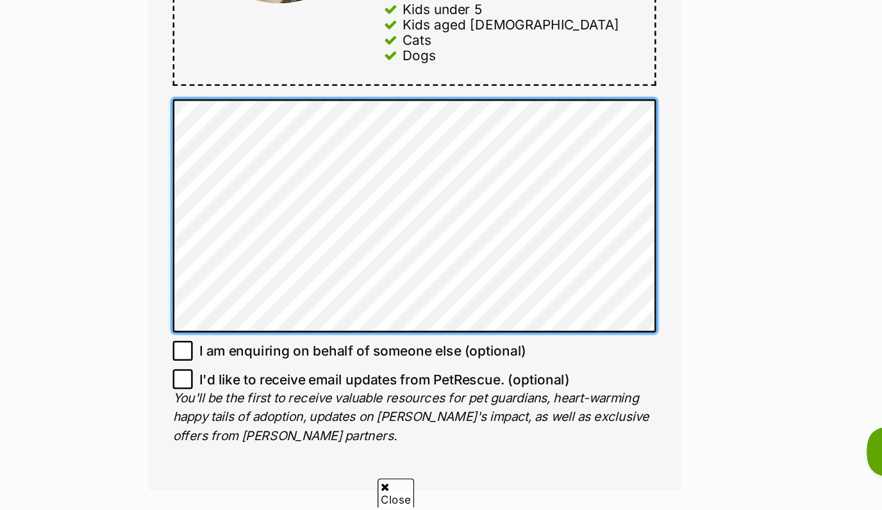
click at [247, 175] on div "Full name Chanel Mercadante Email We require this to be able to send you commun…" at bounding box center [441, 64] width 410 height 861
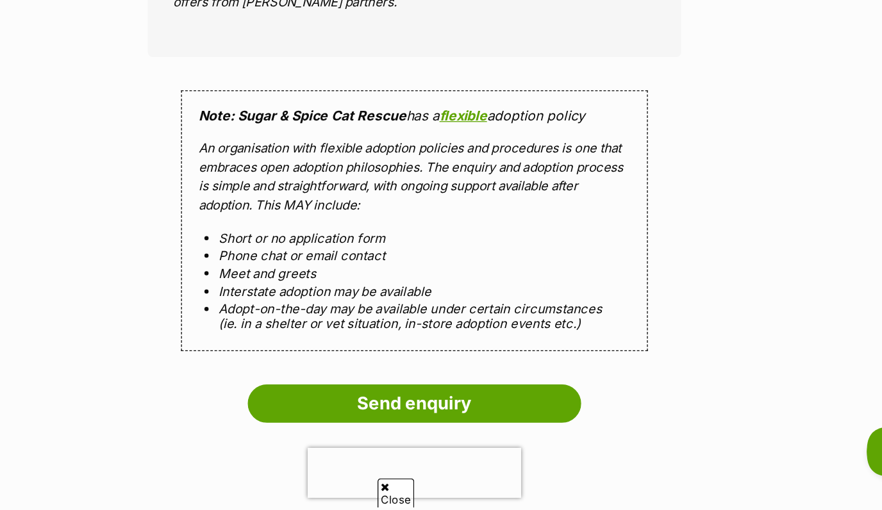
scroll to position [1016, 0]
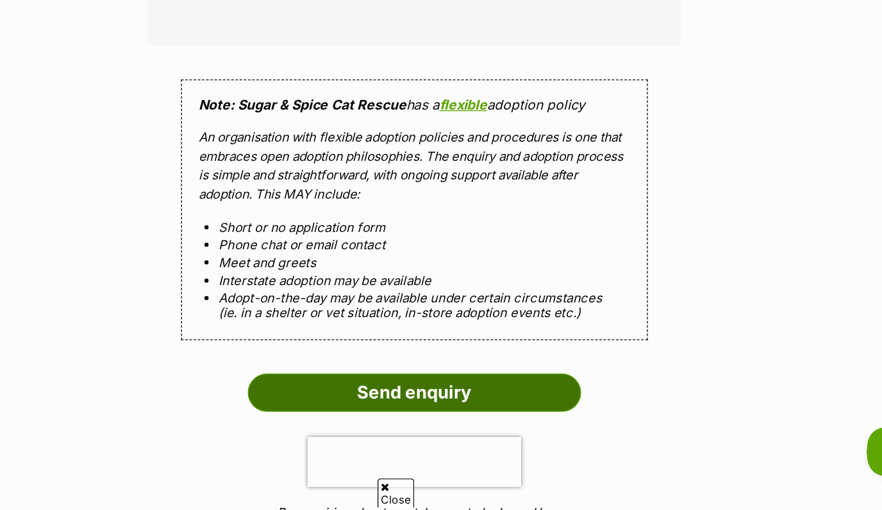
click at [415, 405] on input "Send enquiry" at bounding box center [441, 419] width 256 height 29
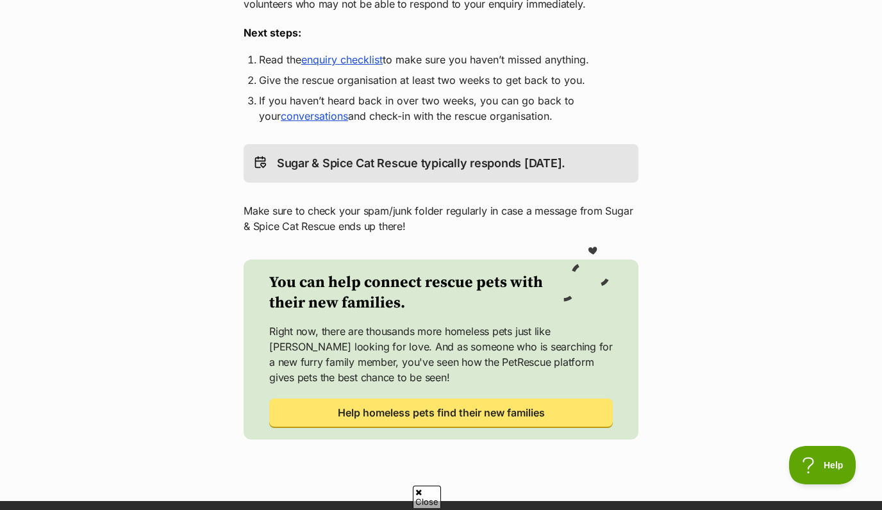
scroll to position [319, 0]
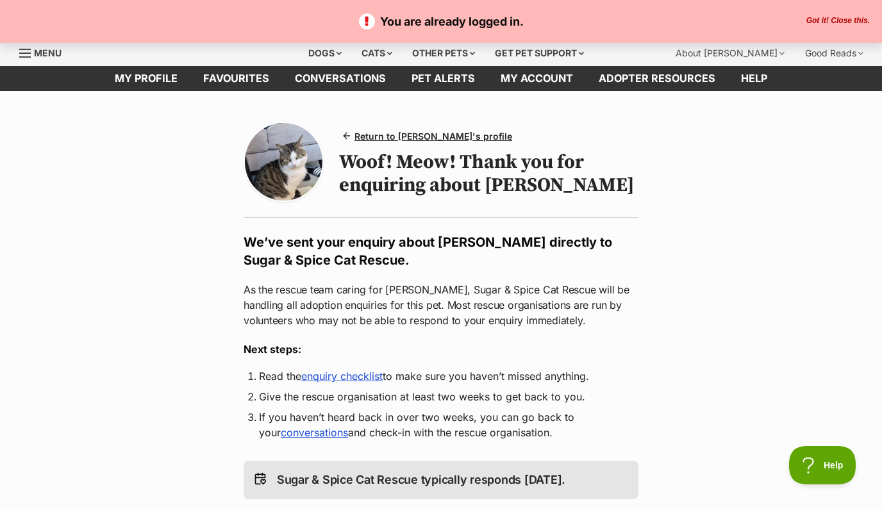
click at [828, 22] on button "Got it! Close this." at bounding box center [837, 21] width 71 height 10
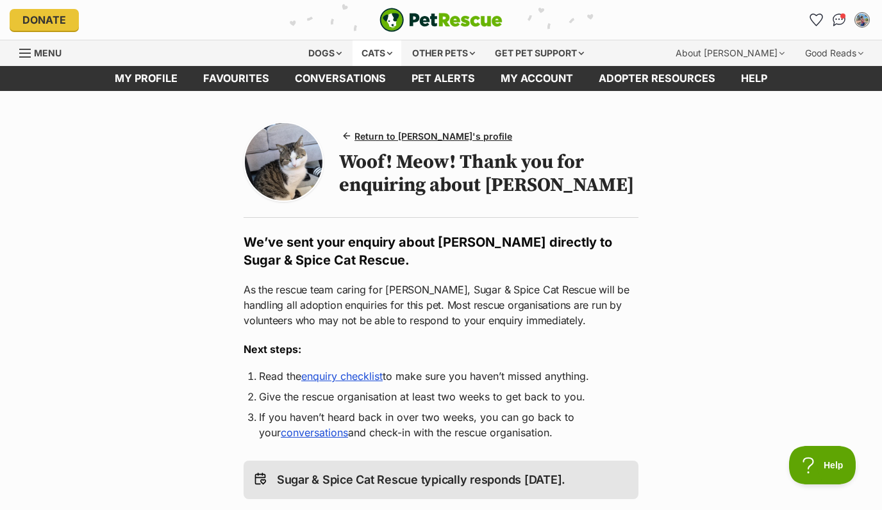
click at [383, 53] on div "Cats" at bounding box center [376, 53] width 49 height 26
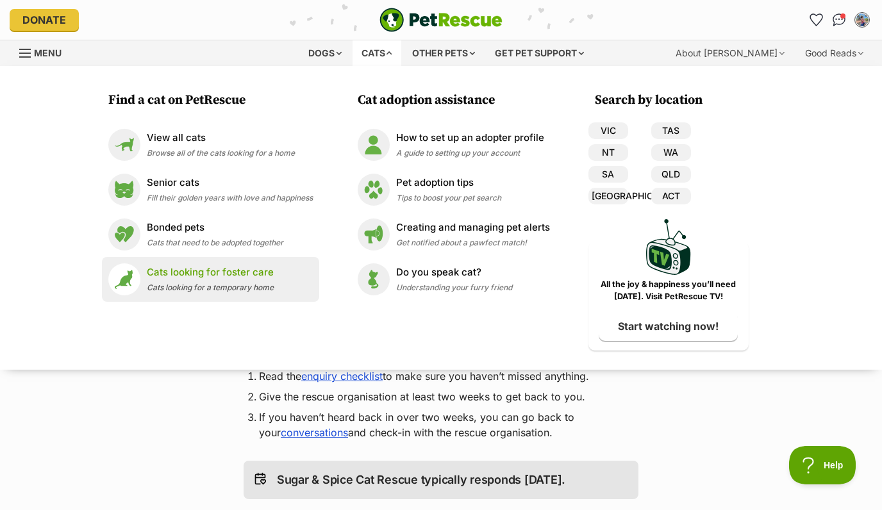
click at [190, 283] on span "Cats looking for a temporary home" at bounding box center [210, 288] width 127 height 10
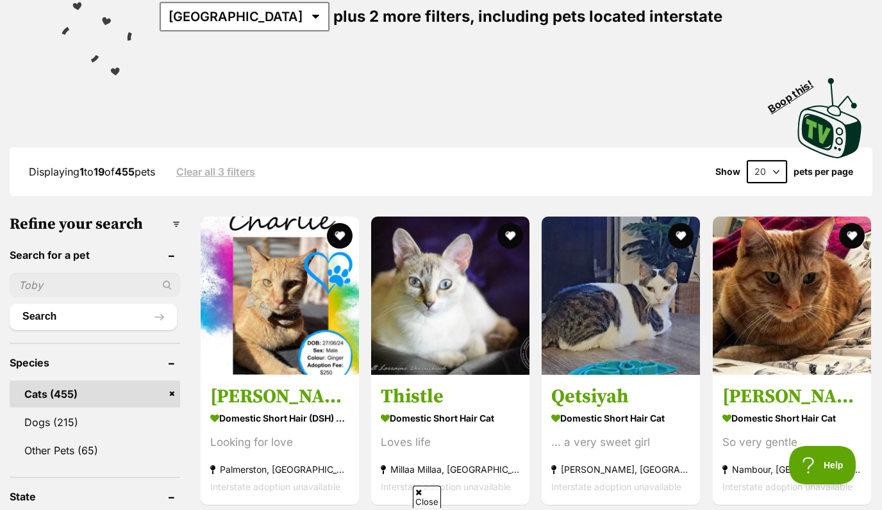
scroll to position [203, 0]
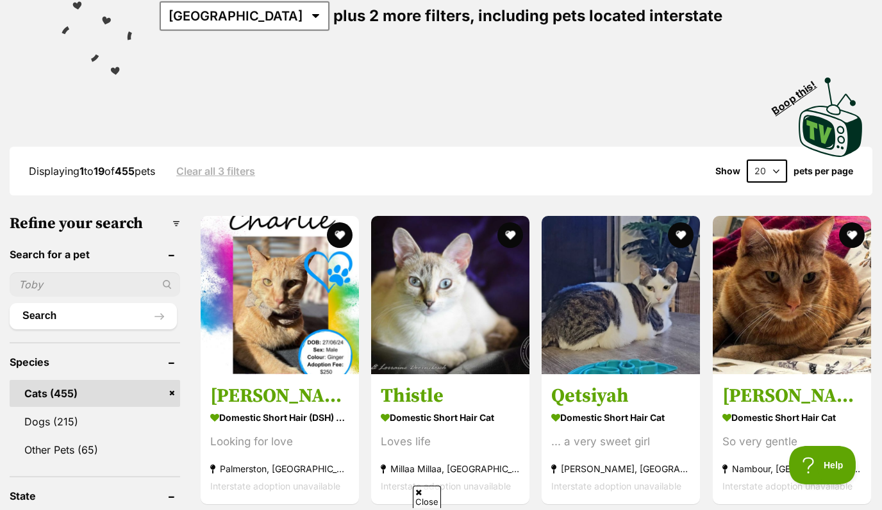
click at [69, 288] on input "text" at bounding box center [95, 284] width 170 height 24
type input "queen"
click at [10, 303] on button "Search" at bounding box center [93, 316] width 167 height 26
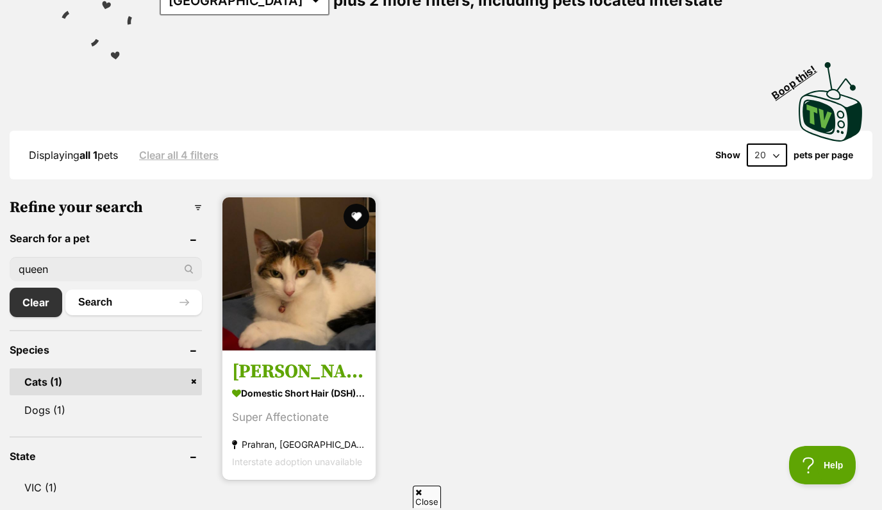
click at [286, 368] on h3 "[PERSON_NAME]" at bounding box center [299, 372] width 134 height 24
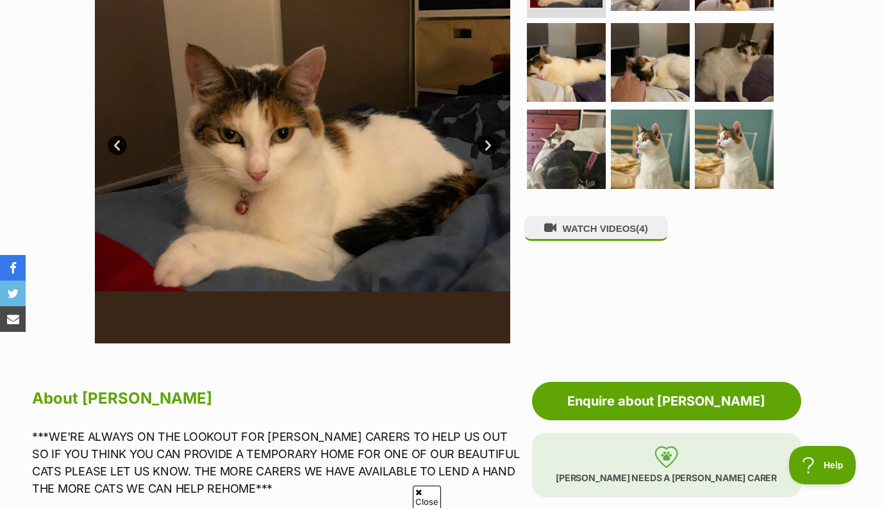
scroll to position [374, 0]
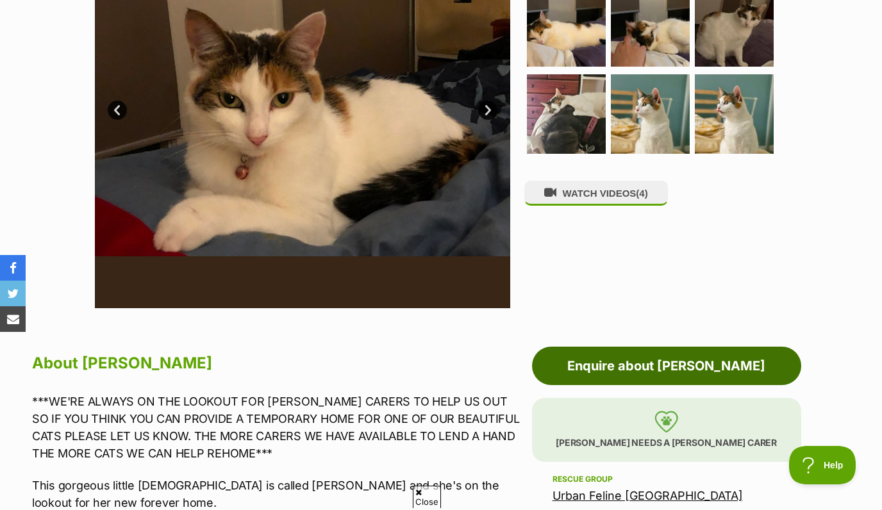
click at [659, 366] on link "Enquire about [PERSON_NAME]" at bounding box center [666, 366] width 269 height 38
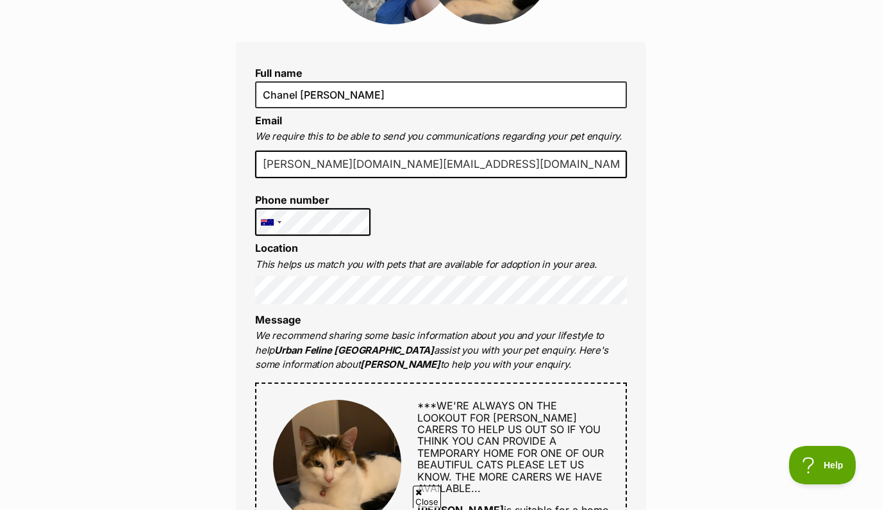
scroll to position [266, 0]
click at [505, 227] on div "Full name Chanel Mercadante Email We require this to be able to send you commun…" at bounding box center [441, 478] width 410 height 873
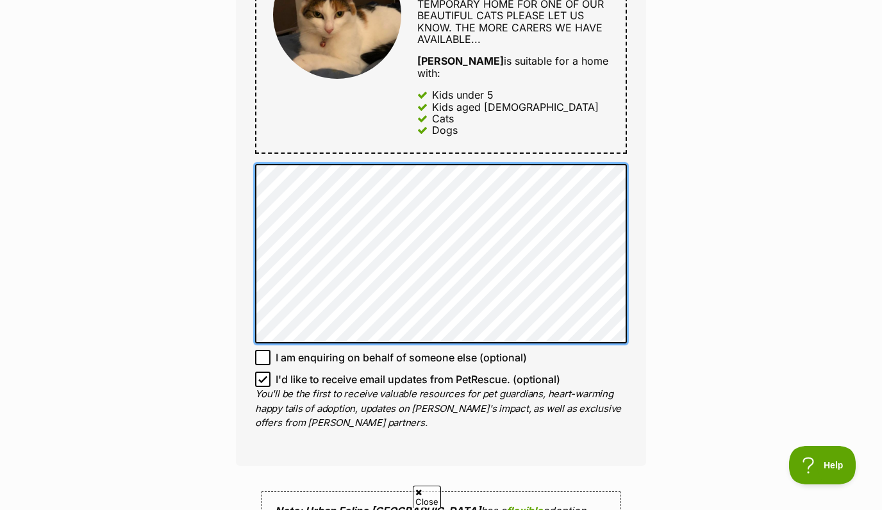
scroll to position [723, 0]
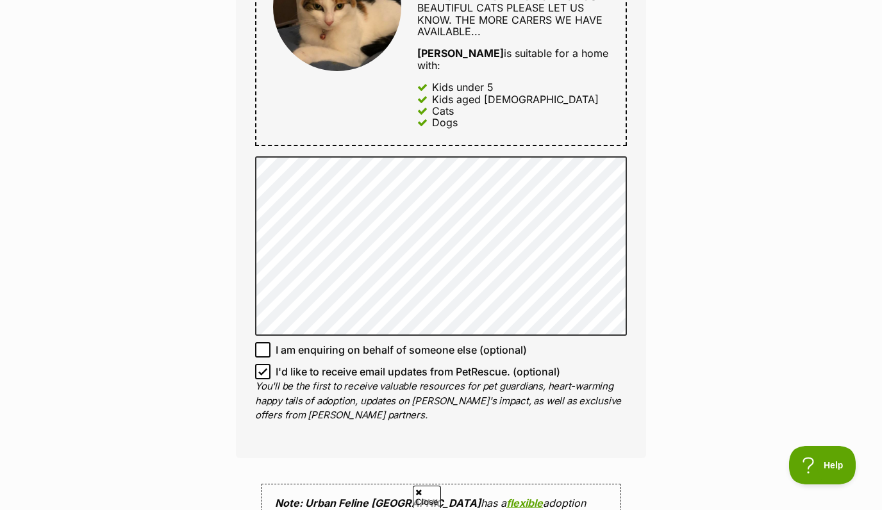
click at [262, 367] on icon at bounding box center [262, 371] width 9 height 9
click at [262, 364] on input "I'd like to receive email updates from PetRescue. (optional)" at bounding box center [262, 371] width 15 height 15
checkbox input "false"
click at [710, 355] on div "Enquire about Queen Mary Full name Chanel Mercadante Email We require this to b…" at bounding box center [441, 237] width 882 height 1688
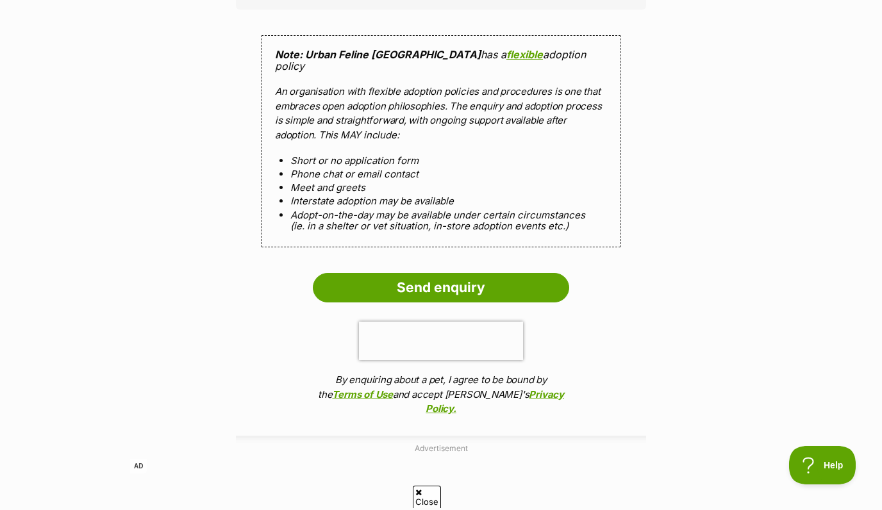
scroll to position [1172, 0]
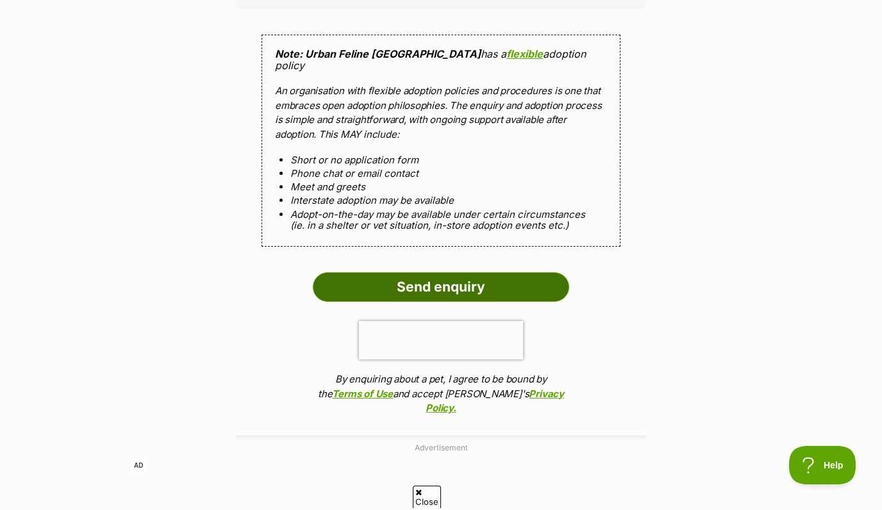
click at [480, 272] on input "Send enquiry" at bounding box center [441, 286] width 256 height 29
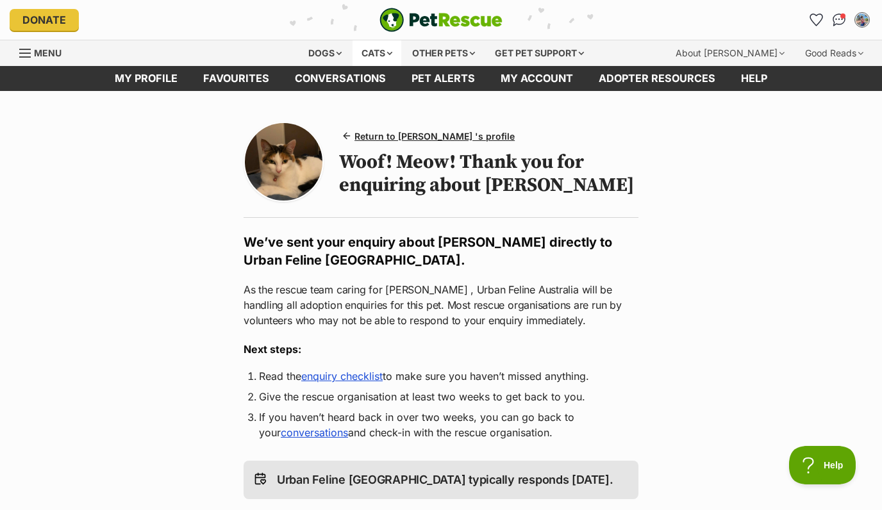
click at [390, 55] on div "Cats" at bounding box center [376, 53] width 49 height 26
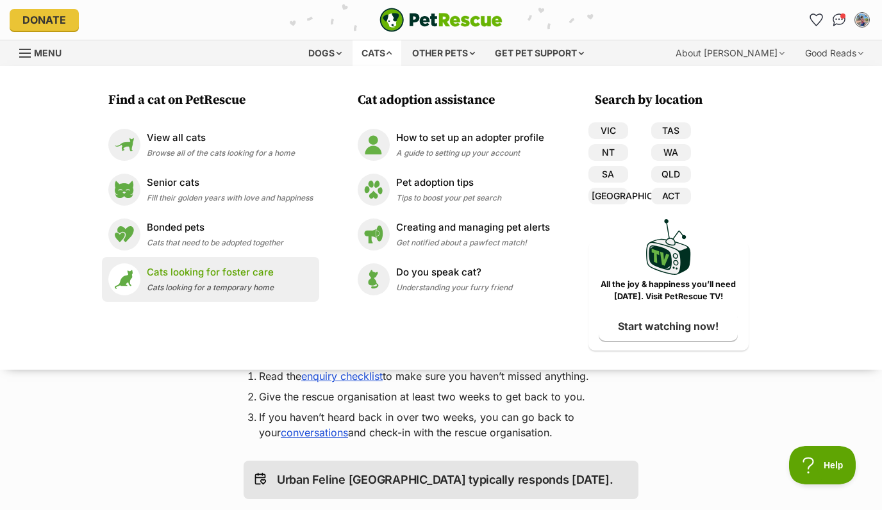
click at [190, 279] on p "Cats looking for foster care" at bounding box center [210, 272] width 127 height 15
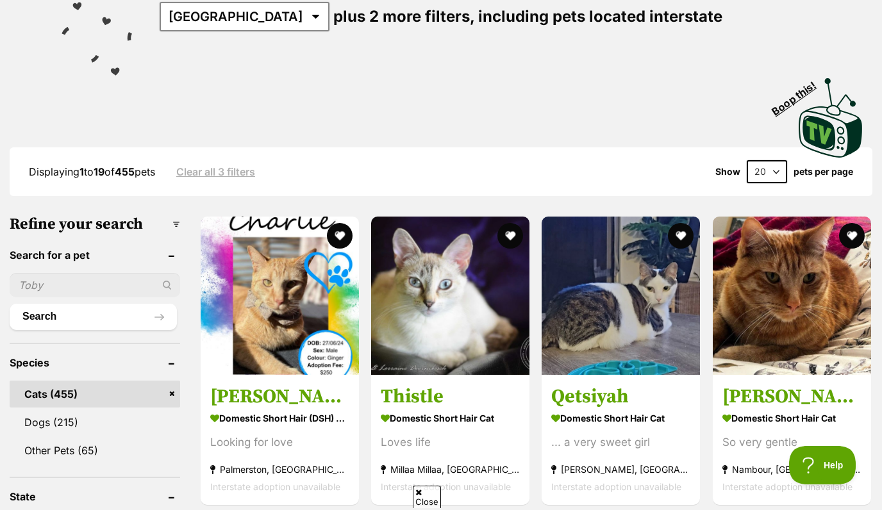
scroll to position [202, 0]
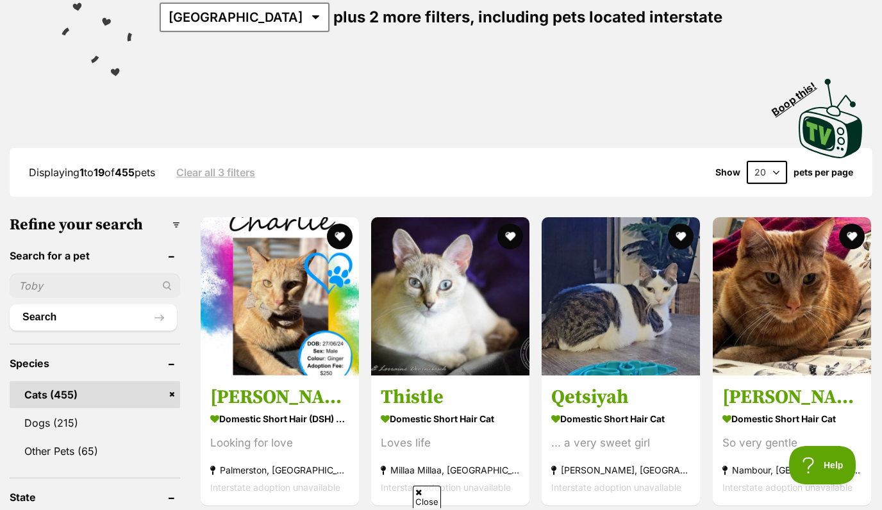
click at [47, 292] on input "text" at bounding box center [95, 286] width 170 height 24
type input "[PERSON_NAME]"
click at [10, 304] on button "Search" at bounding box center [93, 317] width 167 height 26
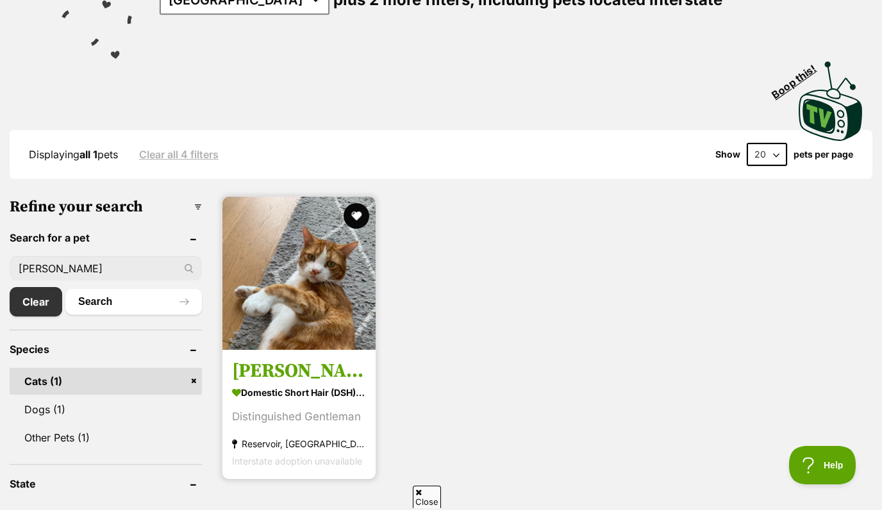
click at [265, 368] on h3 "[PERSON_NAME]" at bounding box center [299, 371] width 134 height 24
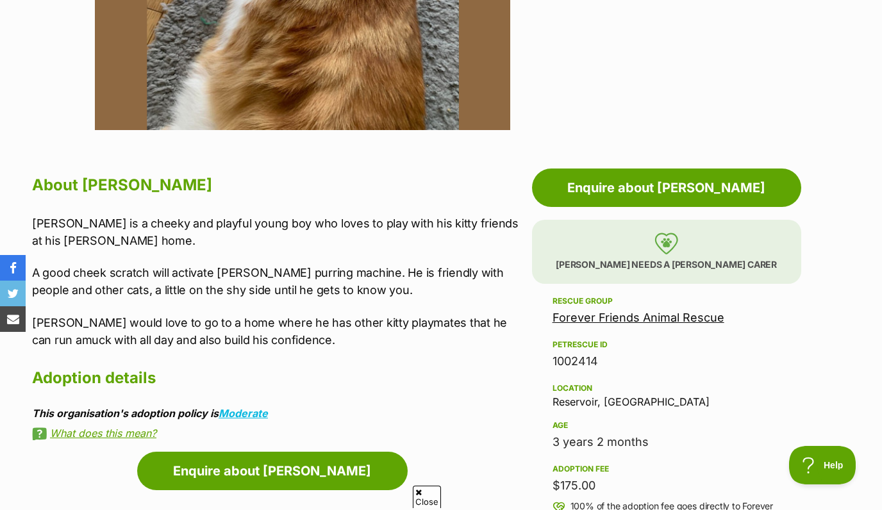
scroll to position [554, 0]
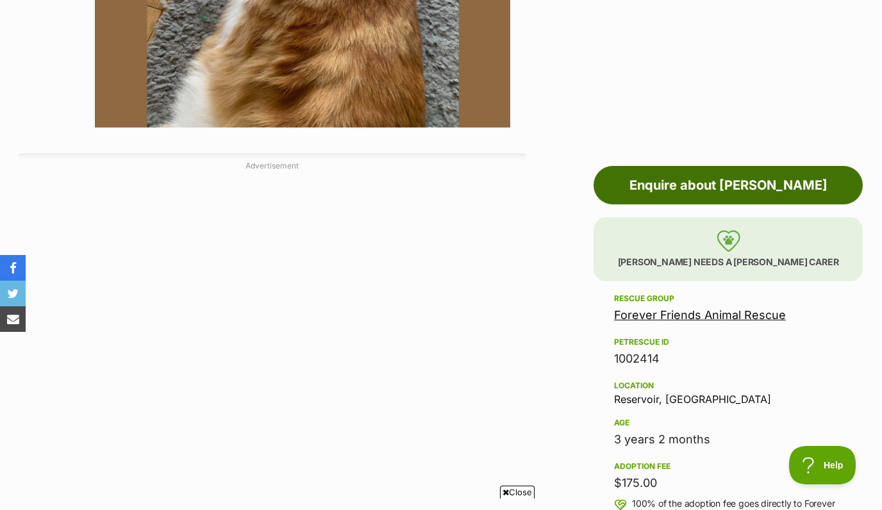
click at [669, 186] on link "Enquire about Henry" at bounding box center [727, 185] width 269 height 38
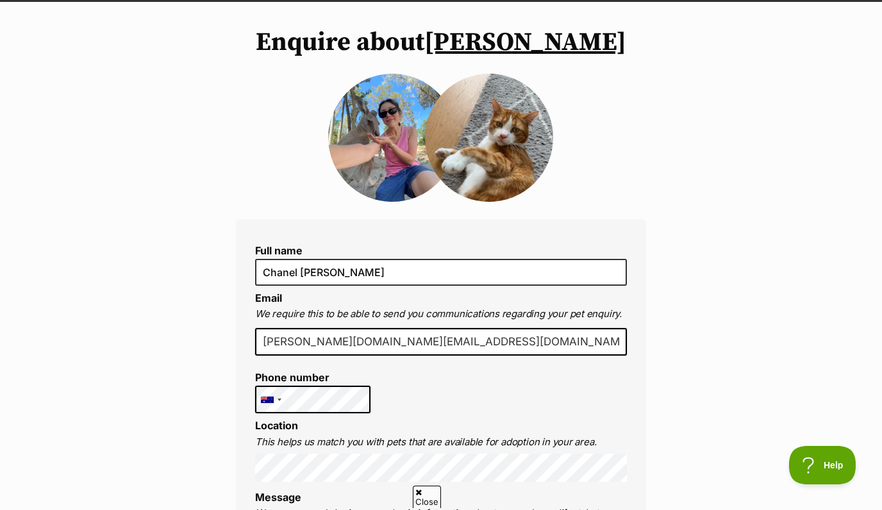
scroll to position [112, 0]
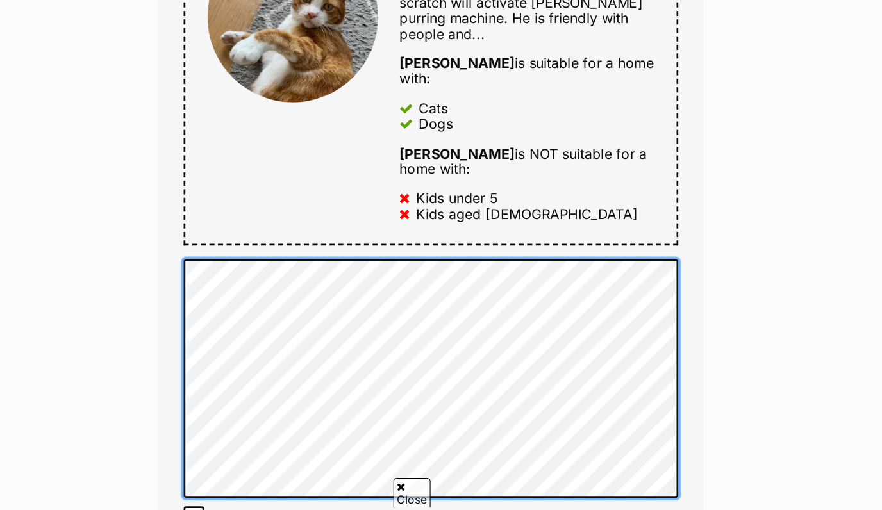
scroll to position [591, 0]
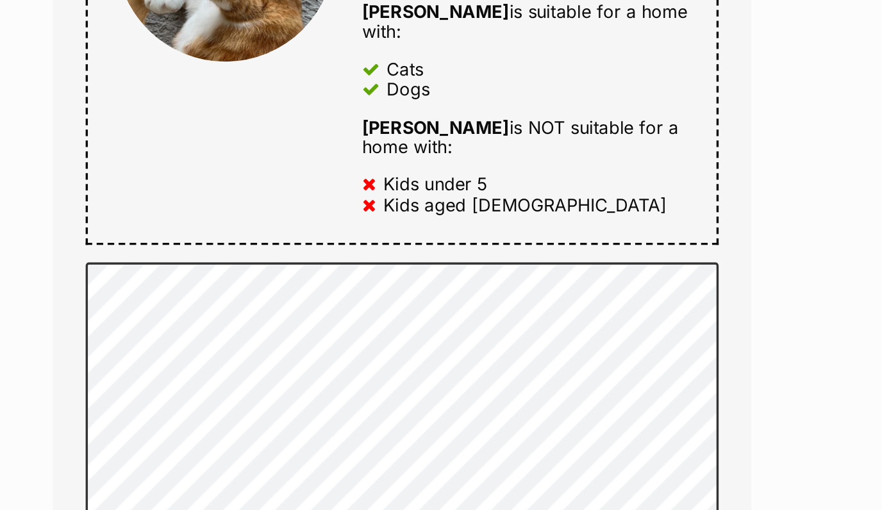
click at [658, 327] on div "Enquire about Henry Full name Chanel Mercadante Email We require this to be abl…" at bounding box center [441, 320] width 448 height 1589
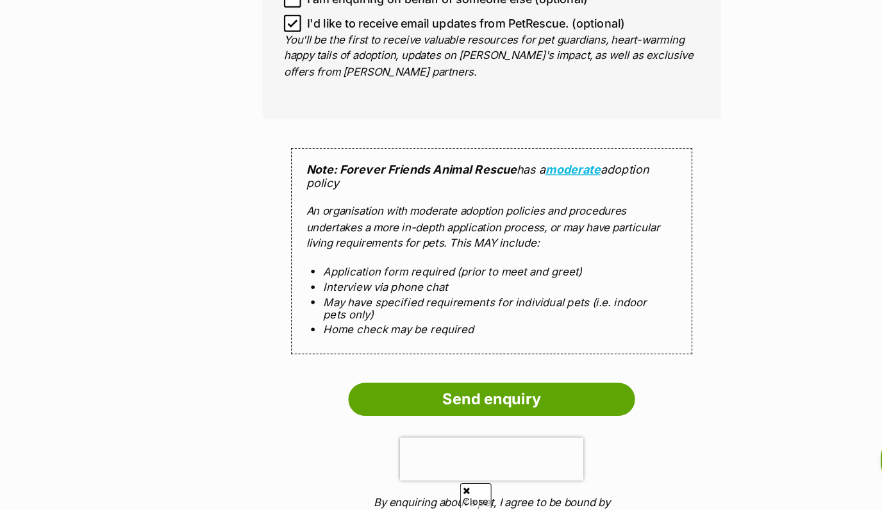
scroll to position [1054, 0]
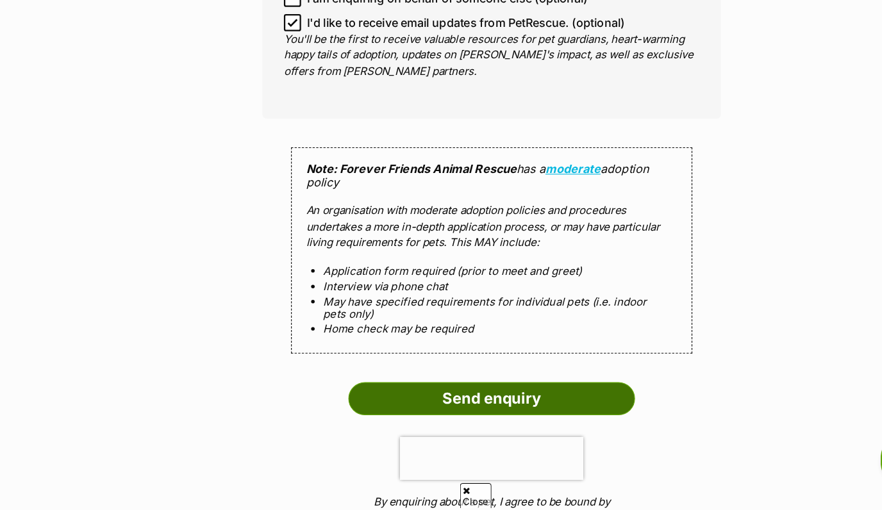
click at [517, 395] on input "Send enquiry" at bounding box center [441, 409] width 256 height 29
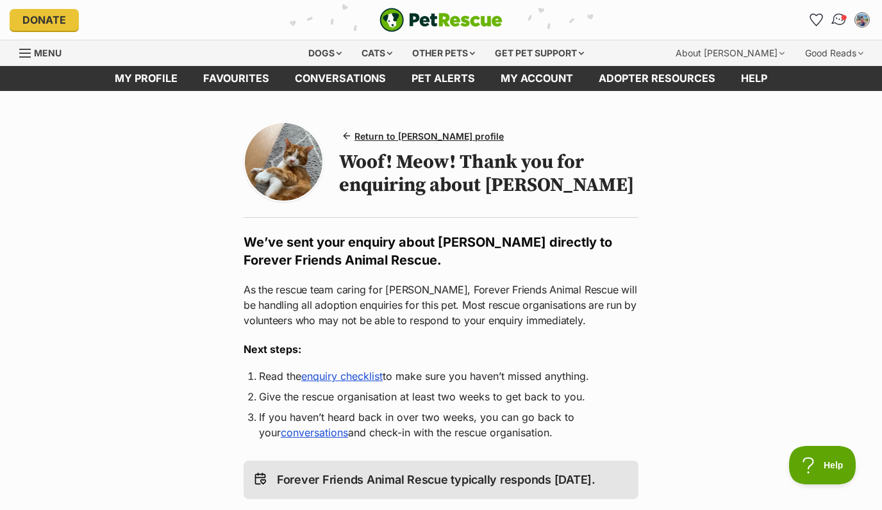
click at [836, 15] on img "Conversations" at bounding box center [838, 20] width 17 height 17
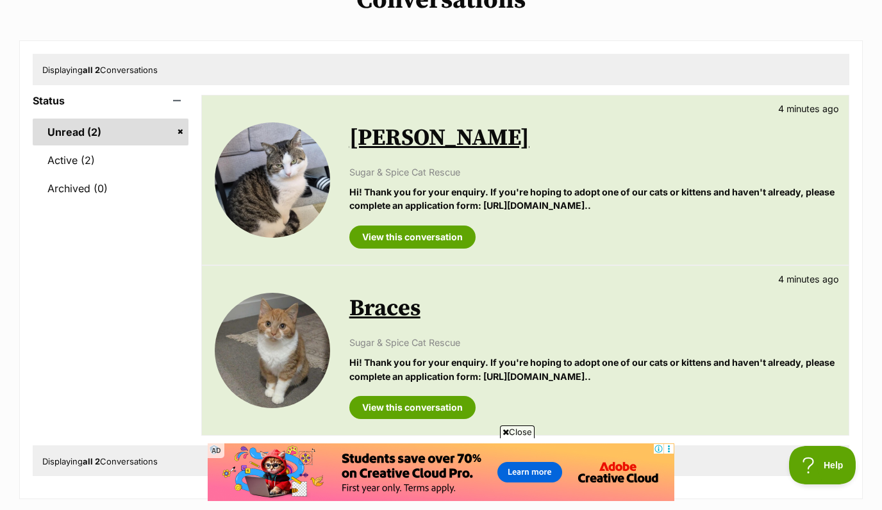
scroll to position [185, 0]
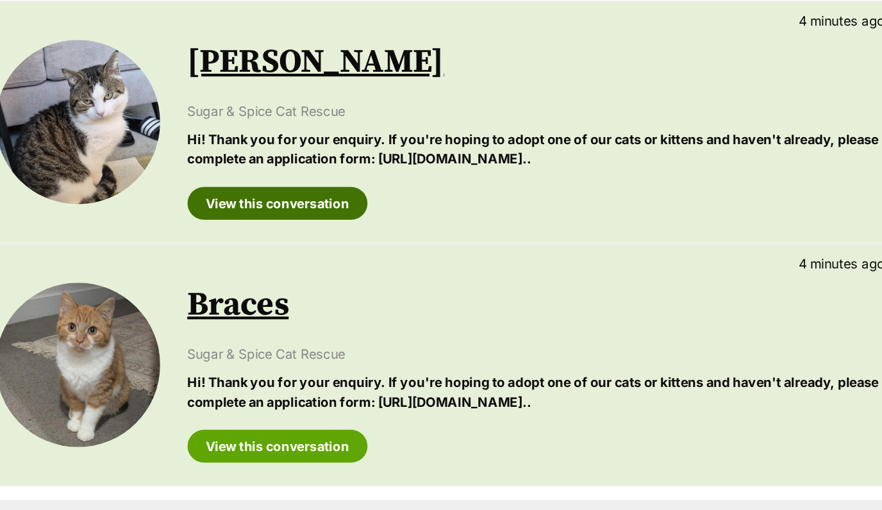
click at [445, 175] on link "View this conversation" at bounding box center [412, 174] width 126 height 23
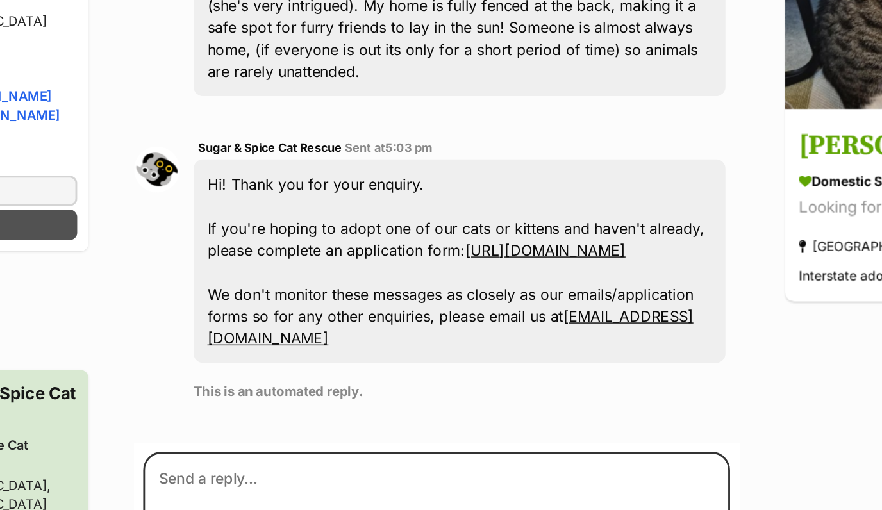
scroll to position [336, 0]
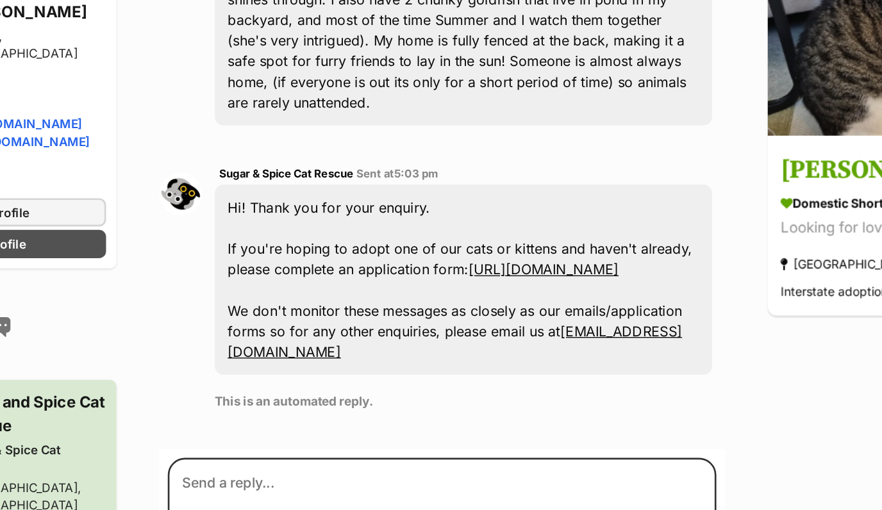
click at [474, 326] on link "[URL][DOMAIN_NAME]" at bounding box center [512, 330] width 112 height 13
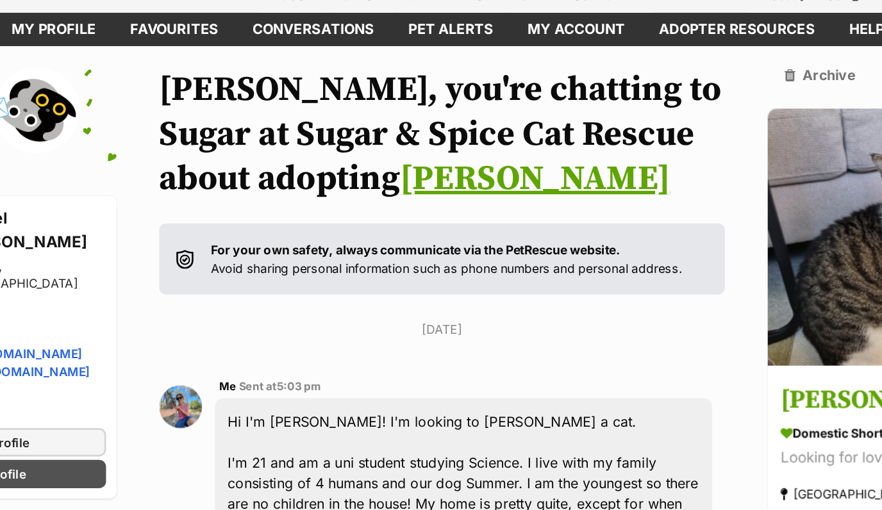
scroll to position [15, 0]
